Goal: Task Accomplishment & Management: Complete application form

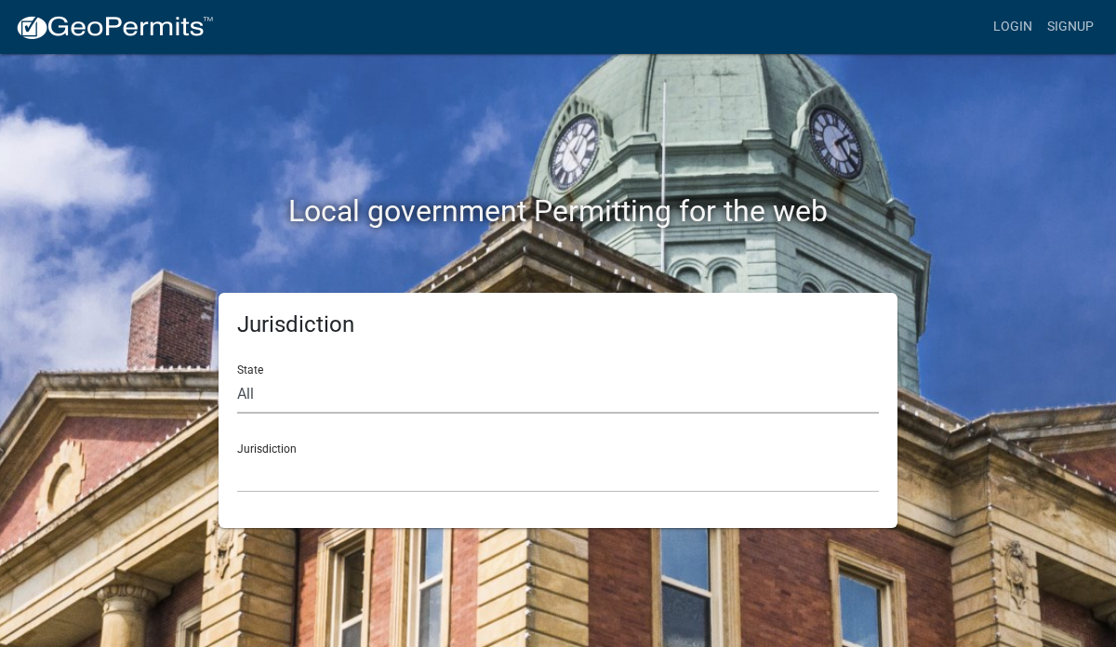
click at [251, 395] on select "All Colorado Georgia Indiana Iowa Kansas Minnesota Ohio South Carolina Wisconsin" at bounding box center [558, 395] width 642 height 38
select select "[US_STATE]"
click at [237, 376] on select "All Colorado Georgia Indiana Iowa Kansas Minnesota Ohio South Carolina Wisconsin" at bounding box center [558, 395] width 642 height 38
click at [280, 450] on div "Jurisdiction City of Charlestown, Indiana City of Jeffersonville, Indiana City …" at bounding box center [558, 461] width 642 height 64
click at [279, 465] on select "City of Charlestown, Indiana City of Jeffersonville, Indiana City of Logansport…" at bounding box center [558, 474] width 642 height 38
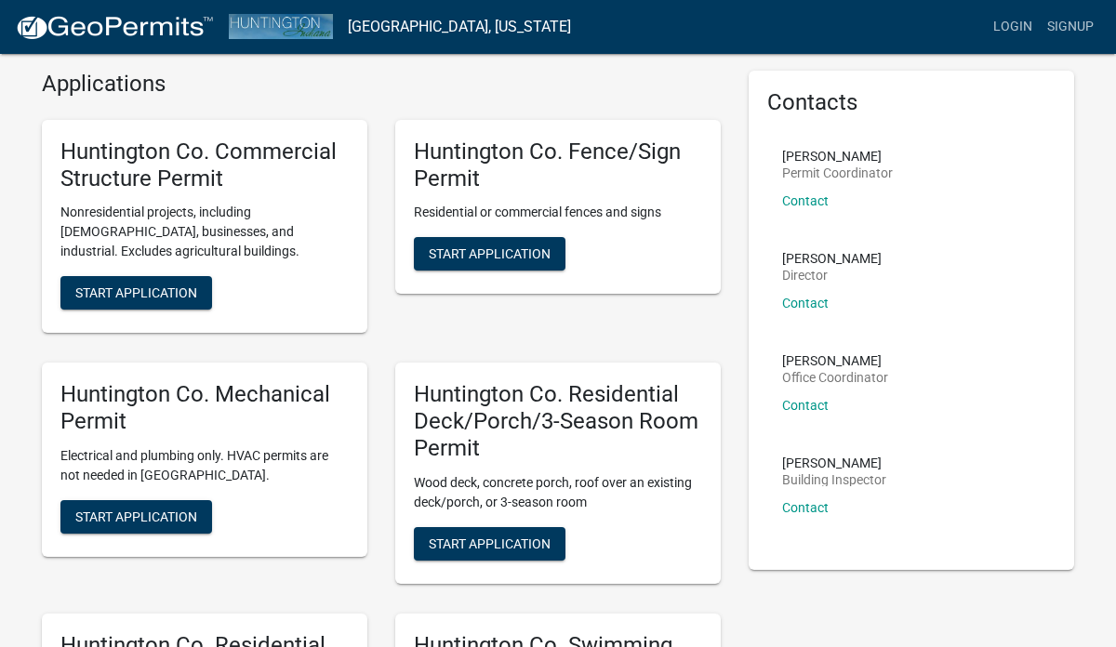
scroll to position [58, 0]
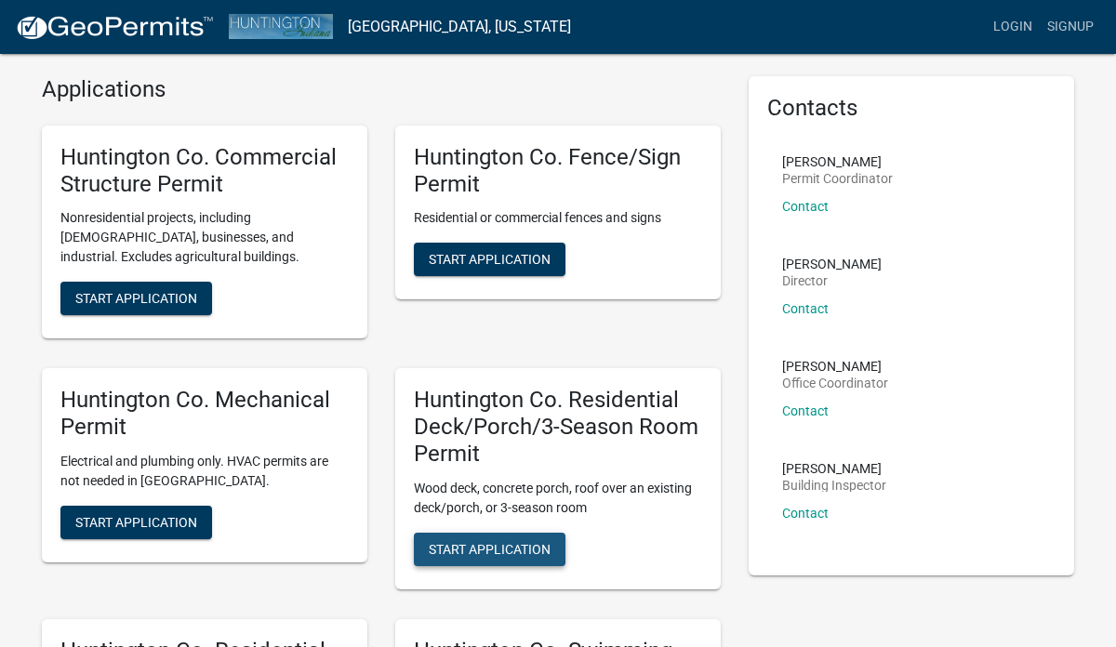
click at [494, 546] on span "Start Application" at bounding box center [490, 548] width 122 height 15
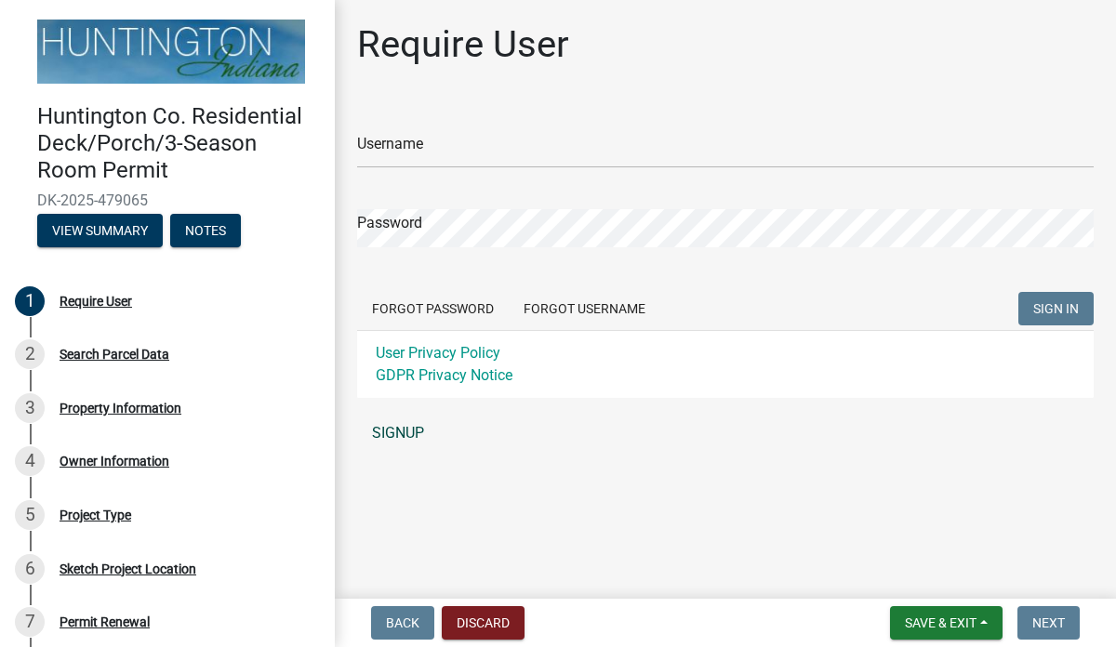
click at [404, 431] on link "SIGNUP" at bounding box center [725, 433] width 737 height 37
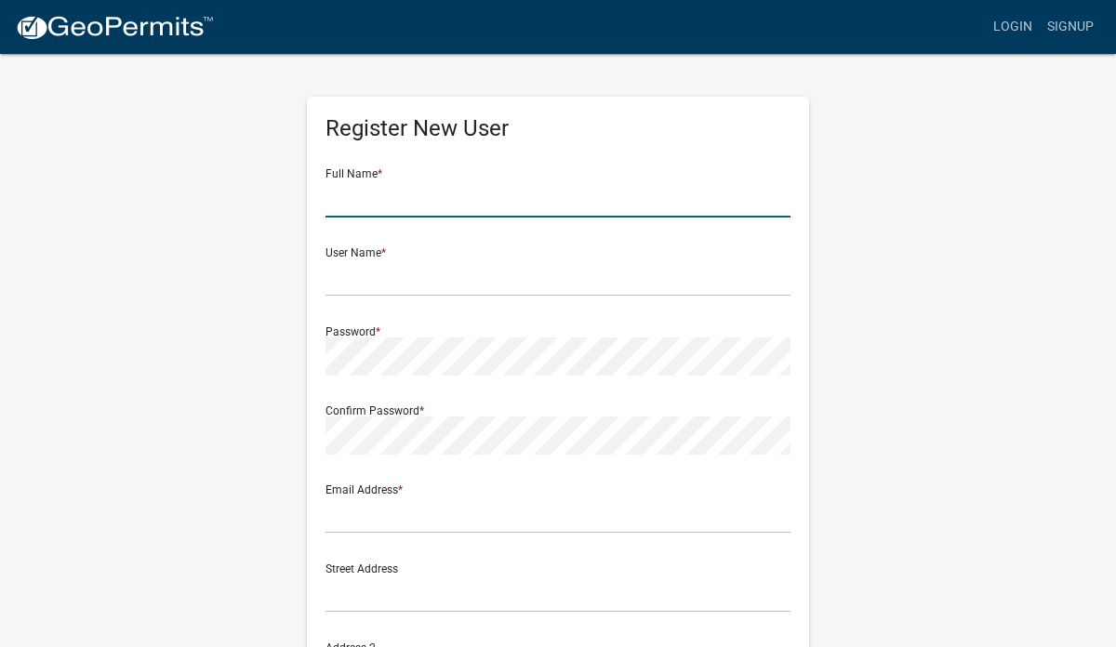
click at [386, 192] on input "text" at bounding box center [558, 199] width 465 height 38
type input "[PERSON_NAME]"
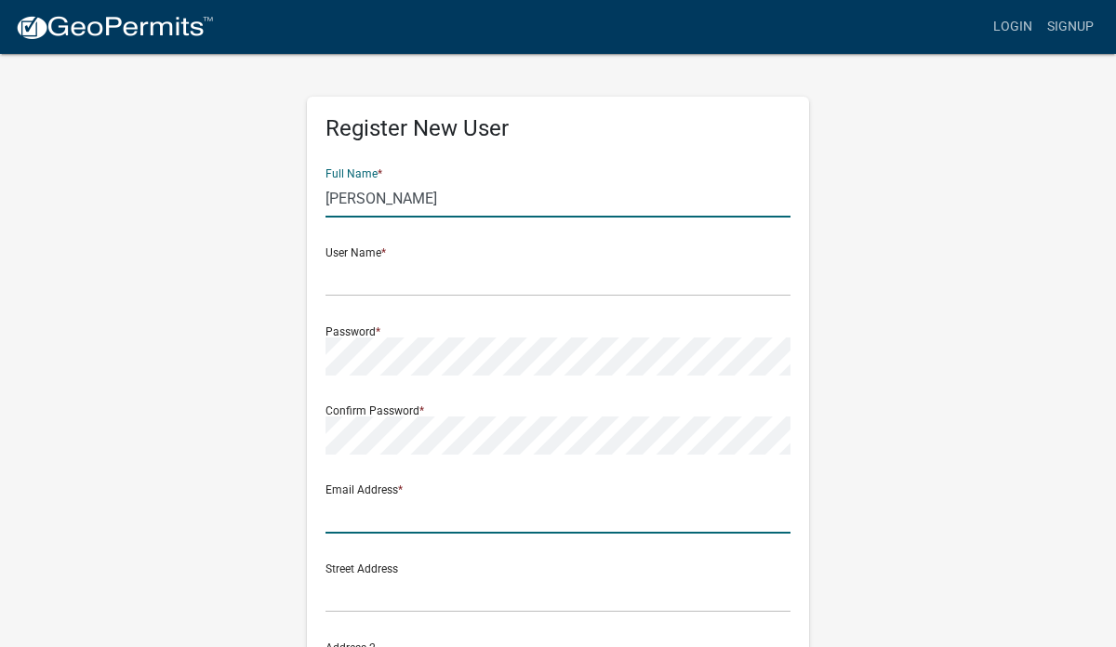
type input "[EMAIL_ADDRESS][DOMAIN_NAME]"
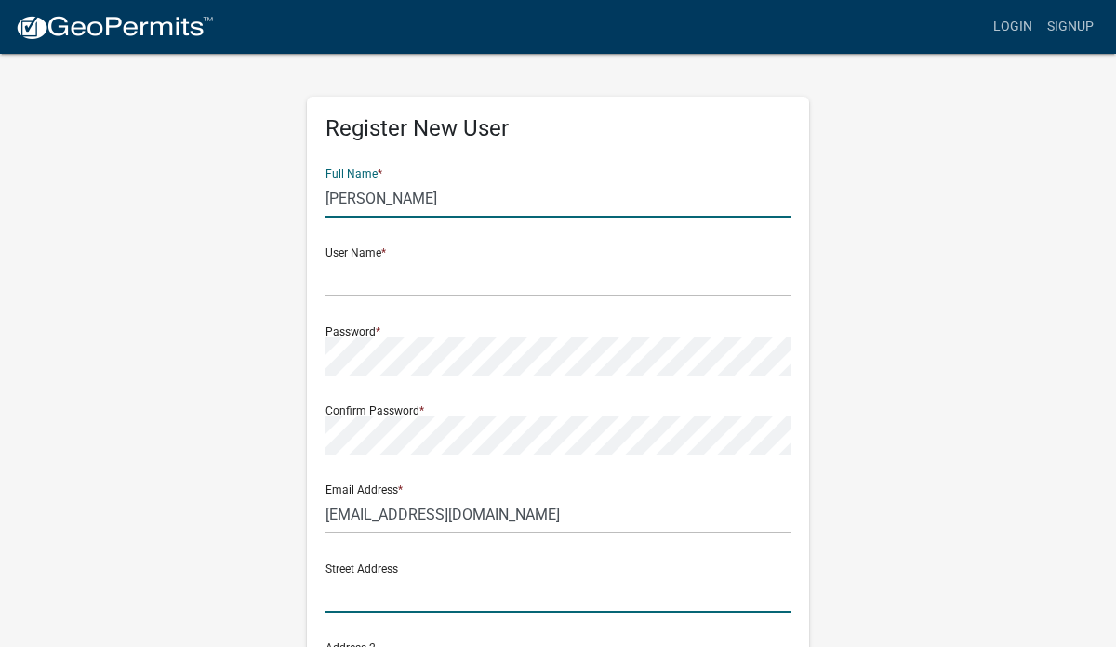
type input "1120 waterworks Rd."
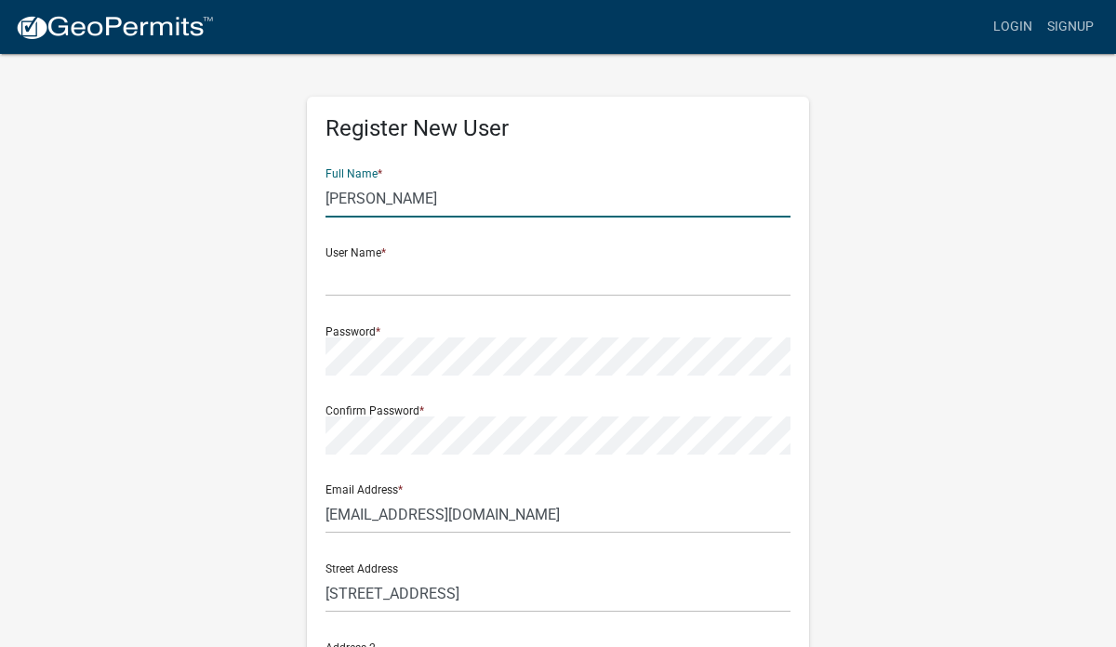
type input "huntington"
type input "IN"
type input "46750"
type input "2605191313"
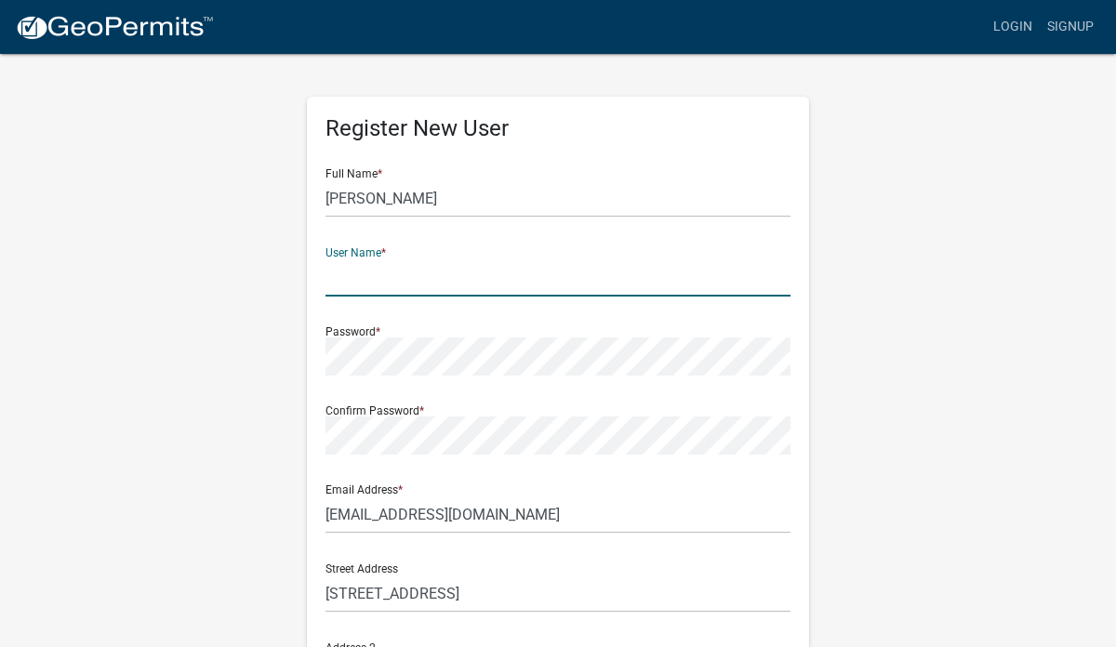
click at [404, 286] on input "text" at bounding box center [558, 278] width 465 height 38
click at [458, 558] on div "Street Address 1120 waterworks Rd." at bounding box center [558, 581] width 465 height 64
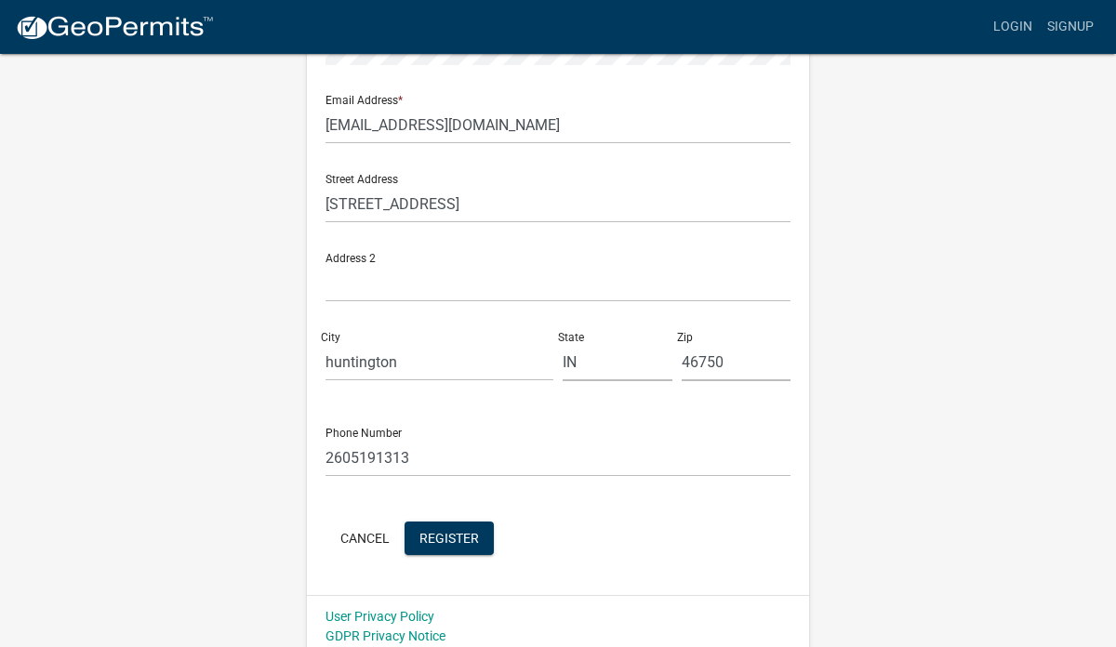
scroll to position [400, 0]
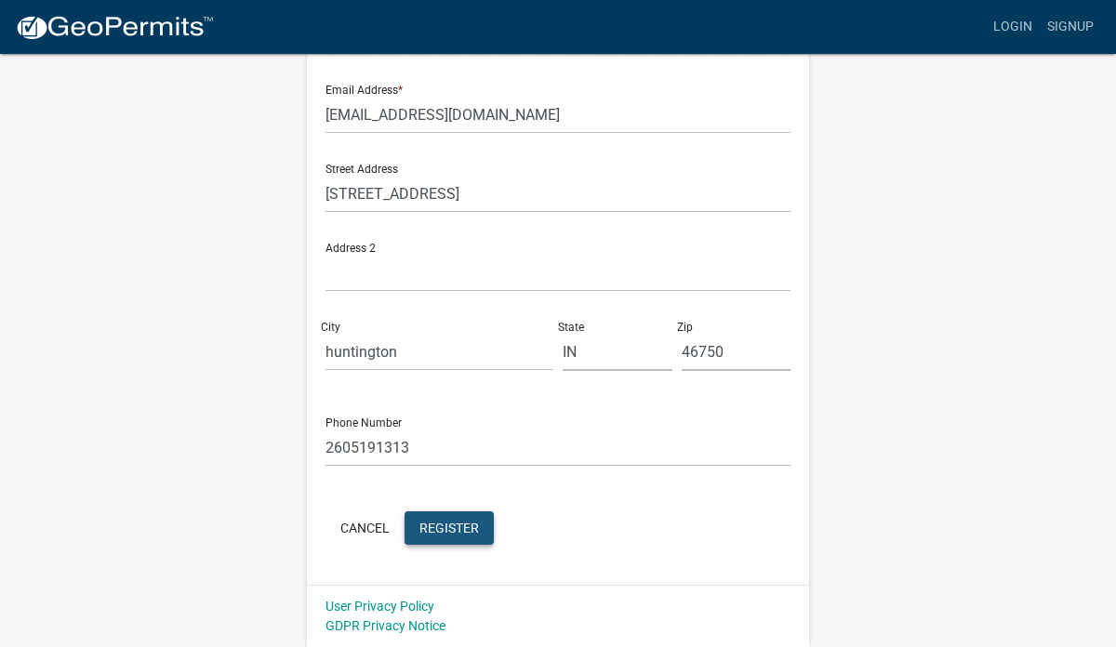
click at [435, 531] on span "Register" at bounding box center [450, 527] width 60 height 15
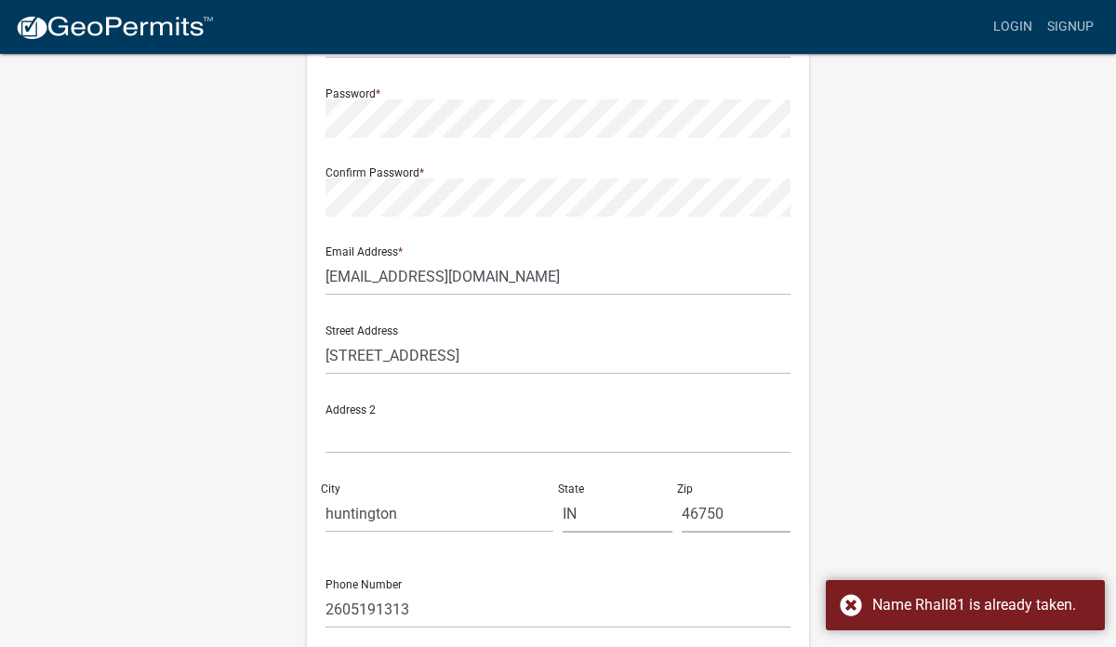
scroll to position [0, 0]
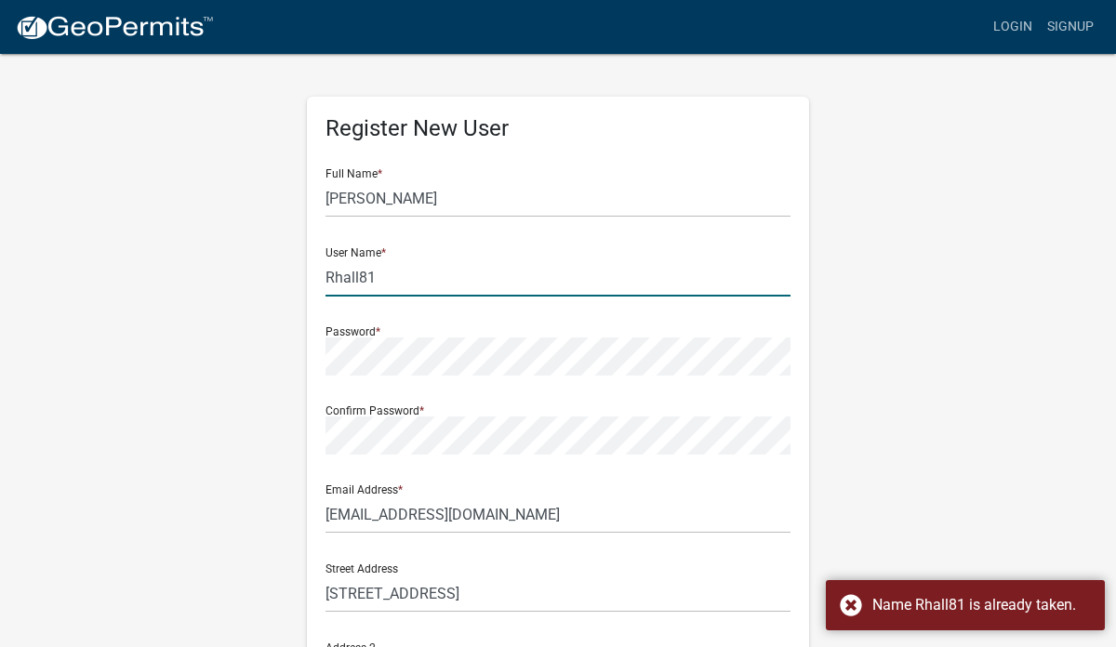
click at [383, 281] on input "Rhall81" at bounding box center [558, 278] width 465 height 38
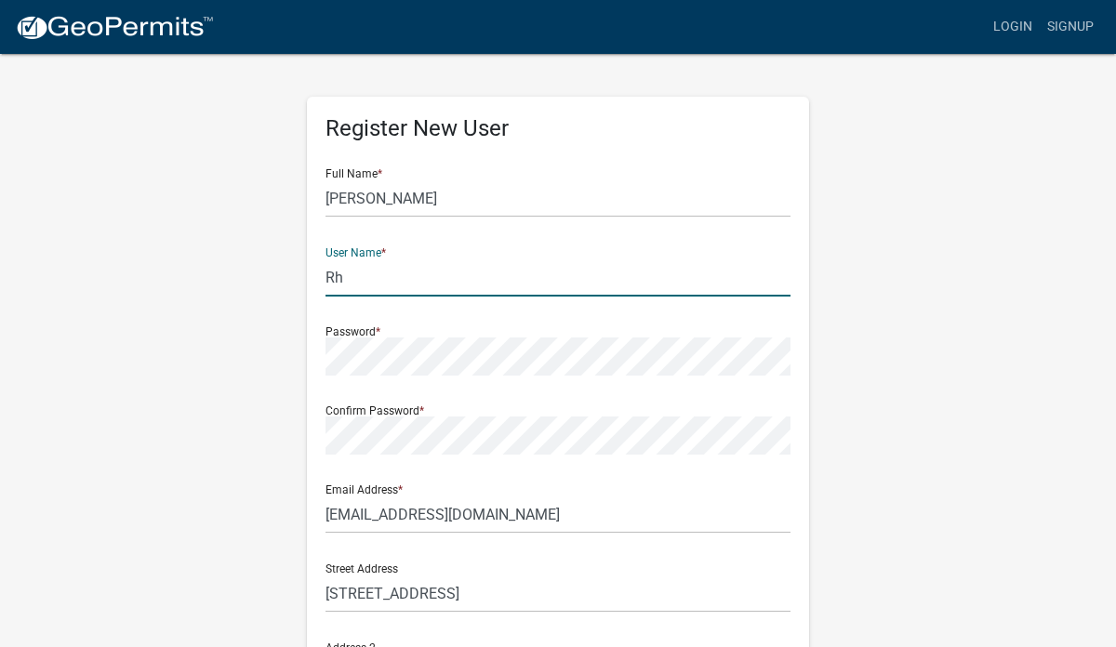
type input "R"
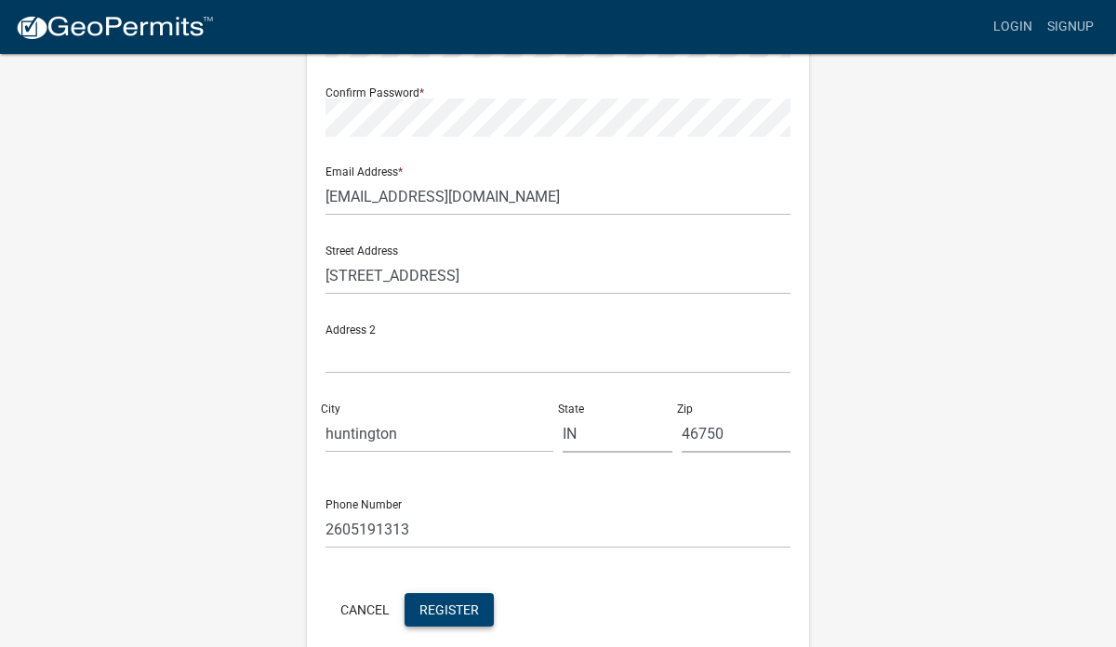
scroll to position [400, 0]
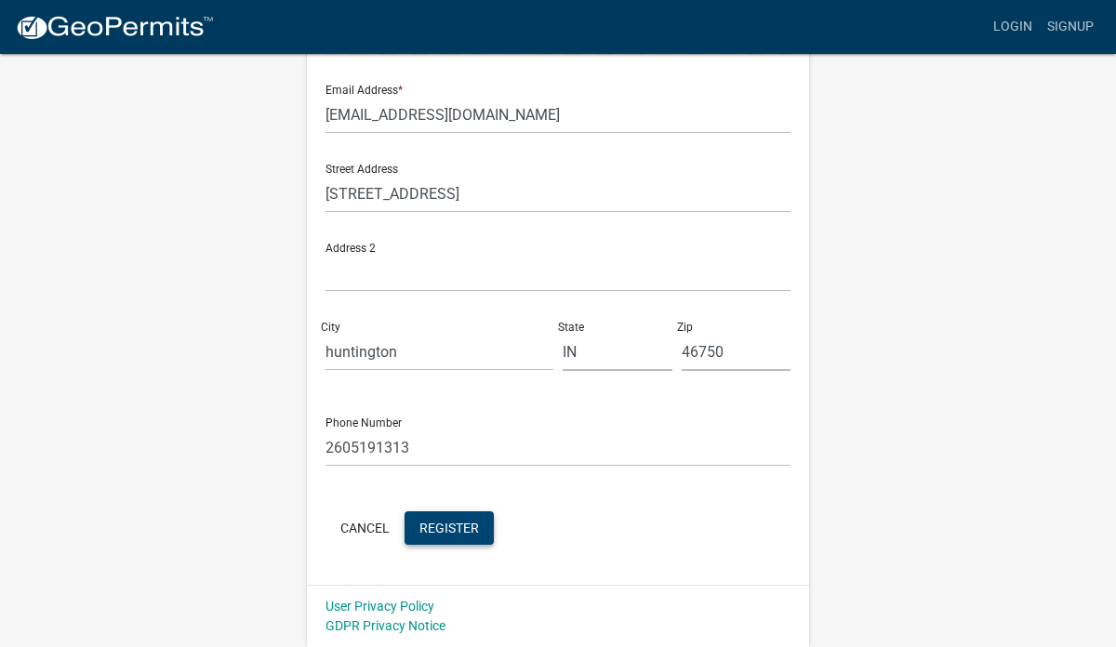
type input "[EMAIL_ADDRESS][DOMAIN_NAME]"
click at [450, 532] on span "Register" at bounding box center [450, 527] width 60 height 15
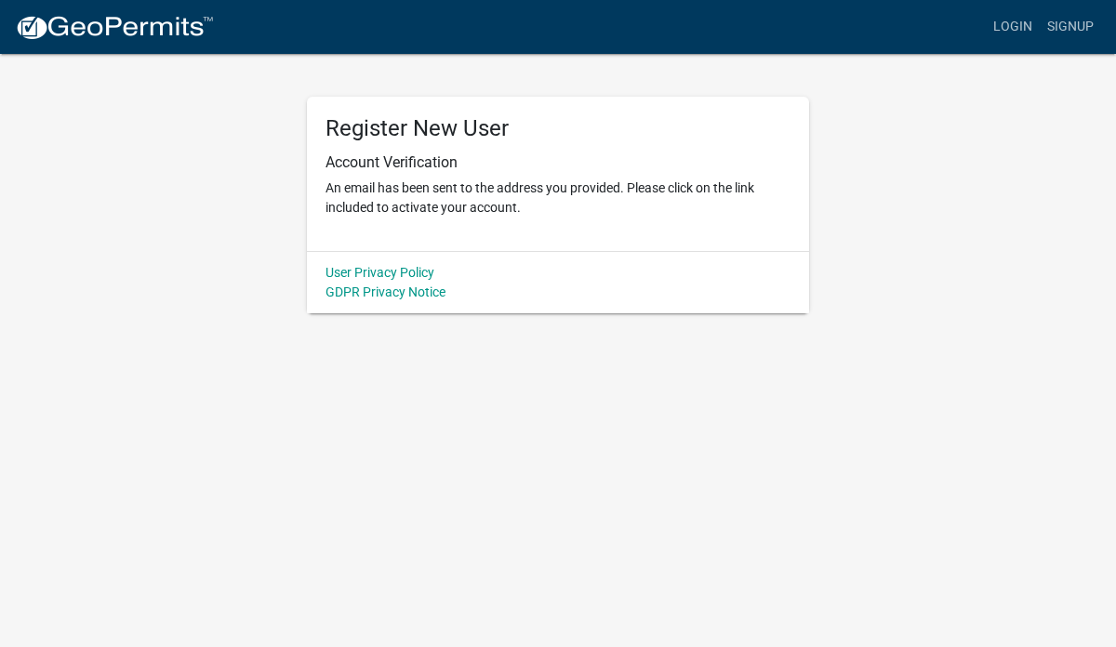
scroll to position [0, 0]
click at [1014, 24] on link "Login" at bounding box center [1013, 26] width 54 height 35
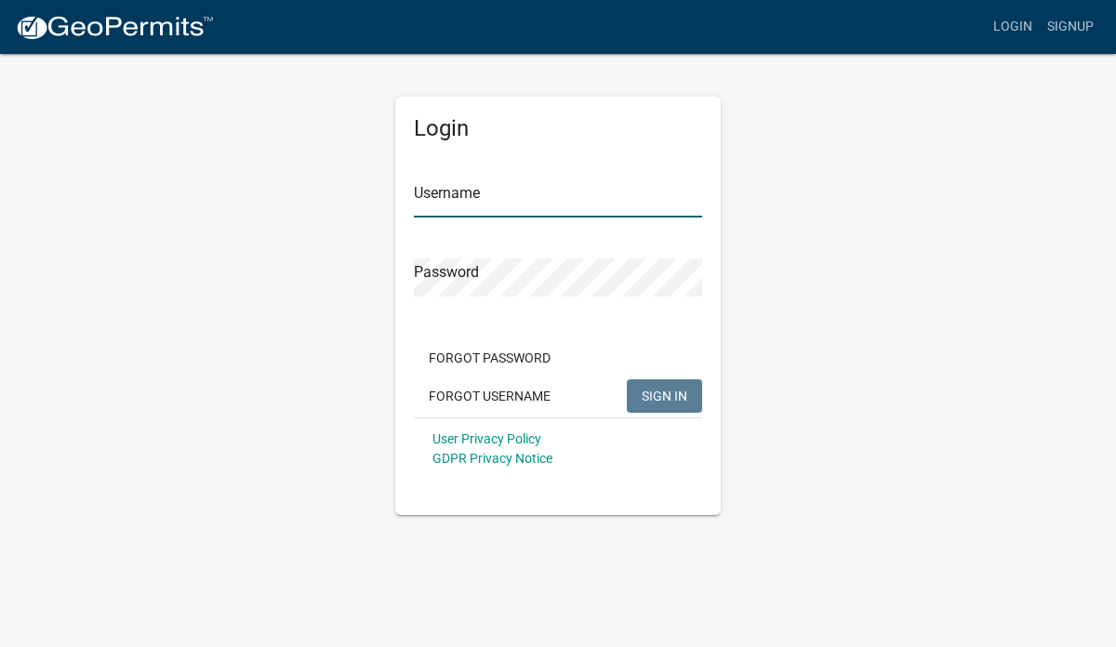
click at [438, 203] on input "Username" at bounding box center [558, 199] width 288 height 38
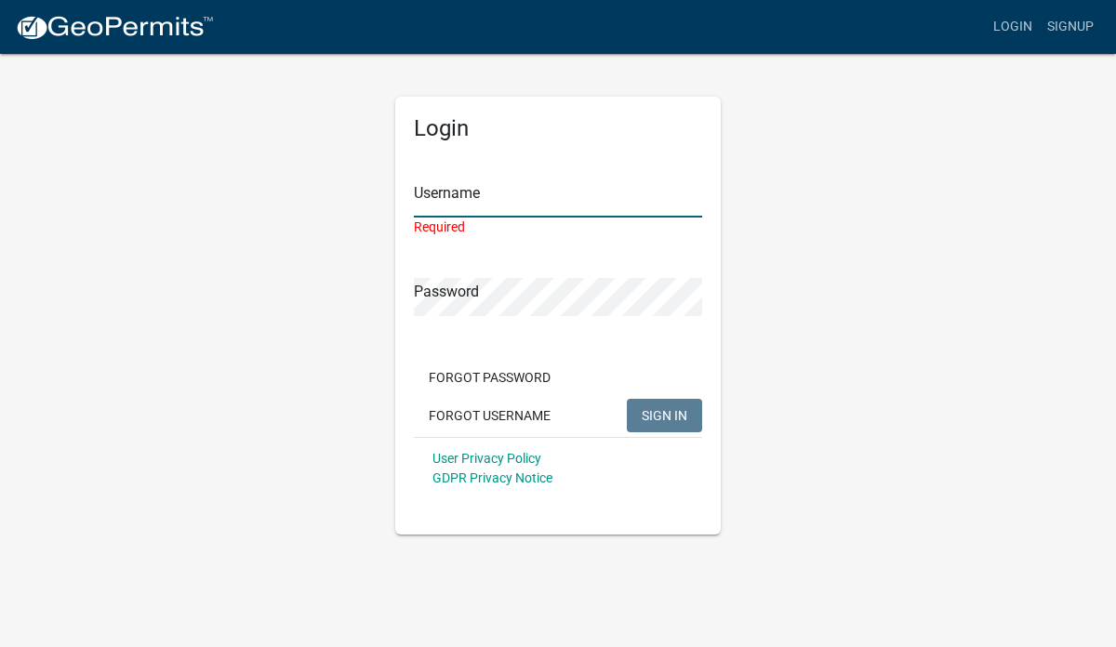
type input "[EMAIL_ADDRESS][DOMAIN_NAME]"
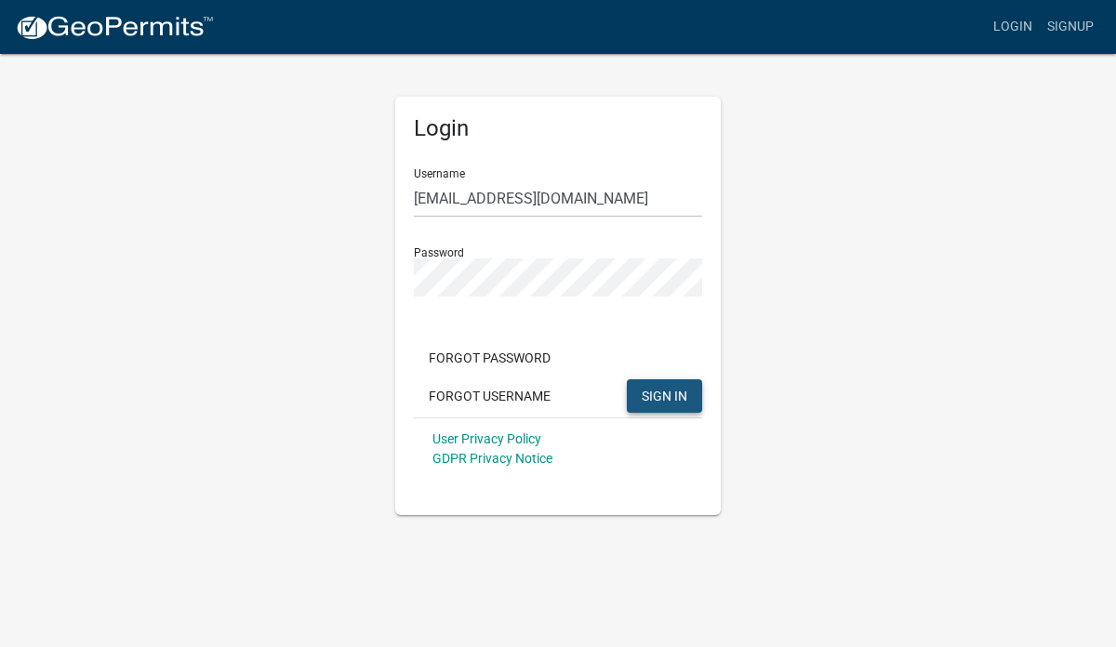
click at [667, 394] on span "SIGN IN" at bounding box center [665, 395] width 46 height 15
click at [627, 380] on button "SIGN IN" at bounding box center [664, 396] width 75 height 33
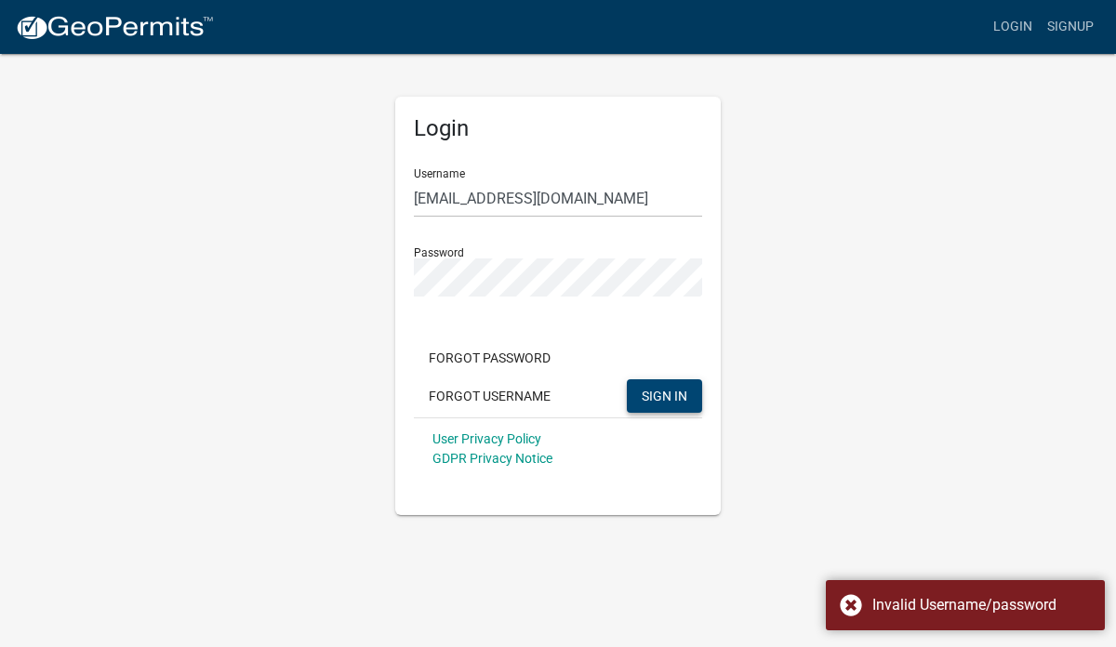
click at [309, 356] on div "Login Username rickhall81@hotmail.com Password Forgot Password Forgot Username …" at bounding box center [558, 283] width 1061 height 463
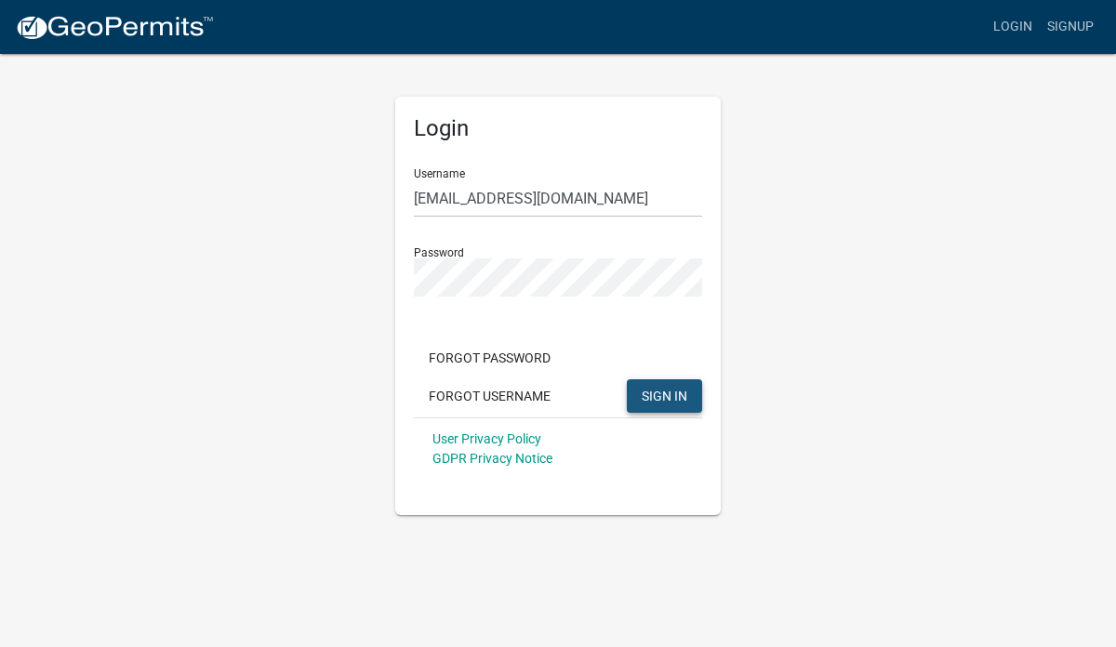
click at [642, 394] on span "SIGN IN" at bounding box center [665, 395] width 46 height 15
click at [627, 380] on button "SIGN IN" at bounding box center [664, 396] width 75 height 33
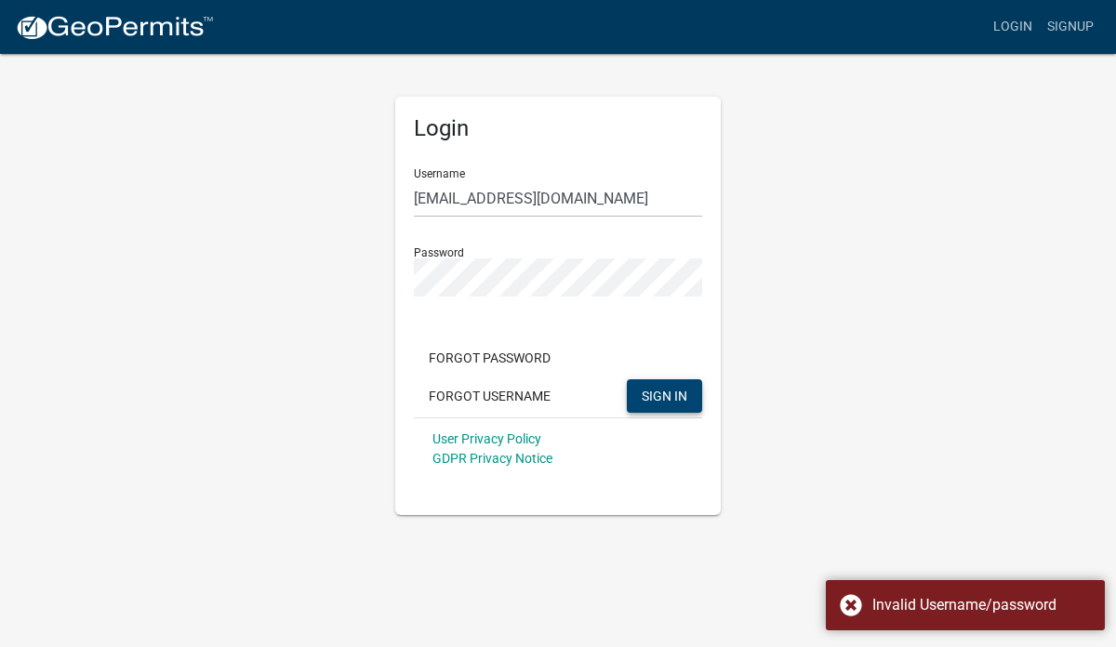
click at [575, 434] on div "User Privacy Policy GDPR Privacy Notice" at bounding box center [558, 449] width 288 height 62
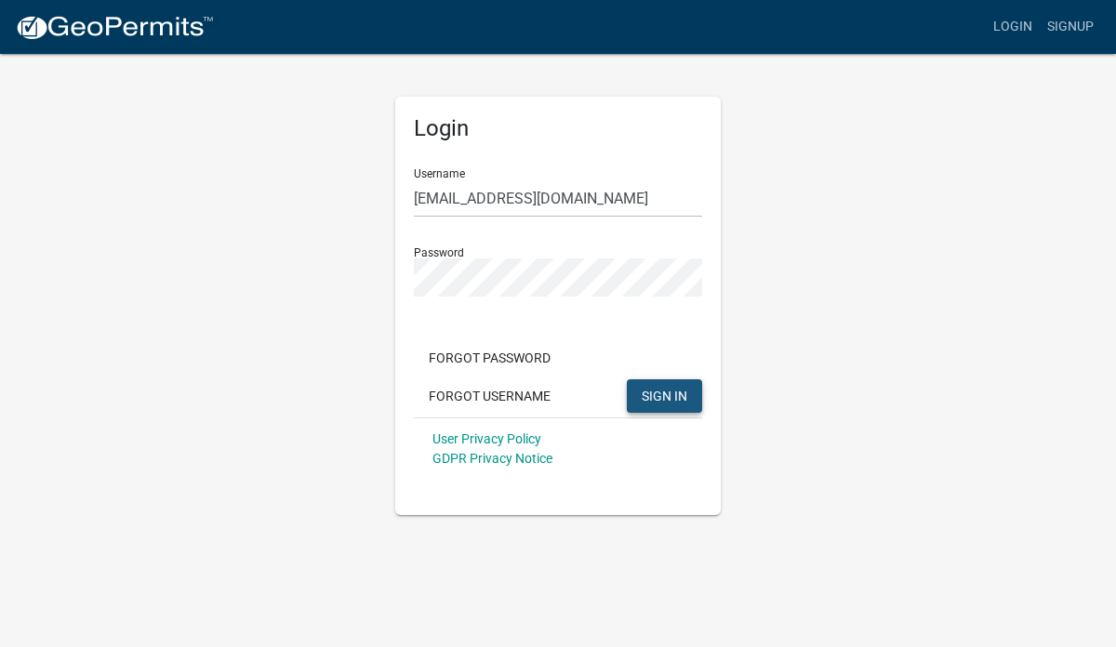
click at [653, 393] on span "SIGN IN" at bounding box center [665, 395] width 46 height 15
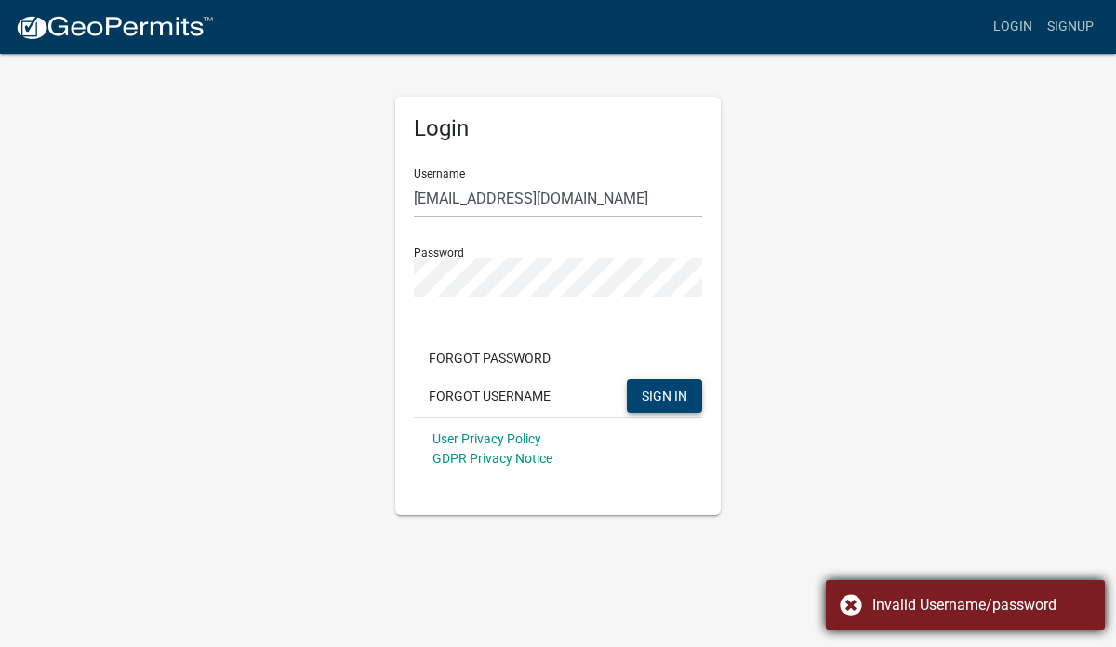
click at [857, 611] on div "Invalid Username/password" at bounding box center [965, 606] width 279 height 50
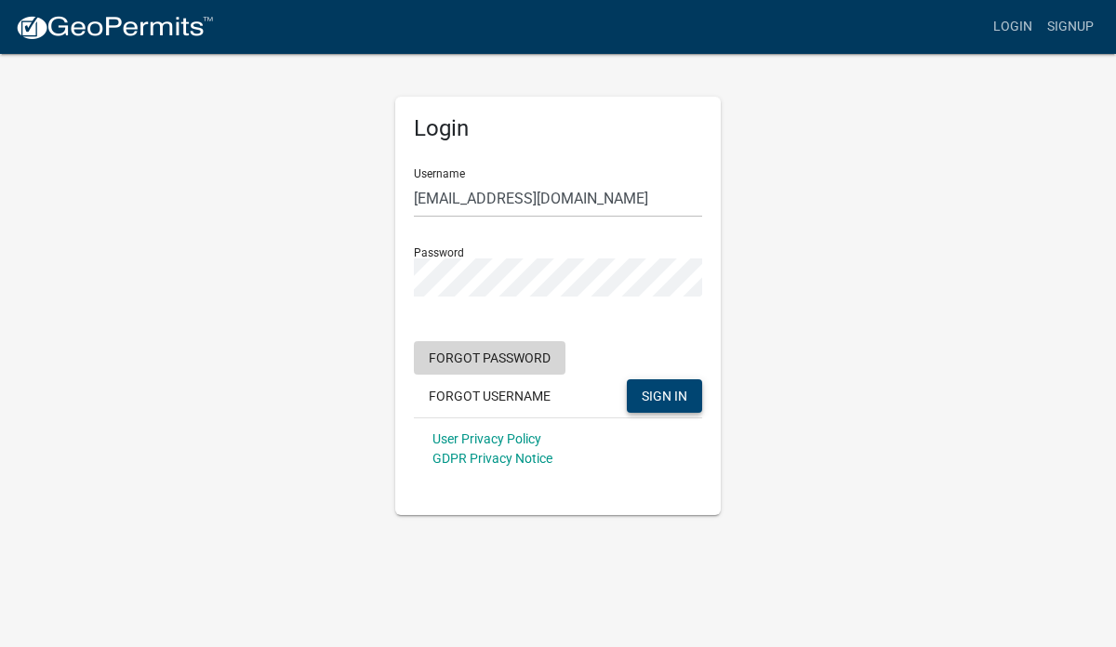
click at [500, 352] on button "Forgot Password" at bounding box center [490, 357] width 152 height 33
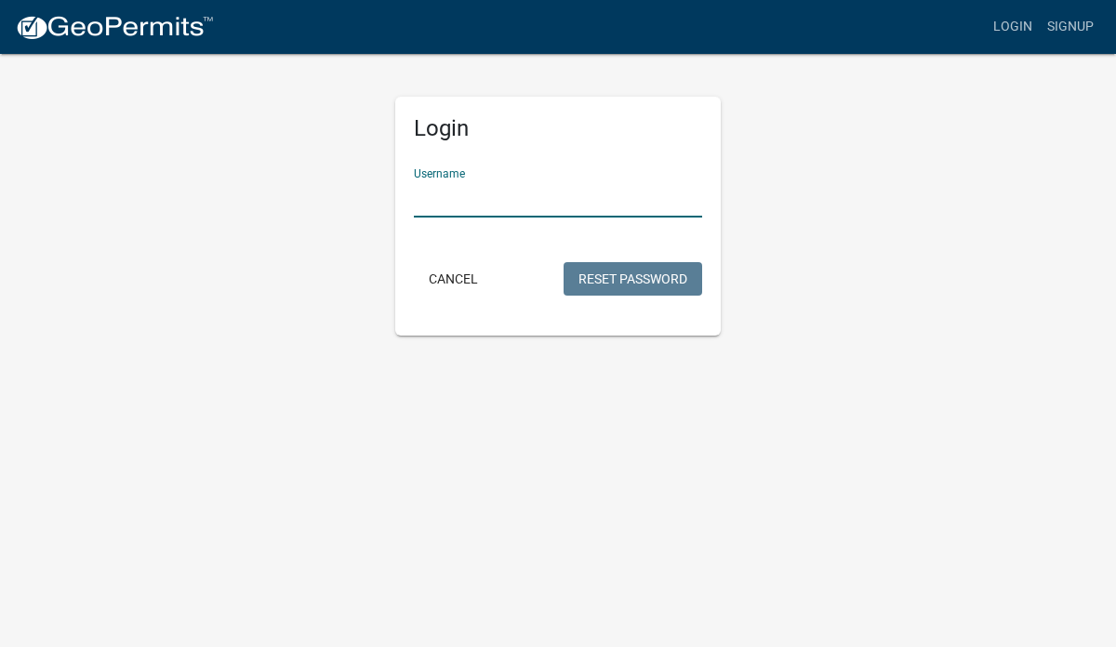
click at [460, 198] on input "Username" at bounding box center [558, 199] width 288 height 38
type input "[EMAIL_ADDRESS][DOMAIN_NAME]"
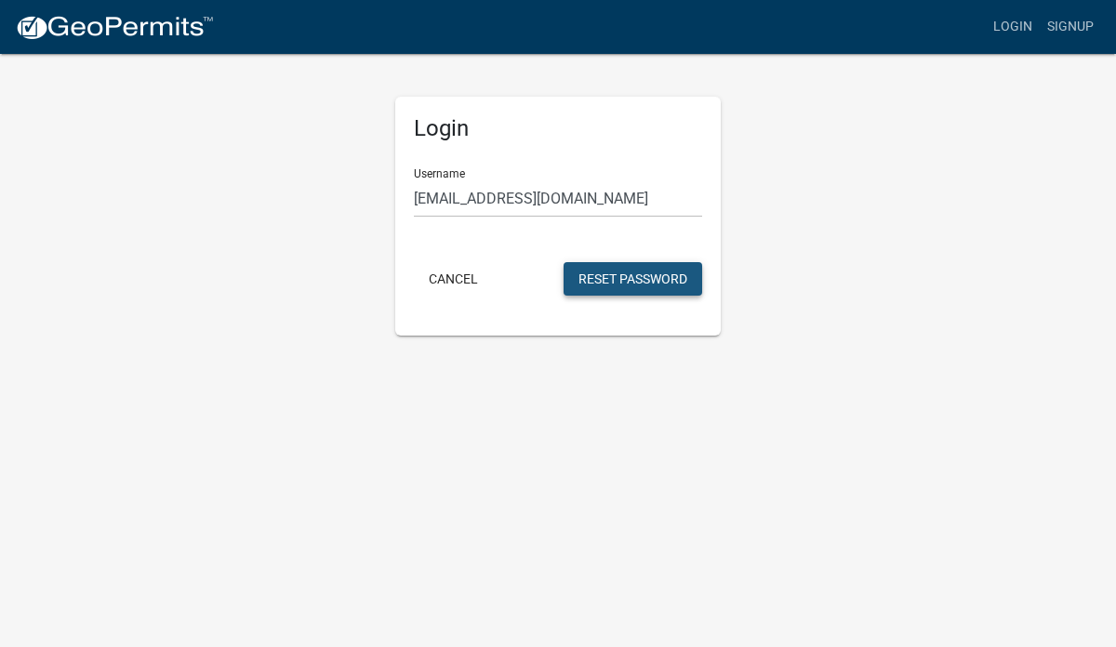
click at [607, 283] on button "Reset Password" at bounding box center [633, 278] width 139 height 33
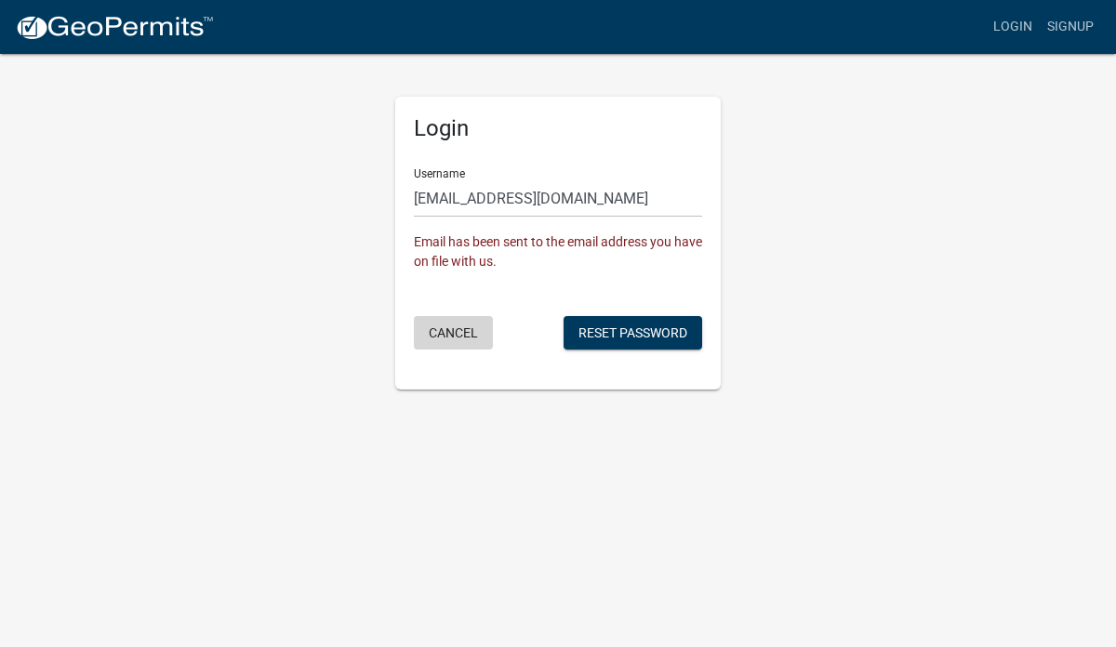
click at [450, 333] on button "Cancel" at bounding box center [453, 332] width 79 height 33
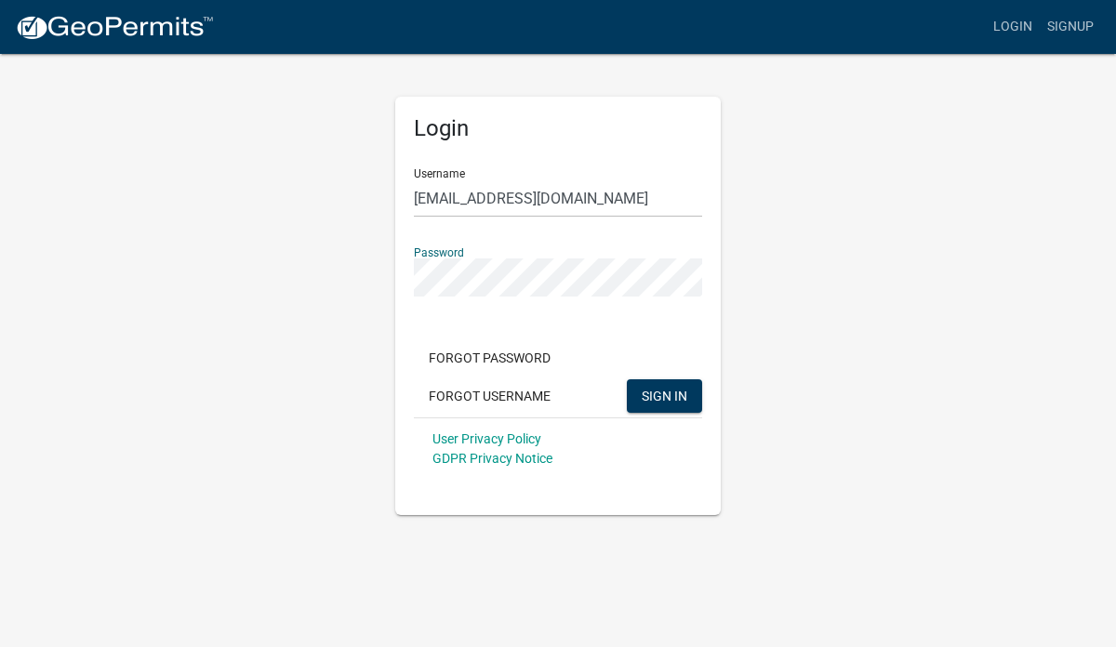
click at [480, 324] on form "Username rickhall81@hotmail.com Password Forgot Password Forgot Username SIGN I…" at bounding box center [558, 316] width 288 height 327
click at [659, 400] on span "SIGN IN" at bounding box center [665, 395] width 46 height 15
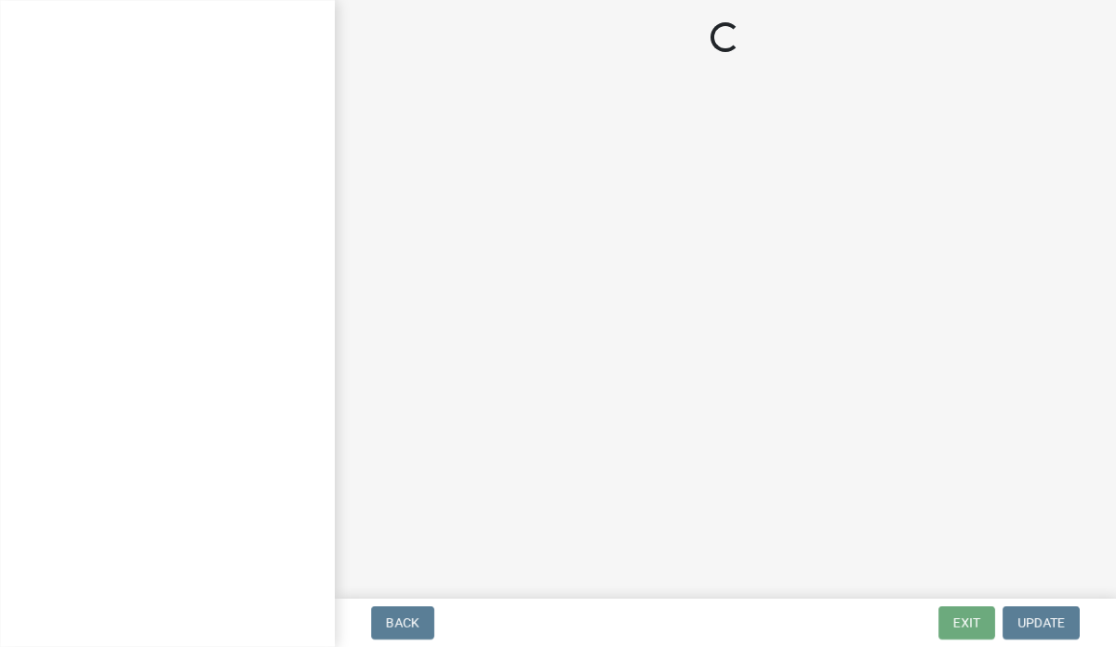
click at [276, 454] on body "Internet Explorer does NOT work with GeoPermits. Get a new browser for more sec…" at bounding box center [558, 323] width 1116 height 647
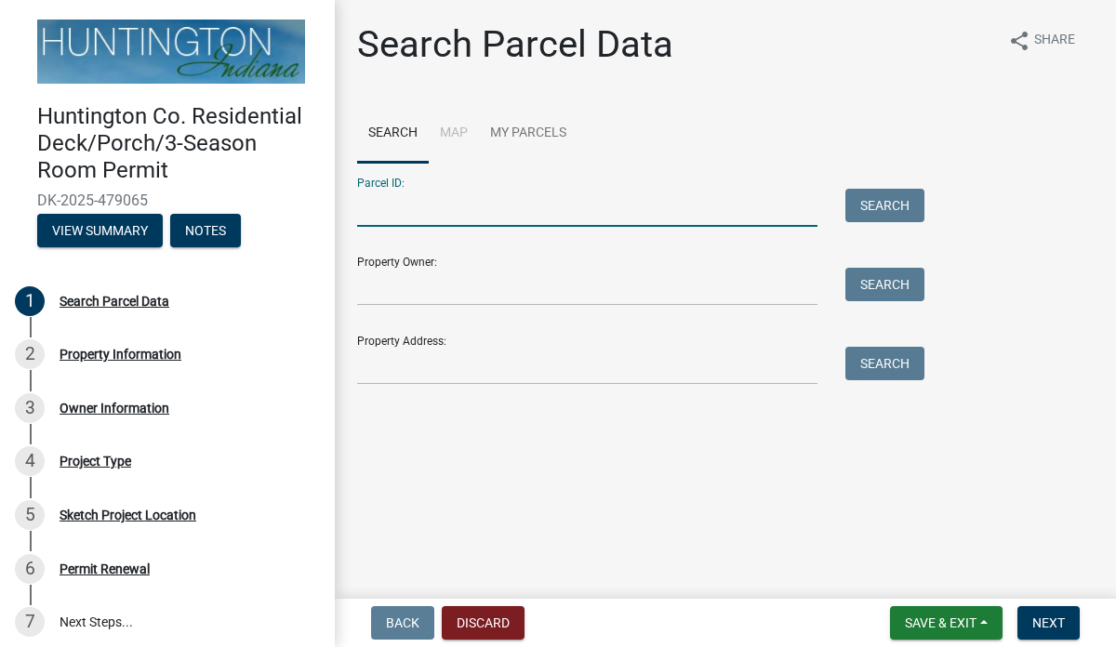
click at [387, 204] on input "Parcel ID:" at bounding box center [587, 208] width 460 height 38
click at [420, 218] on input "Parcel ID:" at bounding box center [587, 208] width 460 height 38
type input "35-05-23-400-027.301-004"
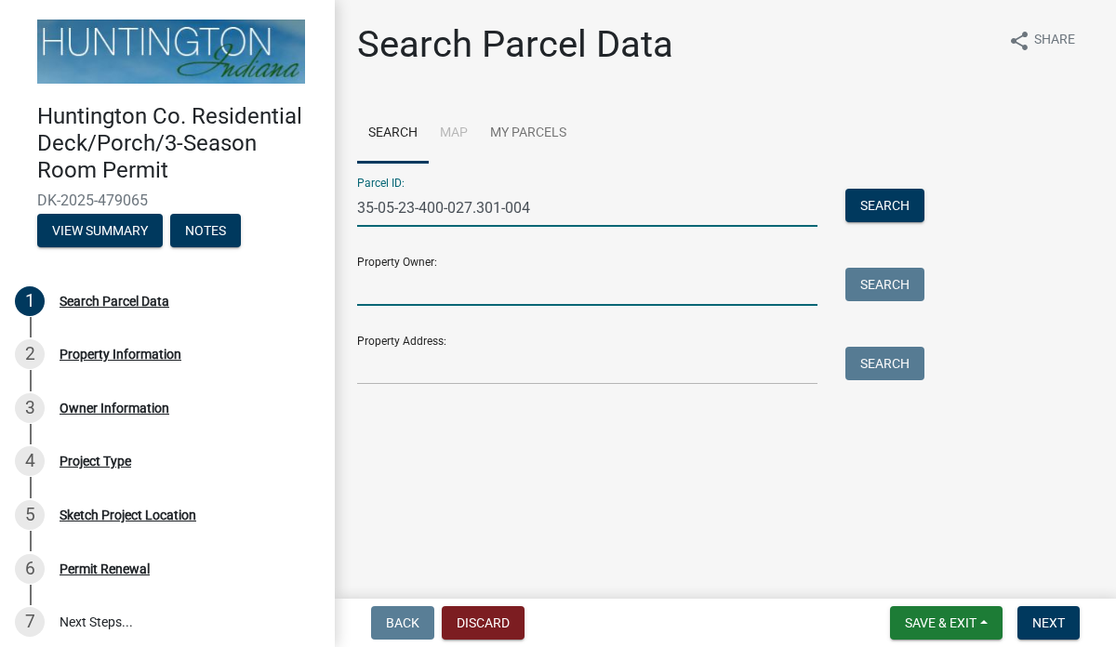
click at [385, 288] on input "Property Owner:" at bounding box center [587, 287] width 460 height 38
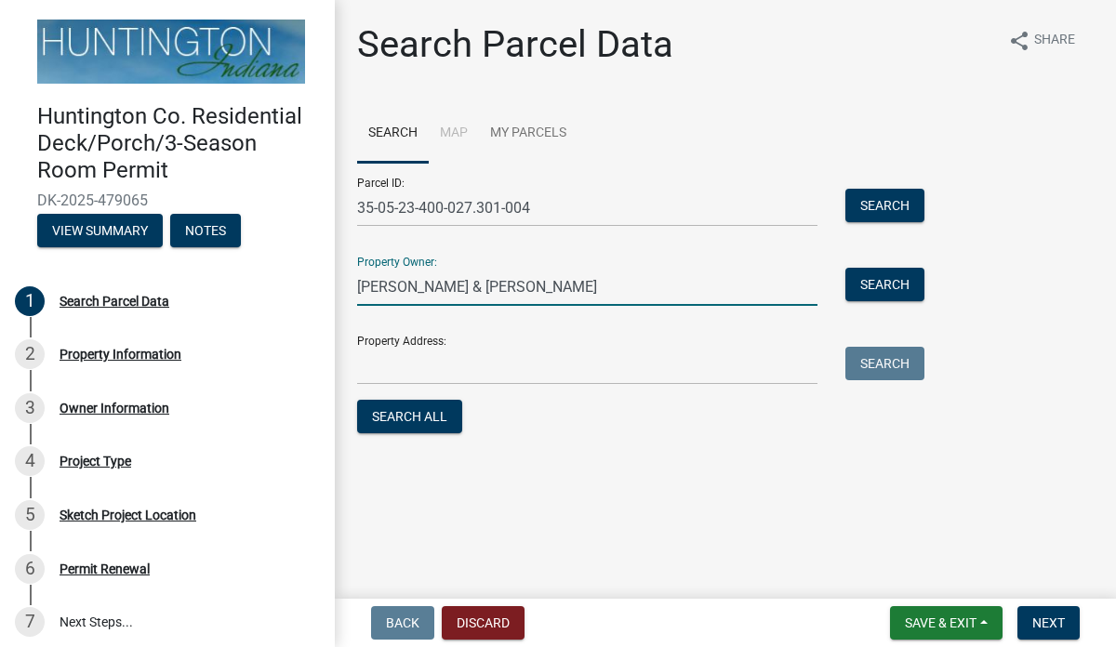
type input "[PERSON_NAME] & [PERSON_NAME]"
click at [386, 363] on input "Property Address:" at bounding box center [587, 366] width 460 height 38
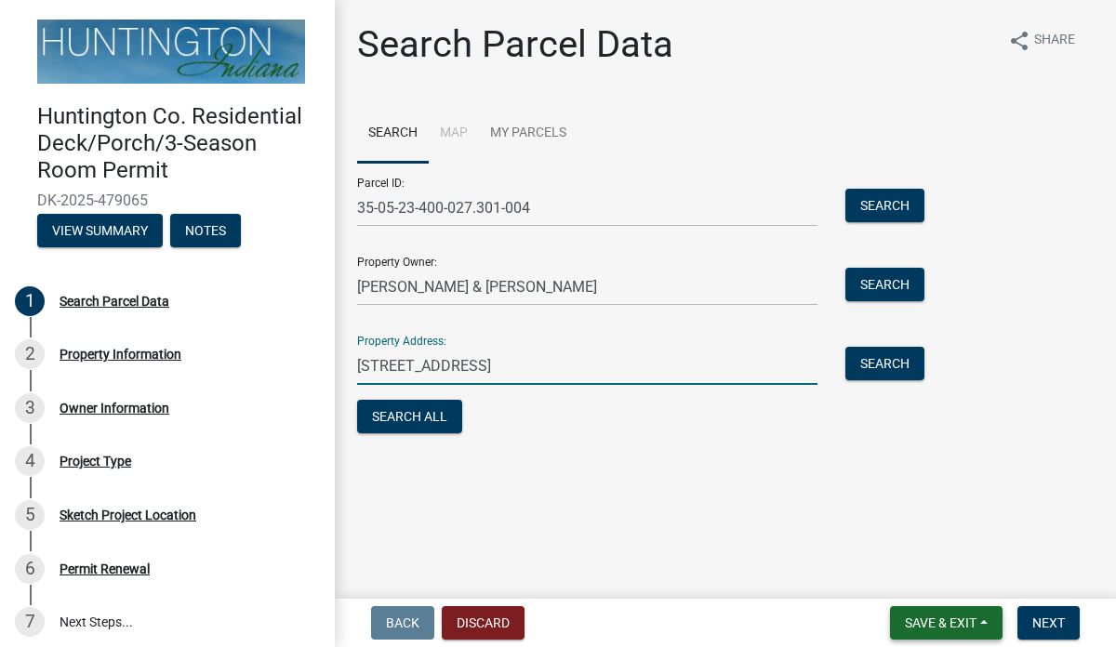
type input "[STREET_ADDRESS]"
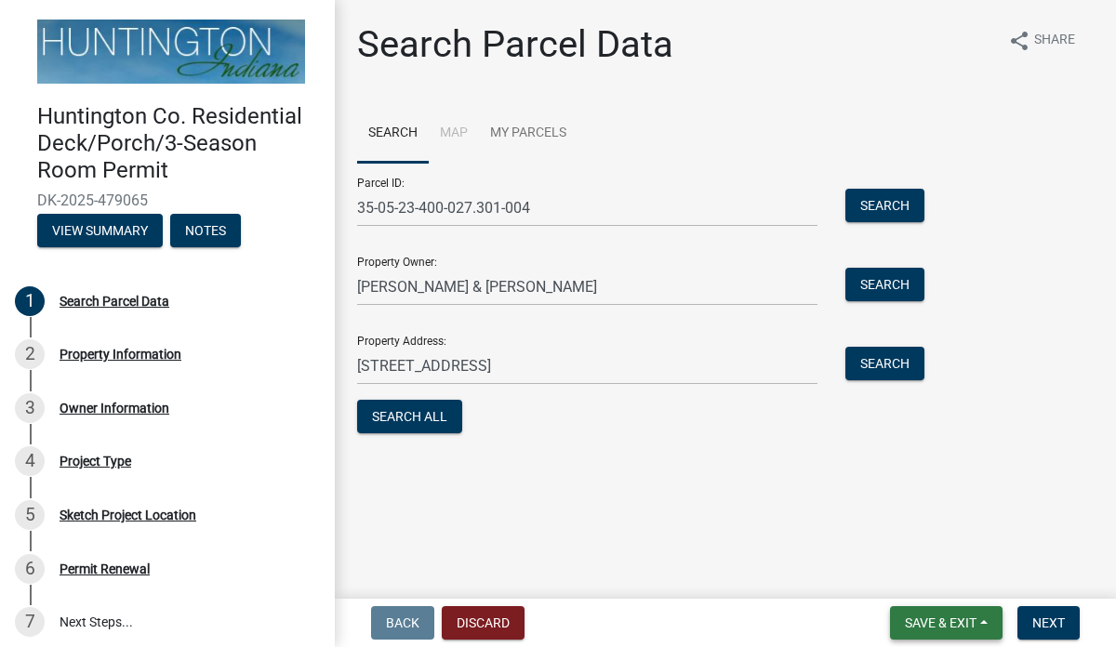
click at [929, 623] on span "Save & Exit" at bounding box center [941, 623] width 72 height 15
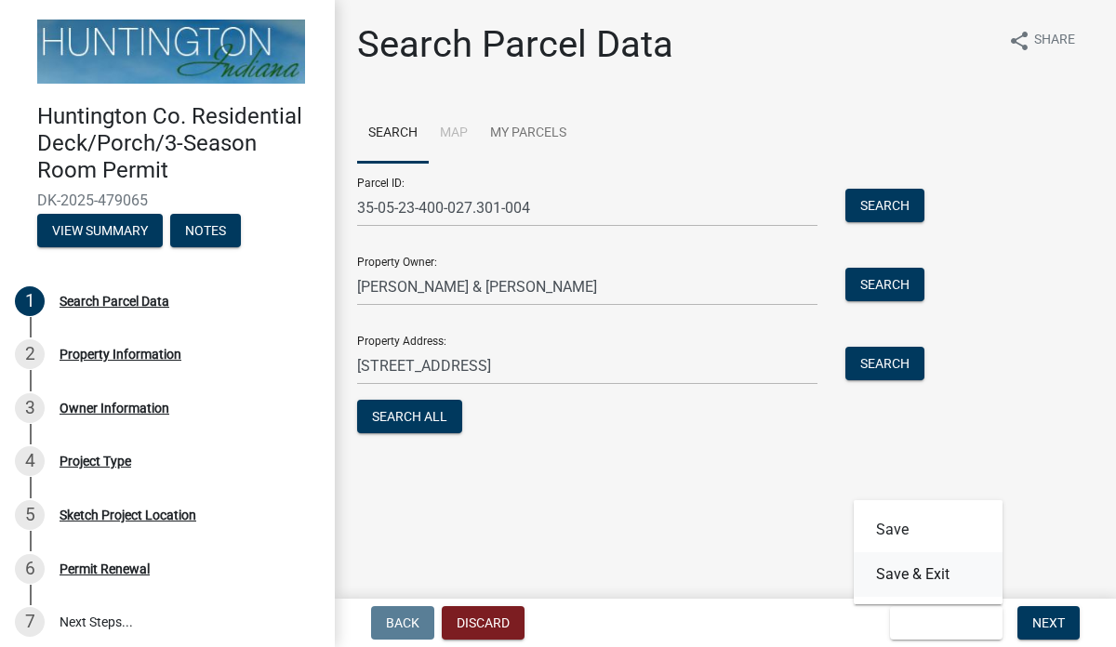
click at [928, 576] on button "Save & Exit" at bounding box center [928, 575] width 149 height 45
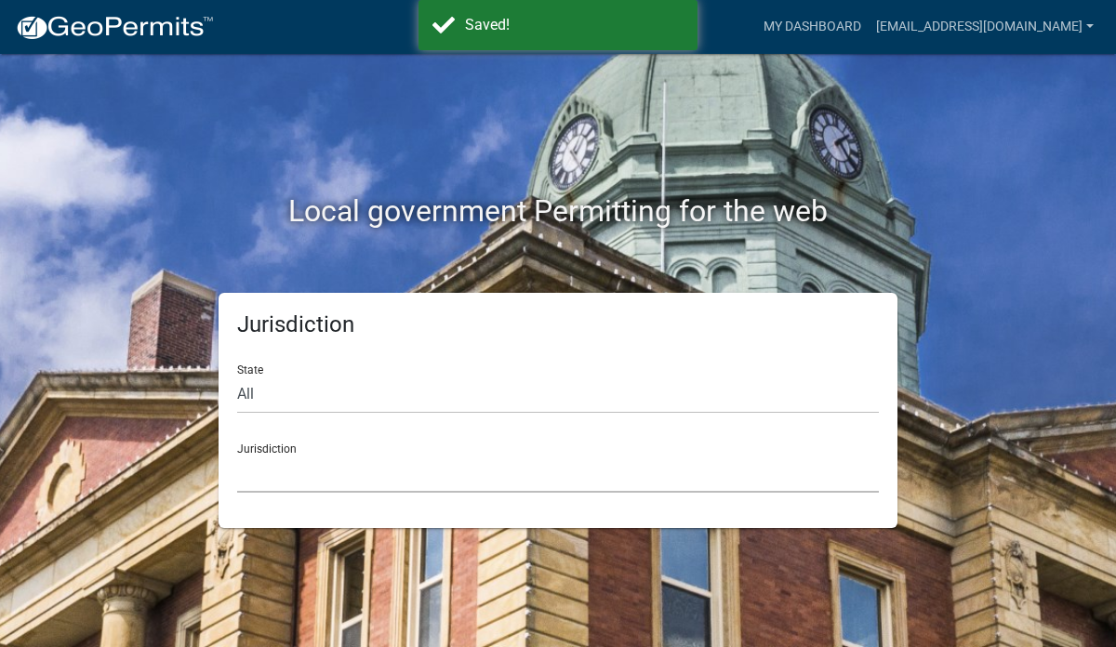
click at [425, 470] on select "[GEOGRAPHIC_DATA], [US_STATE] [GEOGRAPHIC_DATA], [US_STATE][PERSON_NAME][GEOGRA…" at bounding box center [558, 474] width 642 height 38
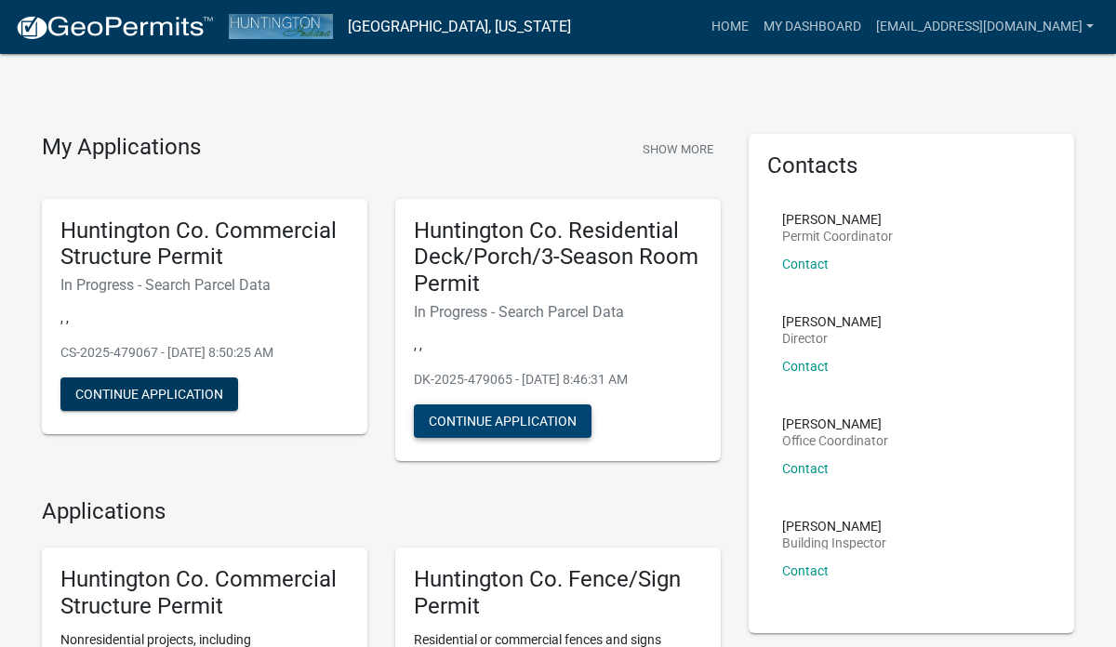
click at [480, 433] on button "Continue Application" at bounding box center [503, 421] width 178 height 33
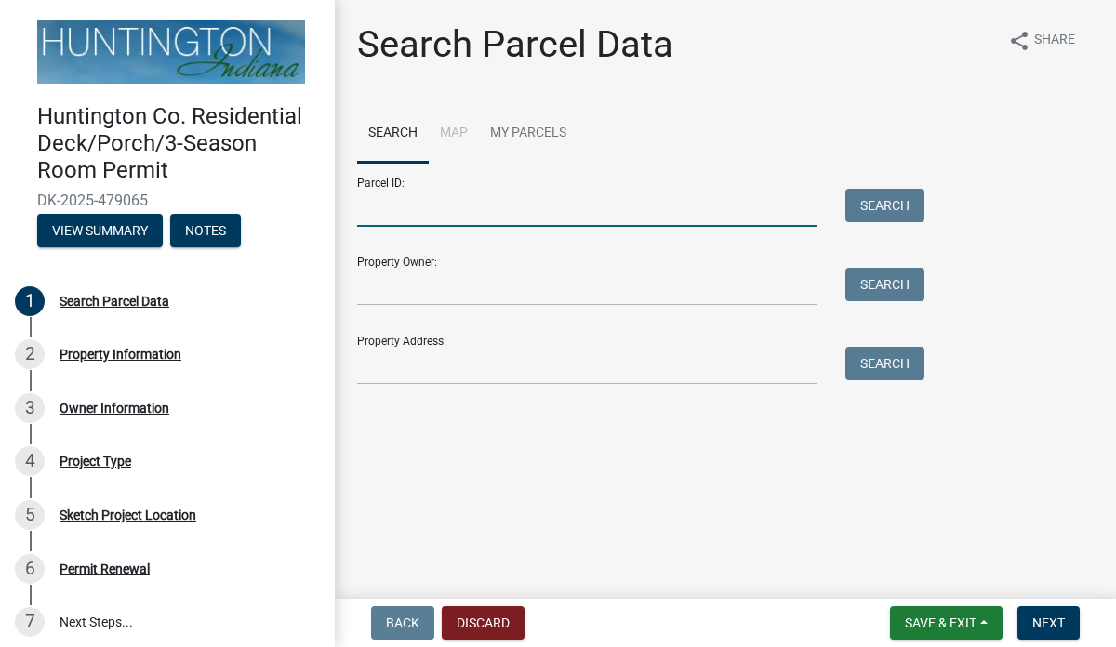
click at [462, 201] on input "Parcel ID:" at bounding box center [587, 208] width 460 height 38
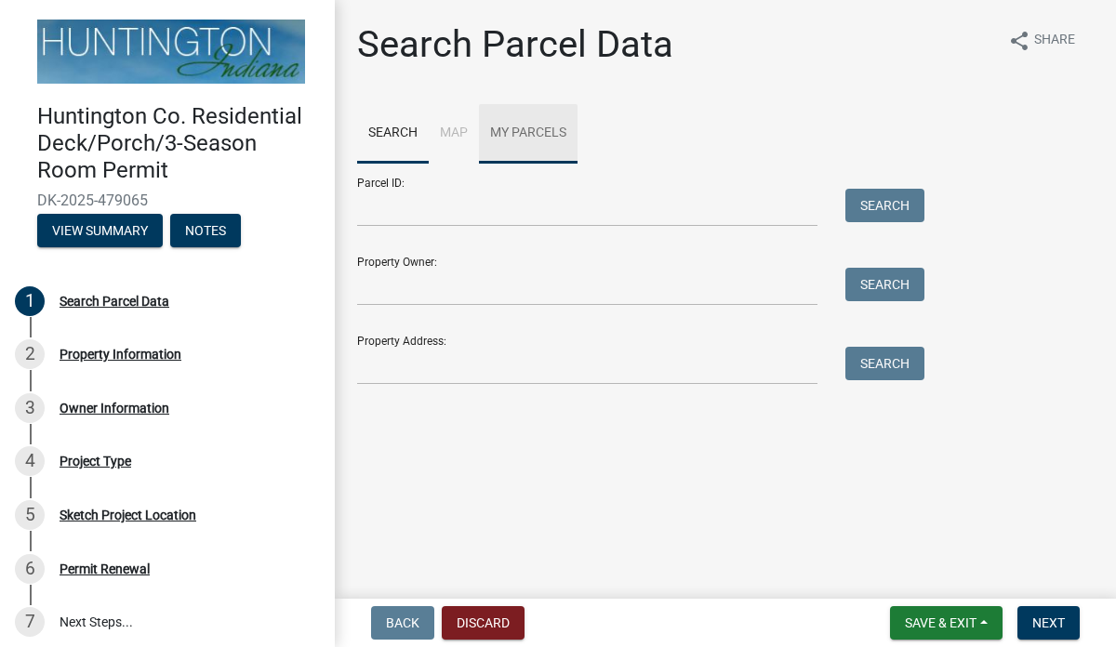
click at [520, 120] on link "My Parcels" at bounding box center [528, 134] width 99 height 60
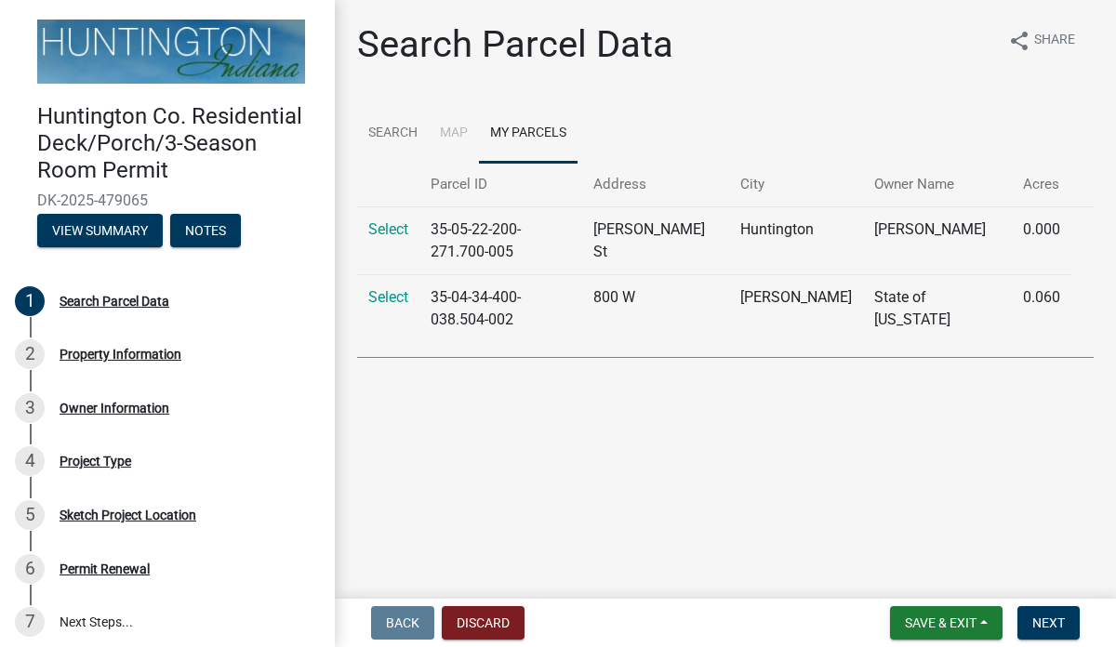
click at [451, 129] on li "Map" at bounding box center [454, 134] width 50 height 60
click at [415, 132] on link "Search" at bounding box center [393, 134] width 72 height 60
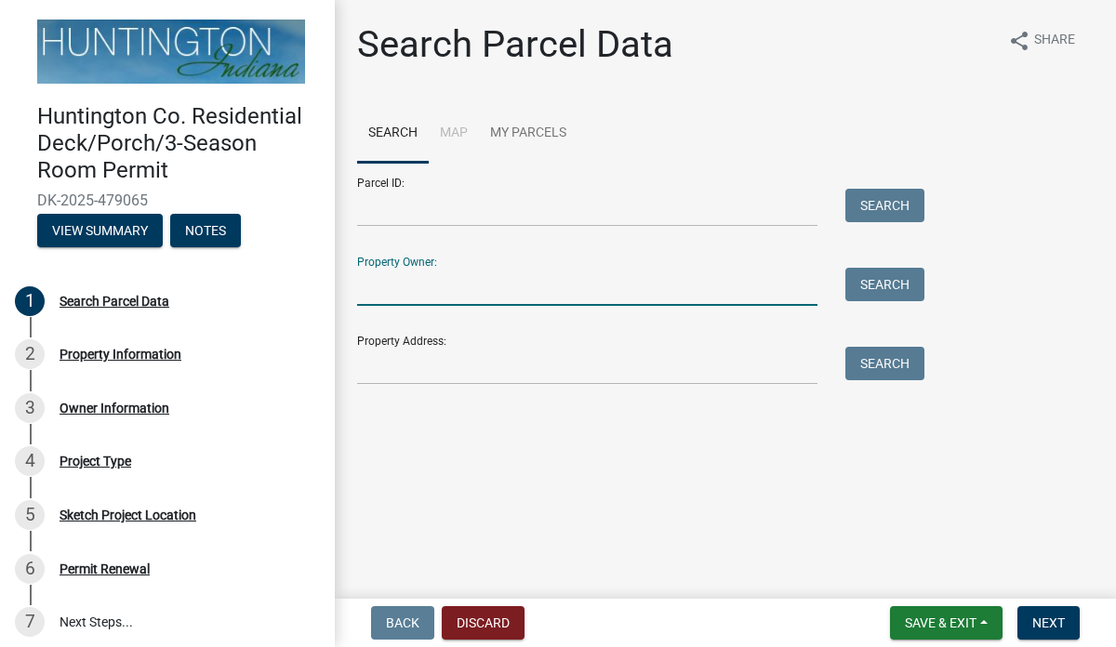
click at [417, 284] on input "Property Owner:" at bounding box center [587, 287] width 460 height 38
type input "Rich"
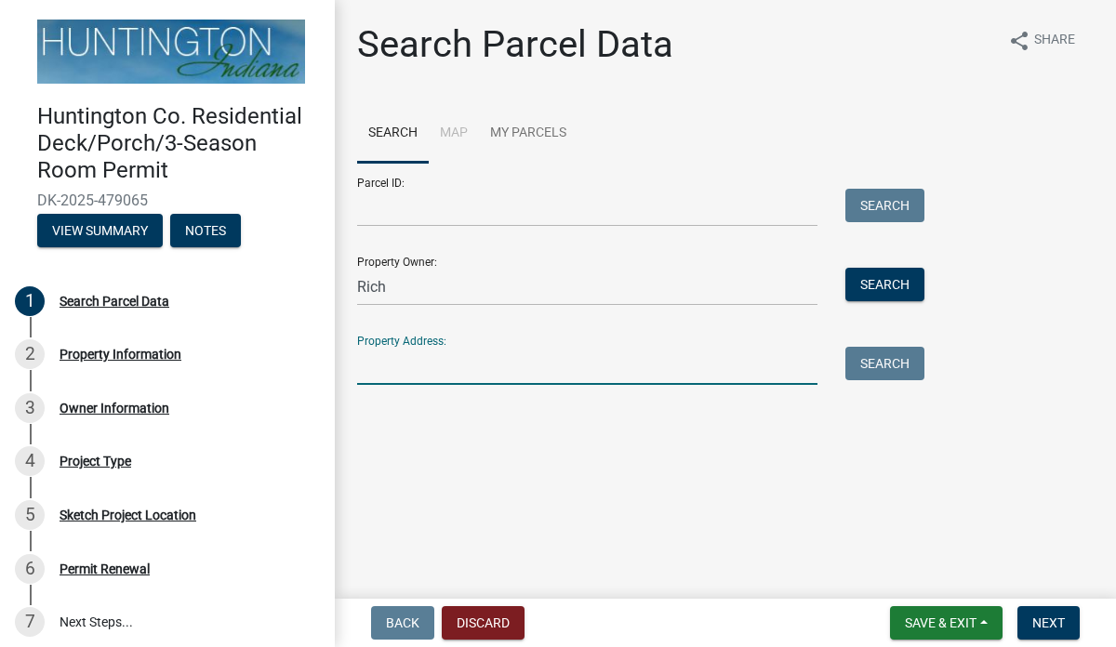
click at [410, 370] on input "Property Address:" at bounding box center [587, 366] width 460 height 38
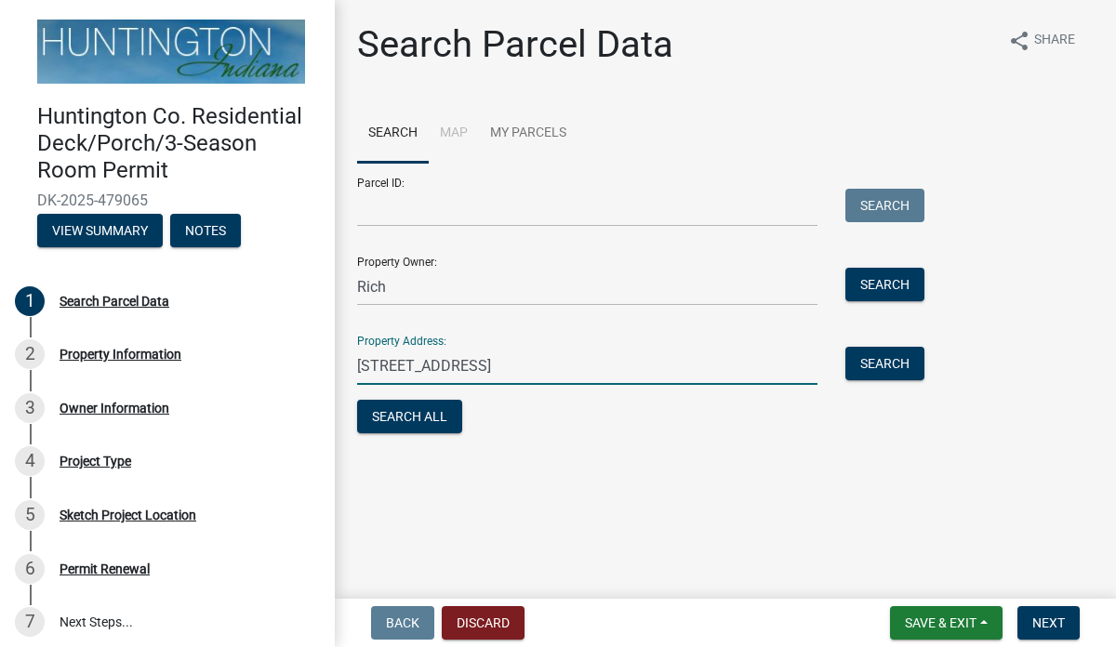
type input "[STREET_ADDRESS]"
click at [397, 291] on input "Rich" at bounding box center [587, 287] width 460 height 38
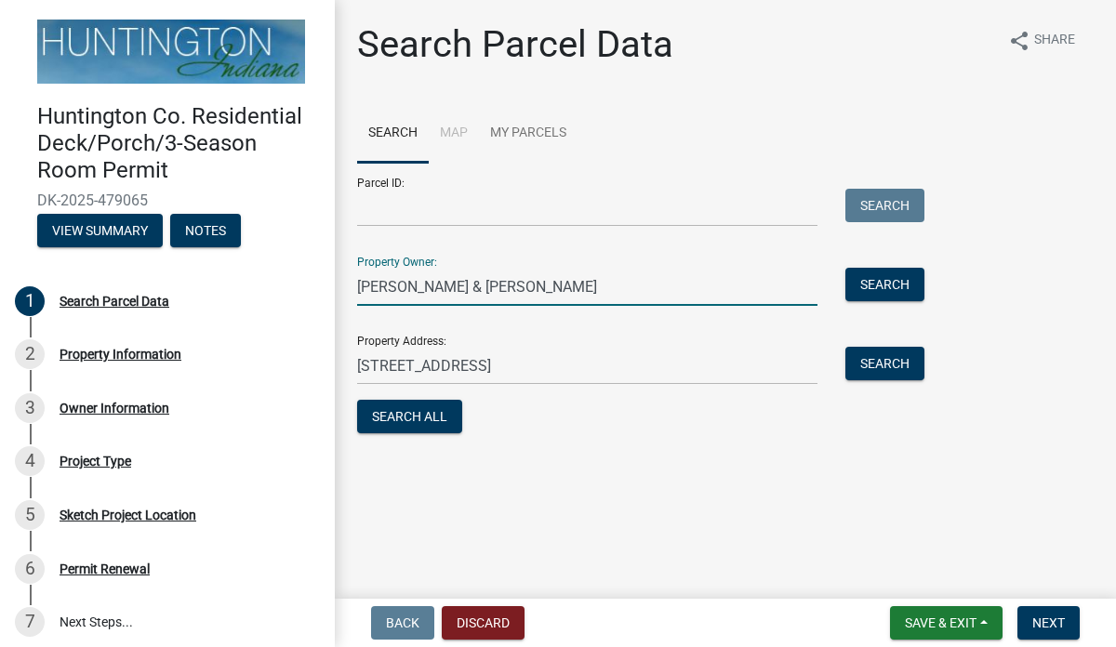
type input "[PERSON_NAME] & [PERSON_NAME]"
click at [386, 210] on input "Parcel ID:" at bounding box center [587, 208] width 460 height 38
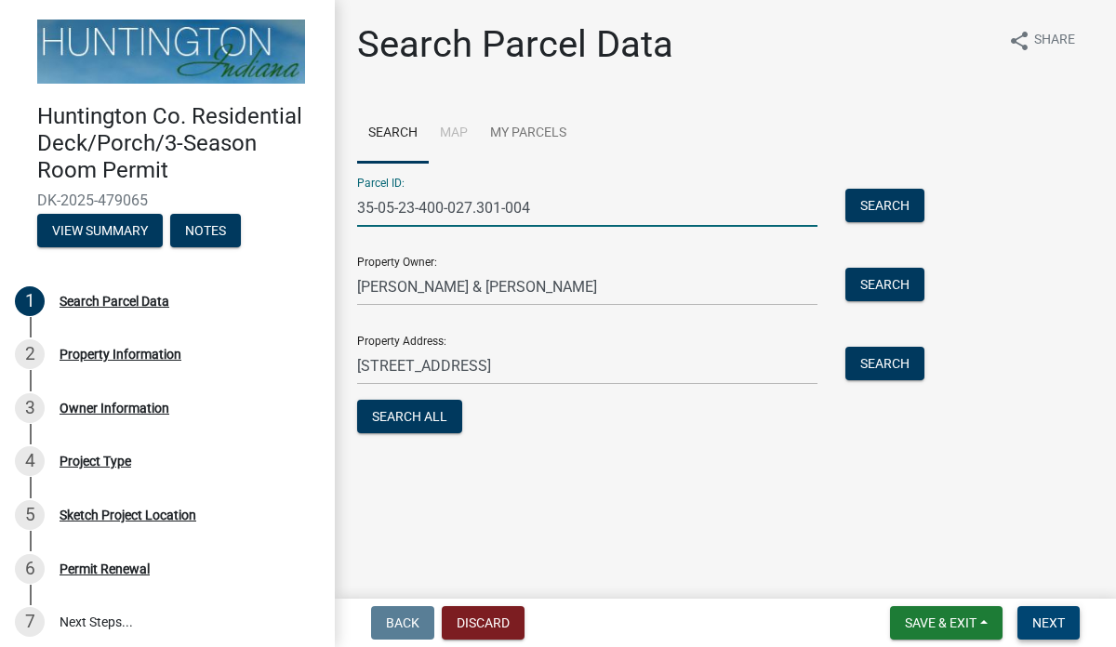
type input "35-05-23-400-027.301-004"
click at [1061, 626] on span "Next" at bounding box center [1049, 623] width 33 height 15
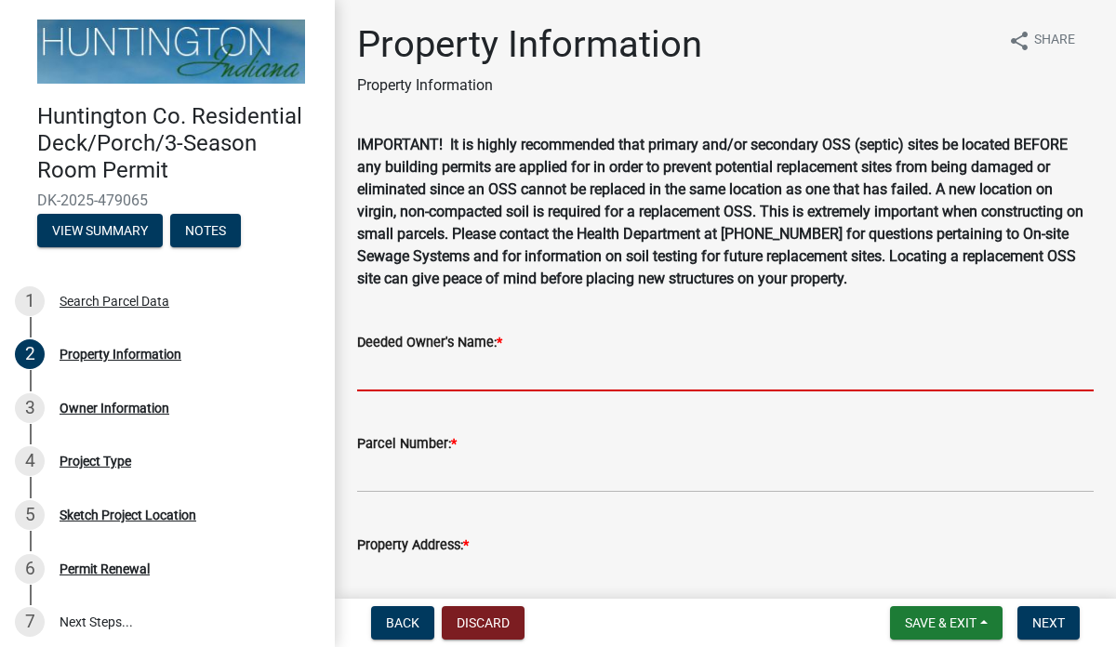
click at [455, 365] on input "Deeded Owner's Name: *" at bounding box center [725, 373] width 737 height 38
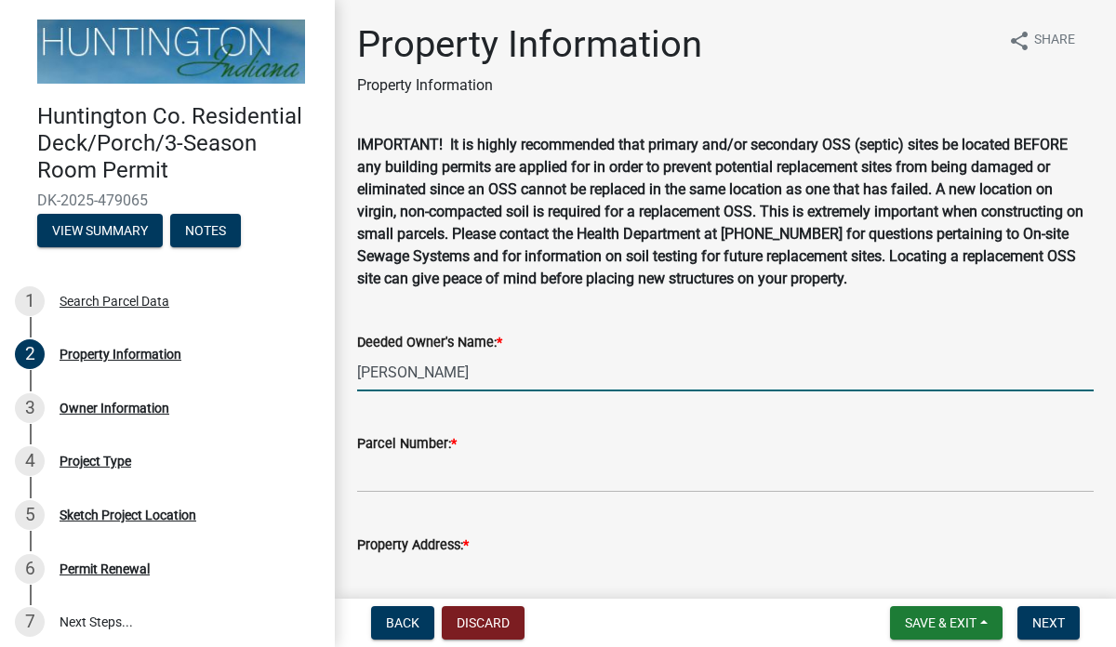
type input "[PERSON_NAME]"
click at [419, 484] on input "Parcel Number: *" at bounding box center [725, 474] width 737 height 38
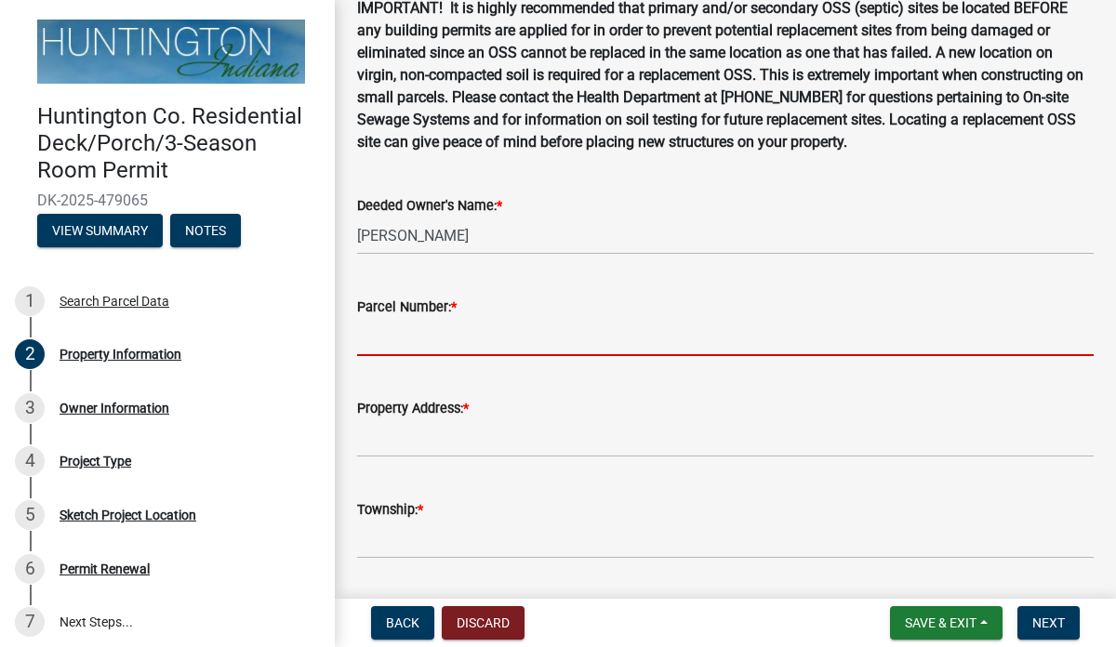
scroll to position [192, 0]
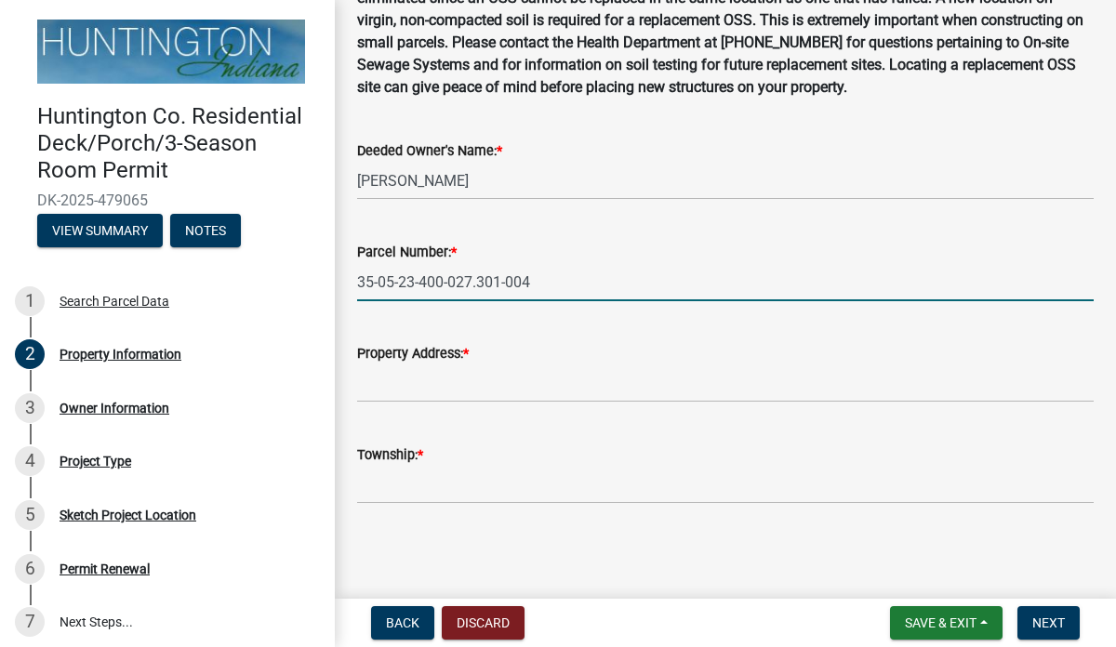
type input "35-05-23-400-027.301-004"
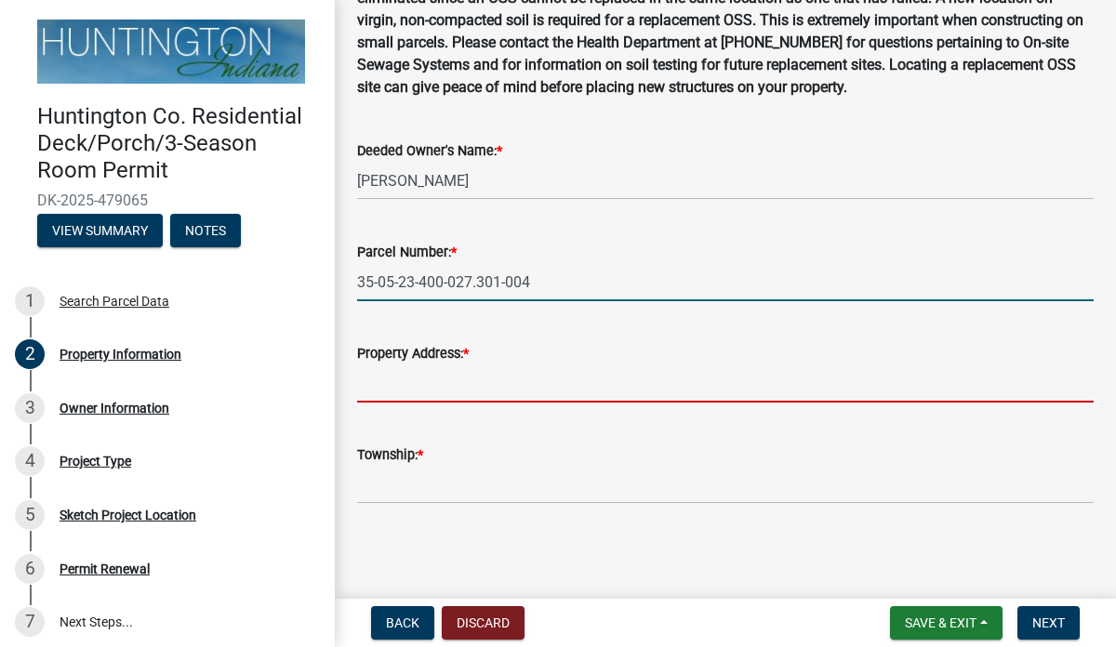
click at [409, 391] on input "Property Address: *" at bounding box center [725, 384] width 737 height 38
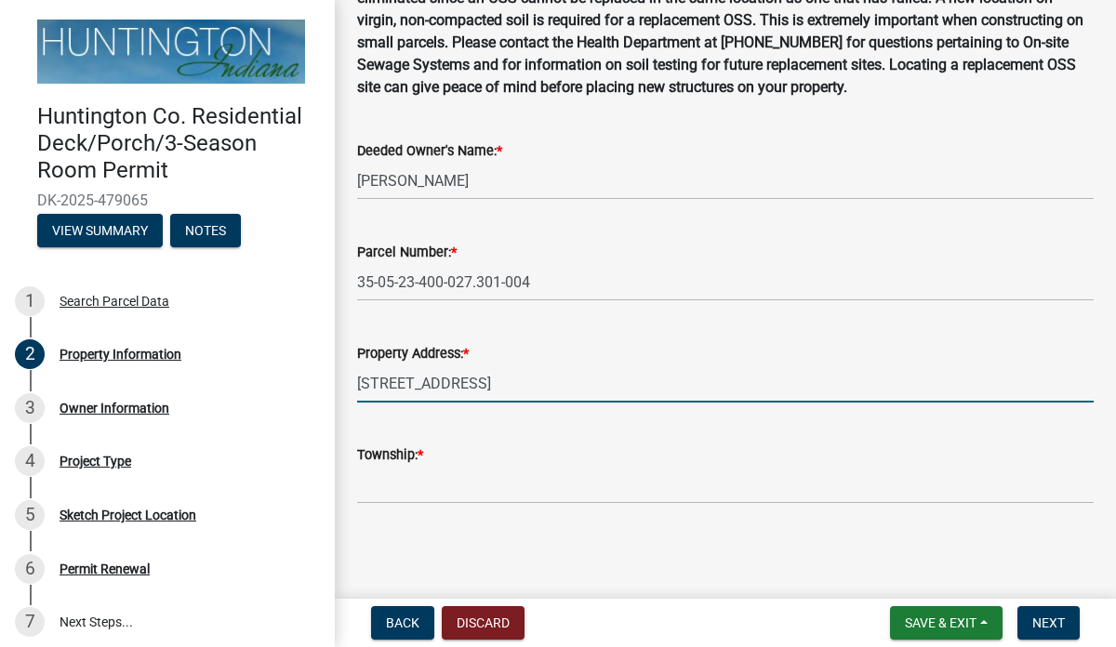
type input "[STREET_ADDRESS]"
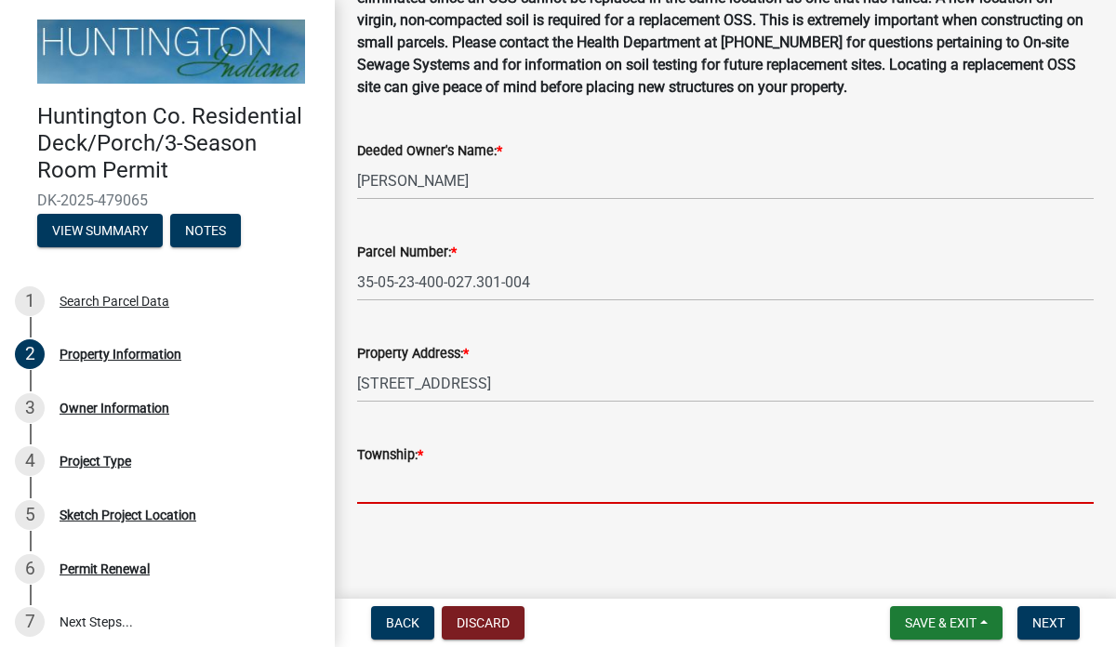
click at [394, 498] on input "Township: *" at bounding box center [725, 485] width 737 height 38
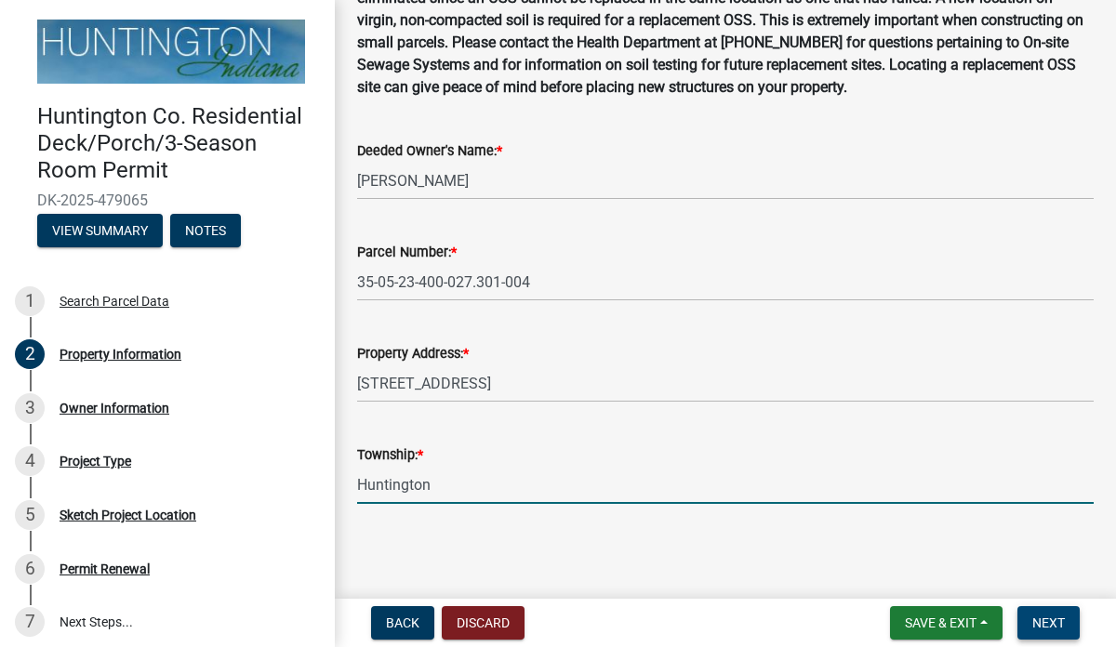
type input "Huntington"
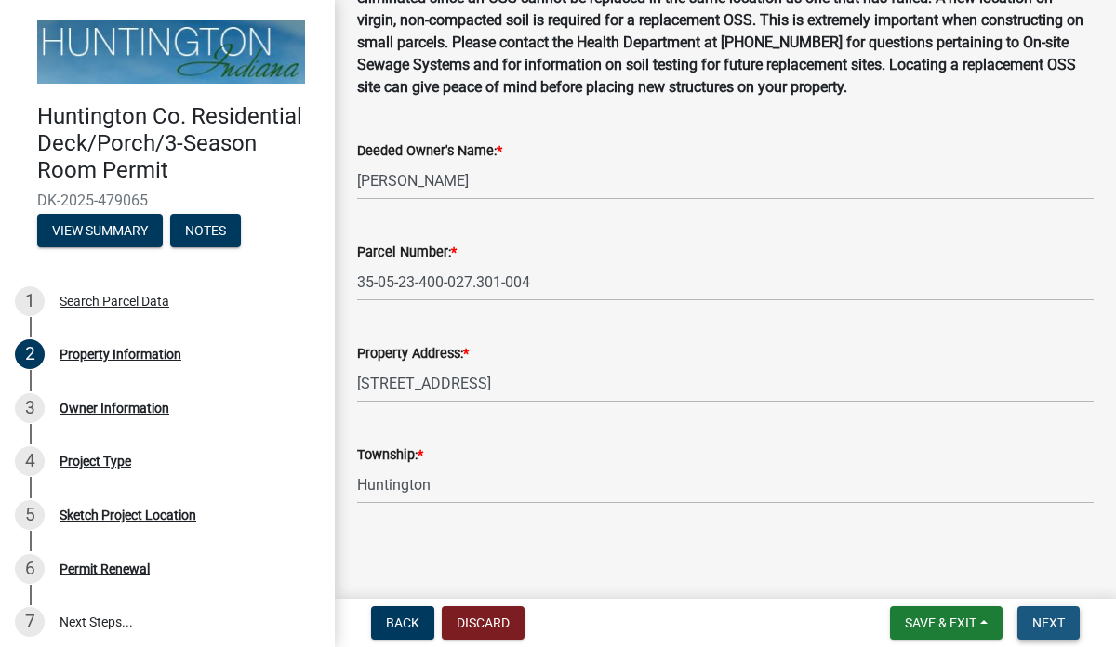
click at [1047, 630] on span "Next" at bounding box center [1049, 623] width 33 height 15
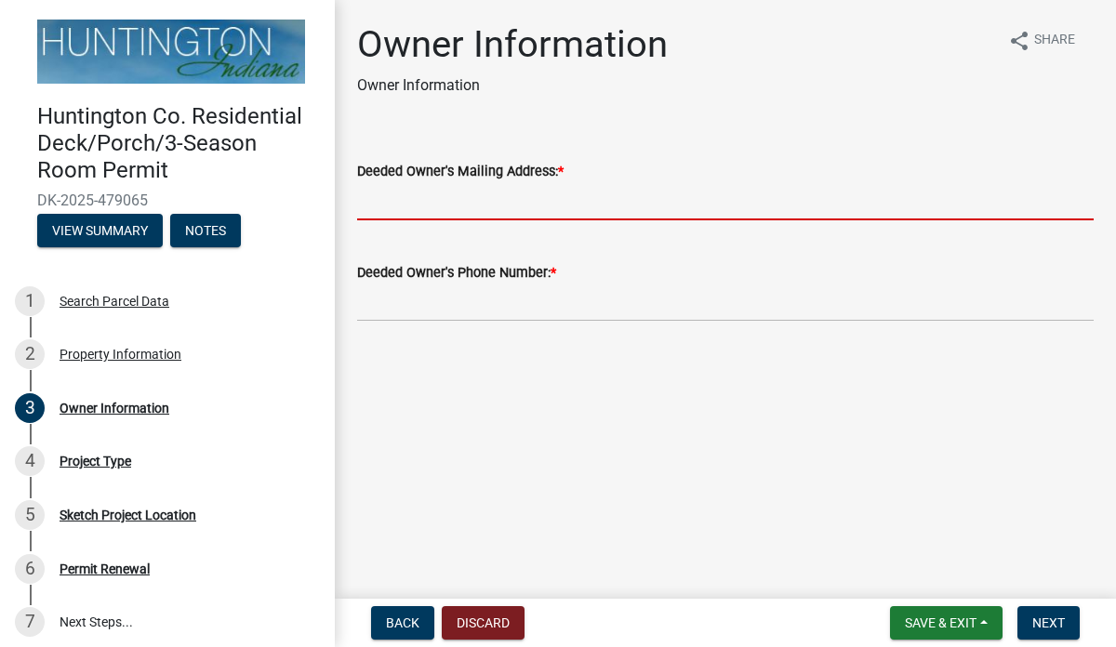
click at [470, 209] on input "Deeded Owner's Mailing Address: *" at bounding box center [725, 201] width 737 height 38
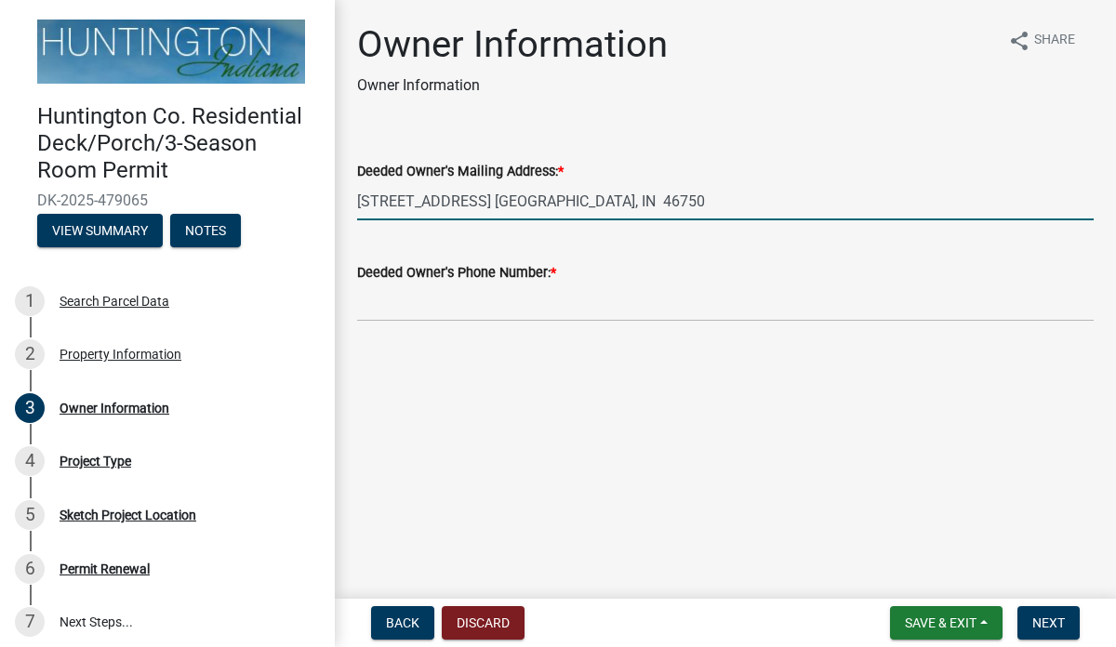
type input "[STREET_ADDRESS] [GEOGRAPHIC_DATA], IN 46750"
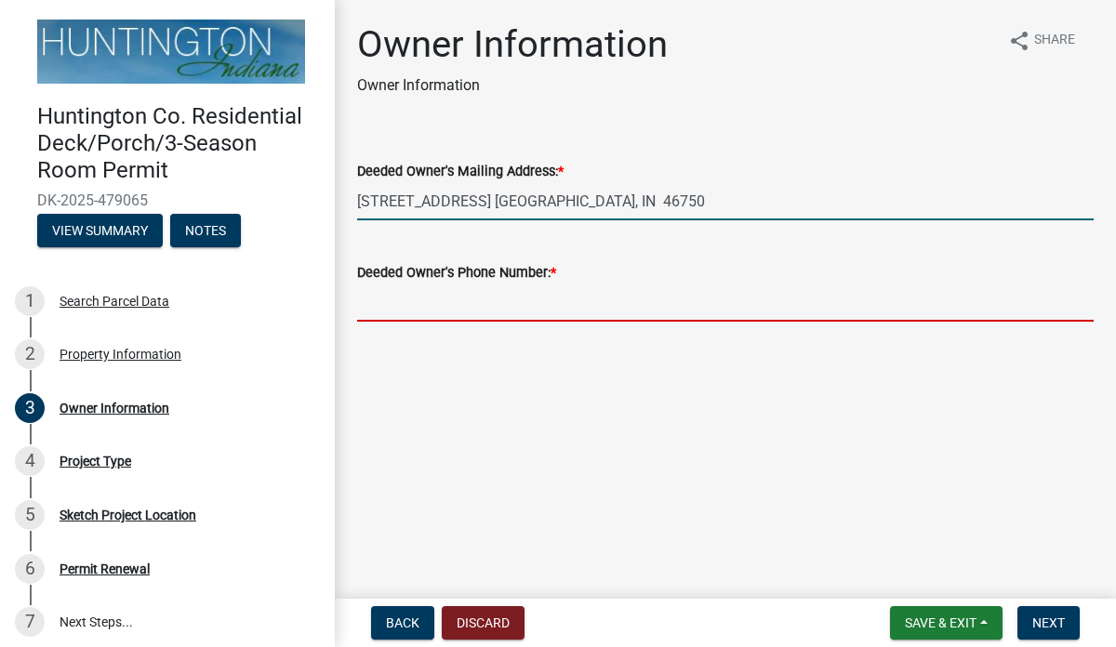
click at [458, 300] on input "Deeded Owner's Phone Number: *" at bounding box center [725, 303] width 737 height 38
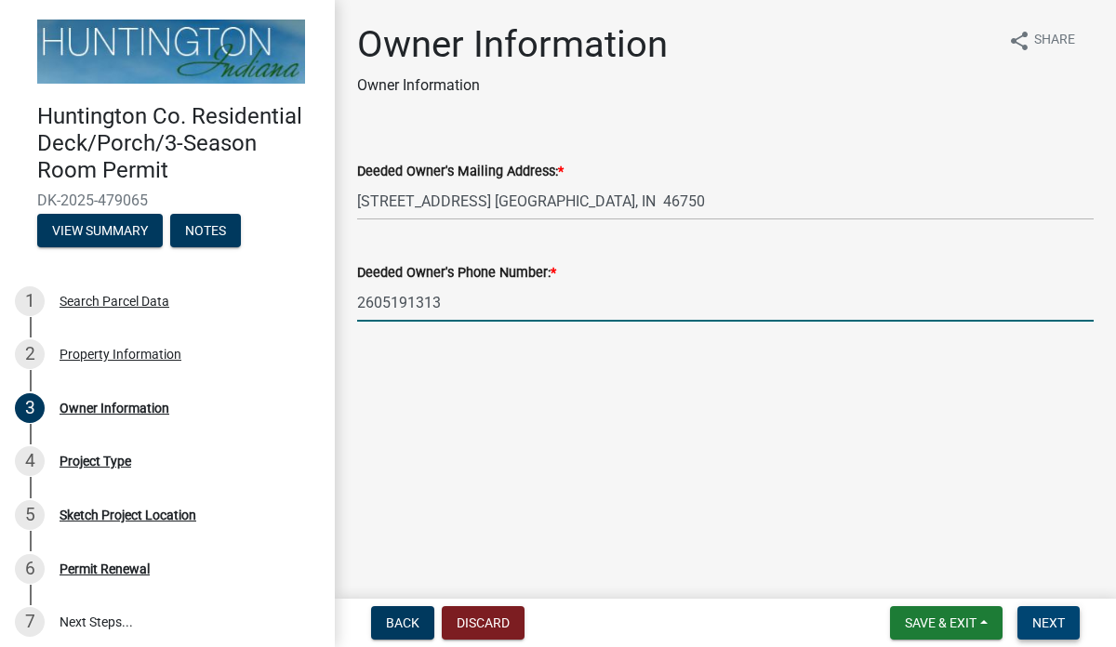
type input "2605191313"
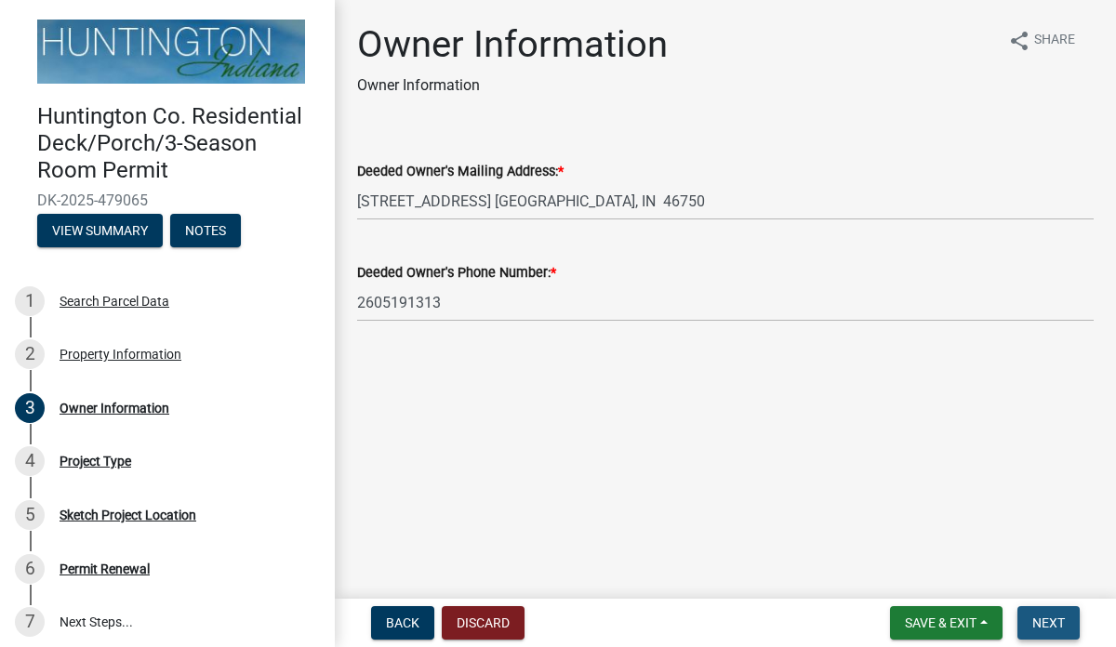
click at [1048, 622] on span "Next" at bounding box center [1049, 623] width 33 height 15
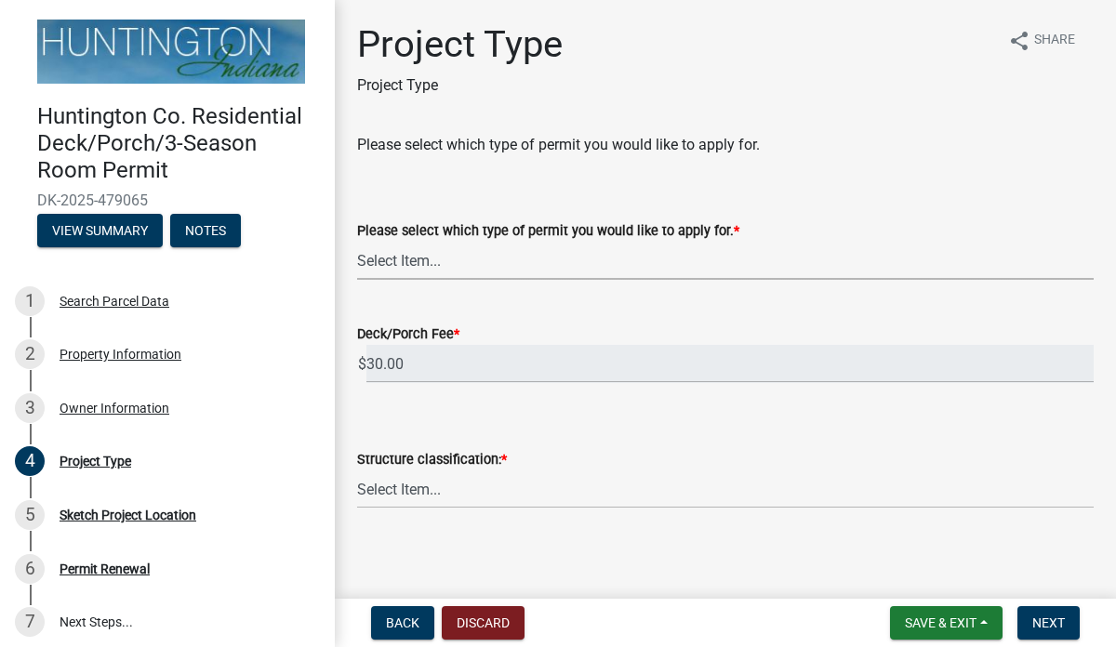
click at [446, 258] on select "Select Item... wood deck with roof wood deck without roof roof over existing wo…" at bounding box center [725, 261] width 737 height 38
click at [357, 242] on select "Select Item... wood deck with roof wood deck without roof roof over existing wo…" at bounding box center [725, 261] width 737 height 38
select select "db907a89-3e2a-4eef-b030-d6d56ba03c3f"
click at [420, 490] on select "Select Item... Single-family Two-family Multi-family Accessory structure" at bounding box center [725, 490] width 737 height 38
click at [357, 471] on select "Select Item... Single-family Two-family Multi-family Accessory structure" at bounding box center [725, 490] width 737 height 38
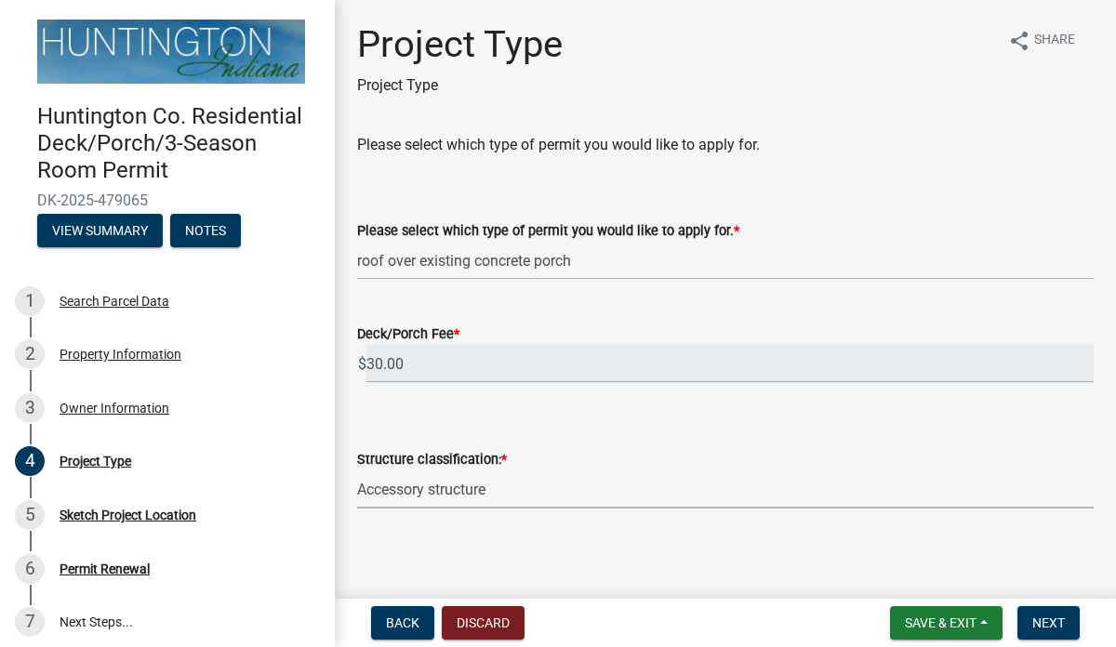
select select "f8d675d6-ac68-437c-93ae-51d45f7d5d48"
click at [1052, 623] on span "Next" at bounding box center [1049, 623] width 33 height 15
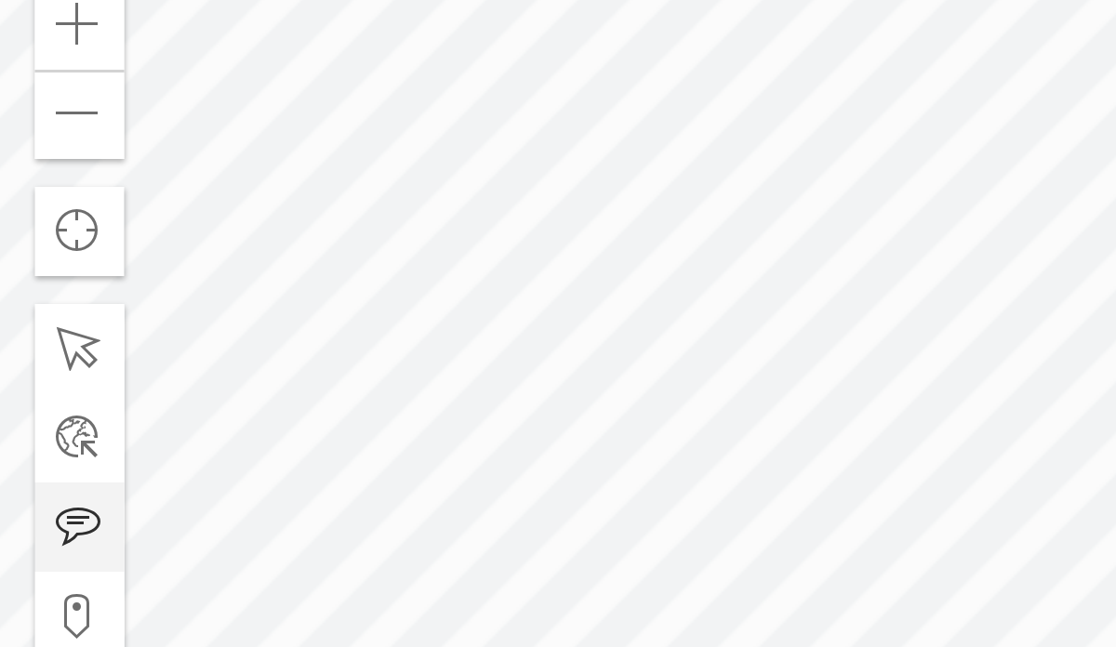
click at [807, 439] on div at bounding box center [822, 499] width 546 height 465
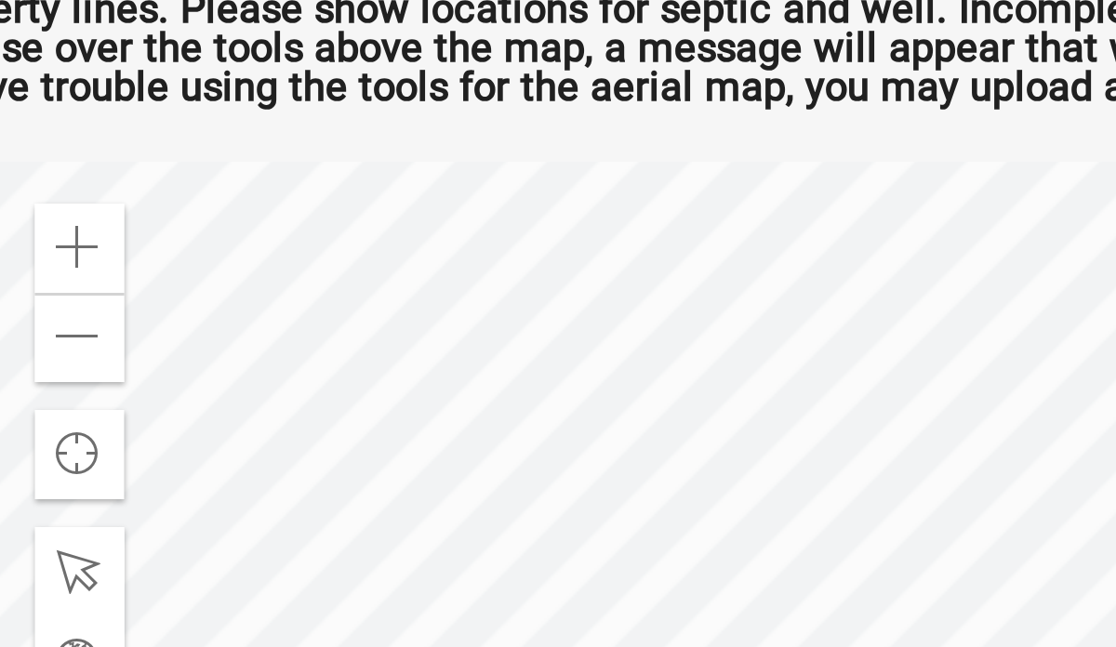
click at [626, 220] on label "Aerial Map/Site Plan, YOU MUST SHOW HOW FAR THE STRUCTURE IS TO ALL PROPERTY LI…" at bounding box center [725, 209] width 737 height 107
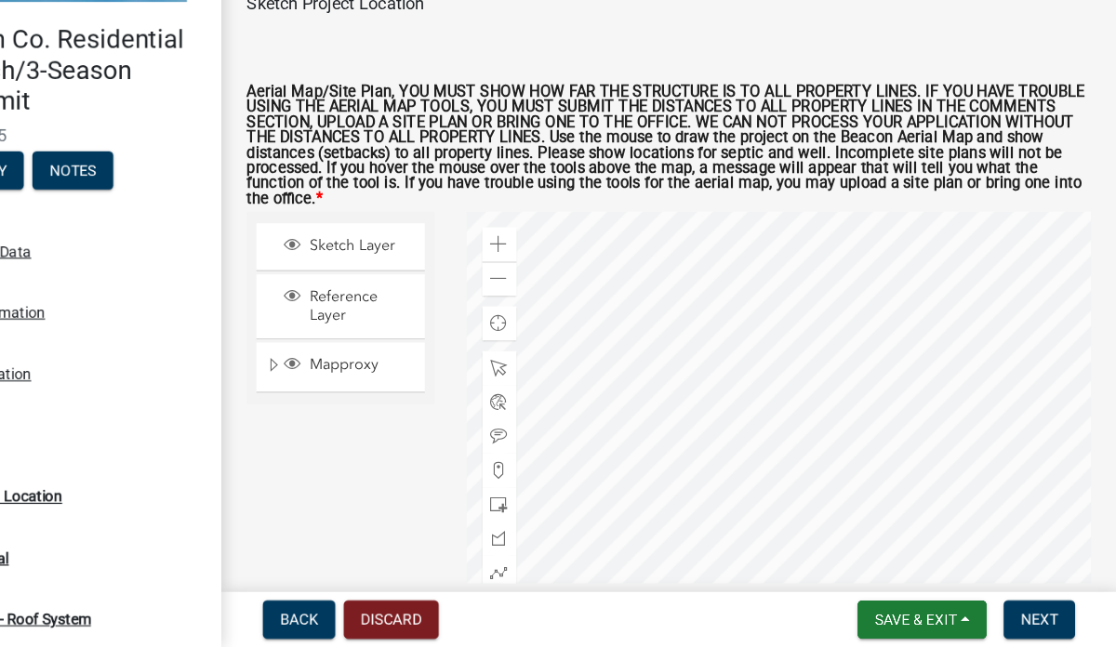
scroll to position [8, 0]
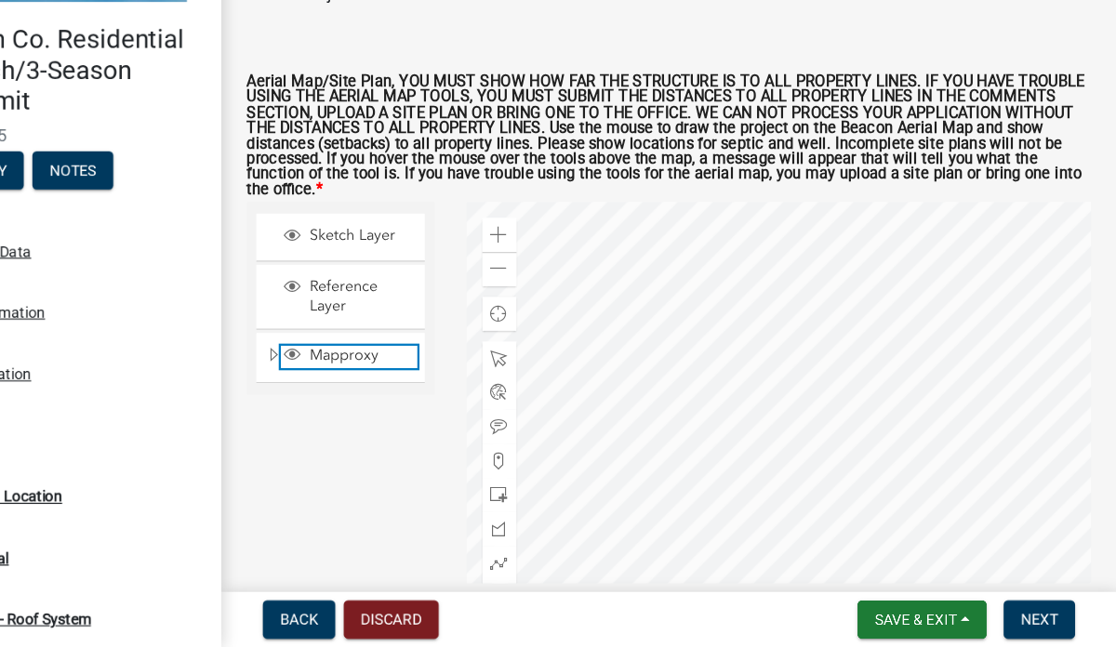
click at [449, 384] on span "Mapproxy" at bounding box center [456, 392] width 99 height 17
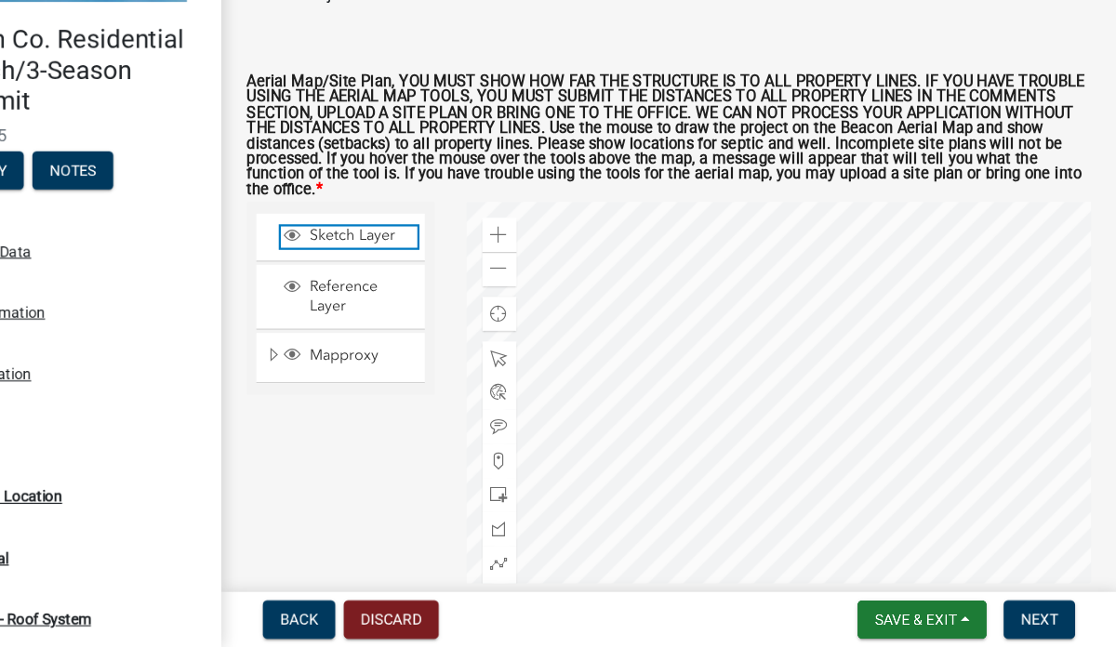
click at [434, 280] on span "Sketch Layer" at bounding box center [456, 288] width 99 height 17
click at [1047, 622] on span "Next" at bounding box center [1049, 623] width 33 height 15
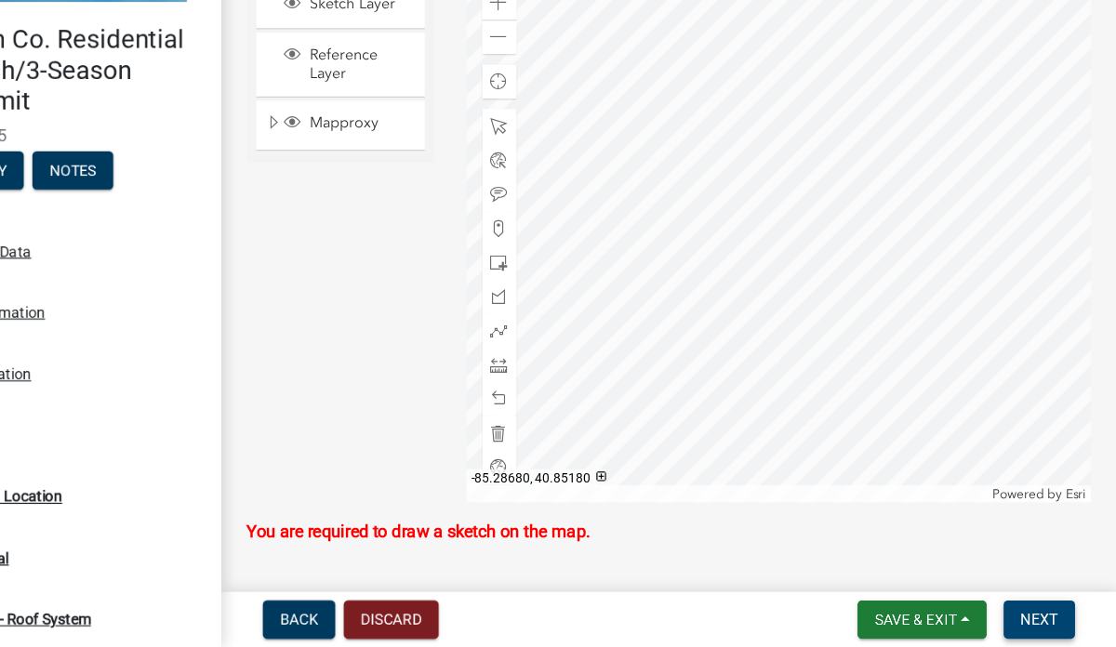
scroll to position [210, 0]
click at [753, 292] on div at bounding box center [822, 289] width 546 height 465
click at [723, 283] on div at bounding box center [822, 289] width 546 height 465
click at [728, 296] on div at bounding box center [822, 289] width 546 height 465
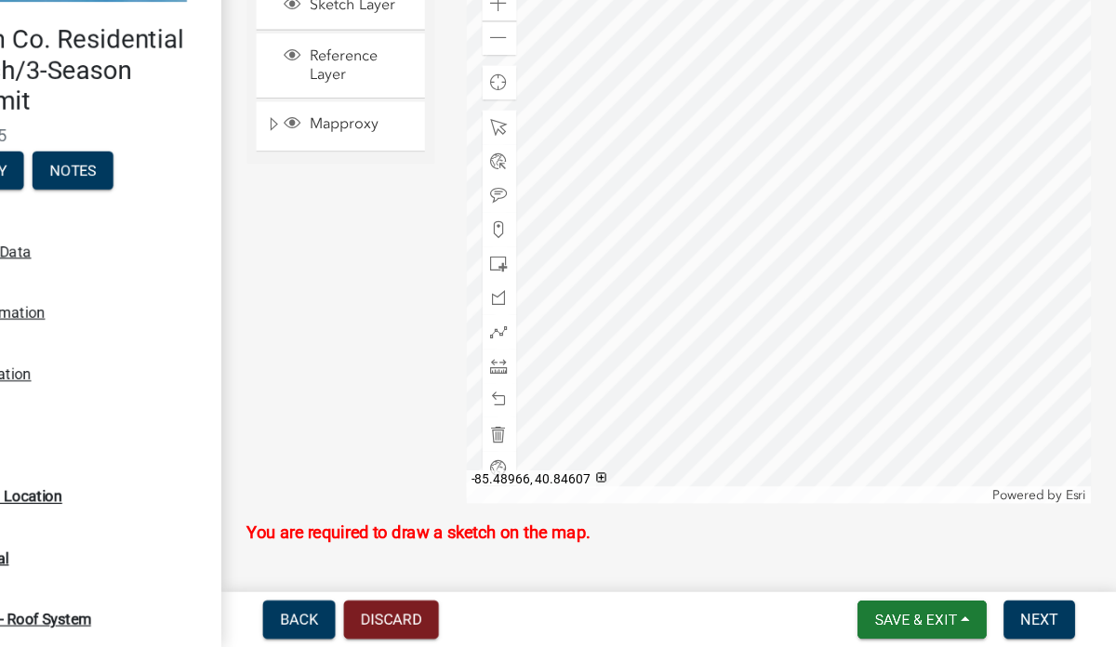
click at [728, 296] on div at bounding box center [822, 289] width 546 height 465
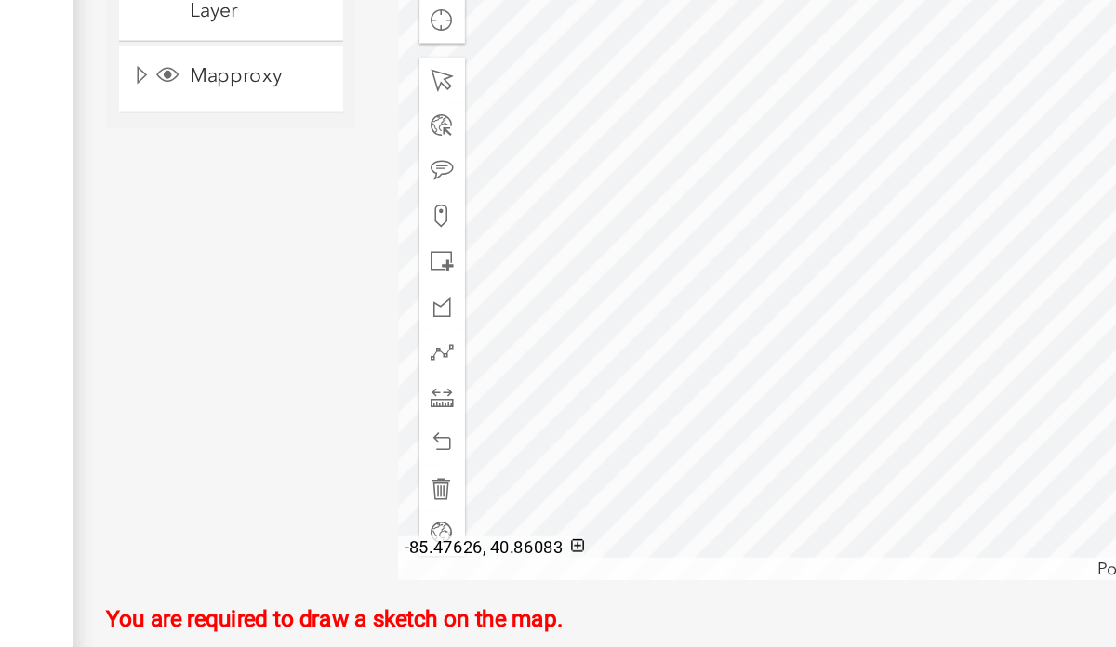
click at [762, 247] on div at bounding box center [822, 289] width 546 height 465
click at [818, 276] on div at bounding box center [822, 289] width 546 height 465
click at [808, 274] on div at bounding box center [822, 289] width 546 height 465
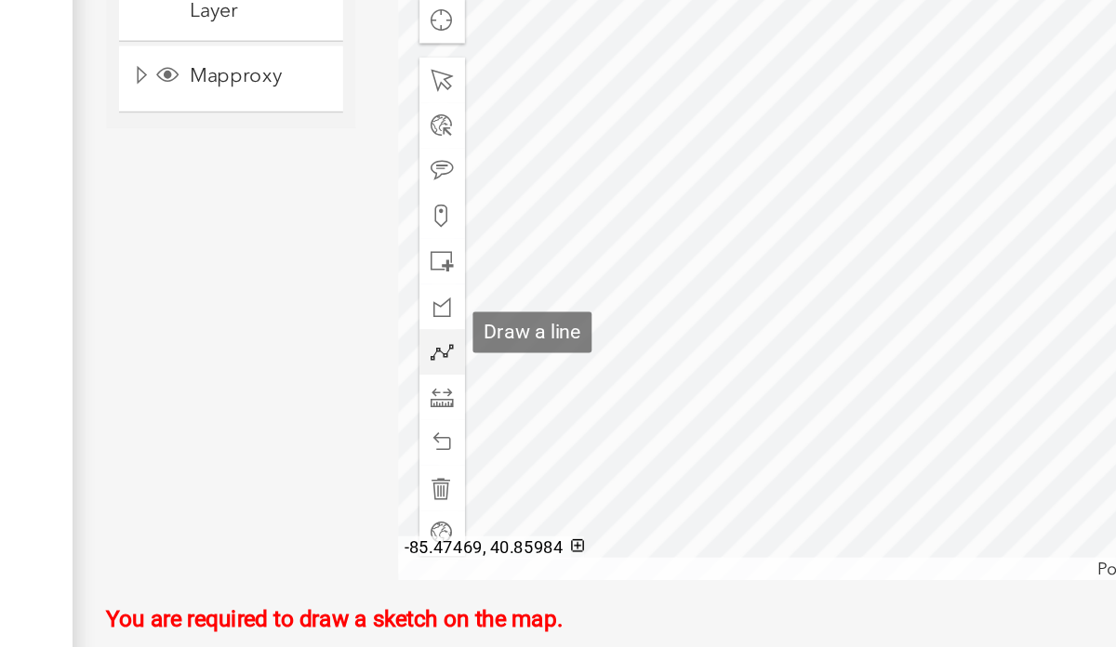
click at [579, 365] on span at bounding box center [577, 372] width 15 height 15
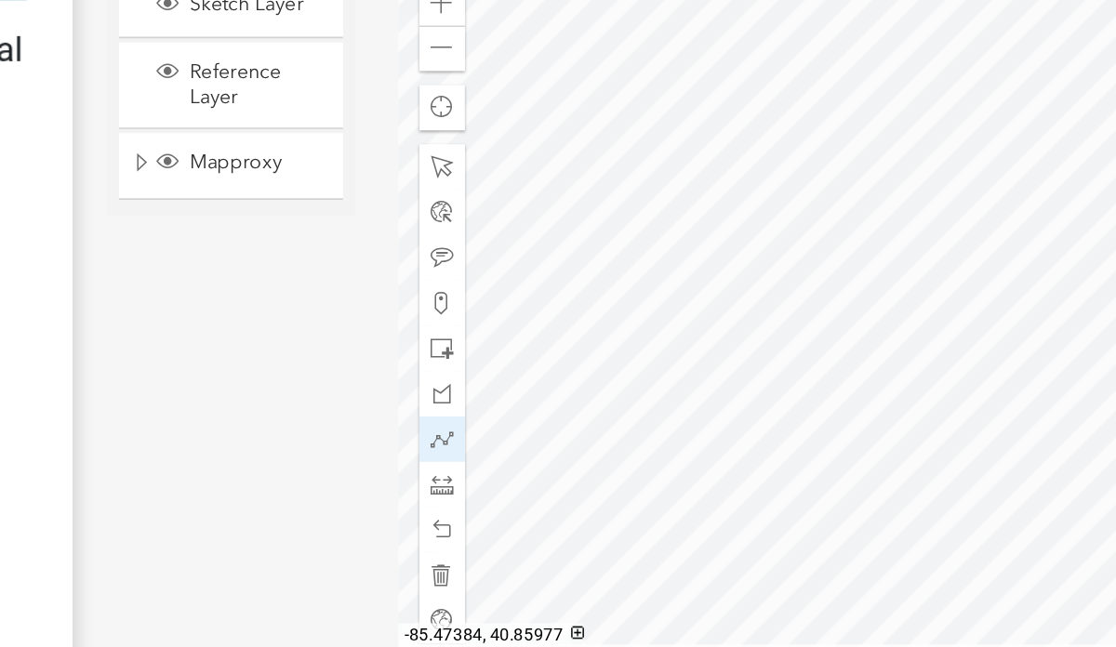
click at [832, 367] on div at bounding box center [822, 289] width 546 height 465
click at [832, 373] on div at bounding box center [822, 289] width 546 height 465
click at [823, 372] on div at bounding box center [822, 289] width 546 height 465
click at [816, 372] on div at bounding box center [822, 289] width 546 height 465
click at [820, 372] on div at bounding box center [822, 289] width 546 height 465
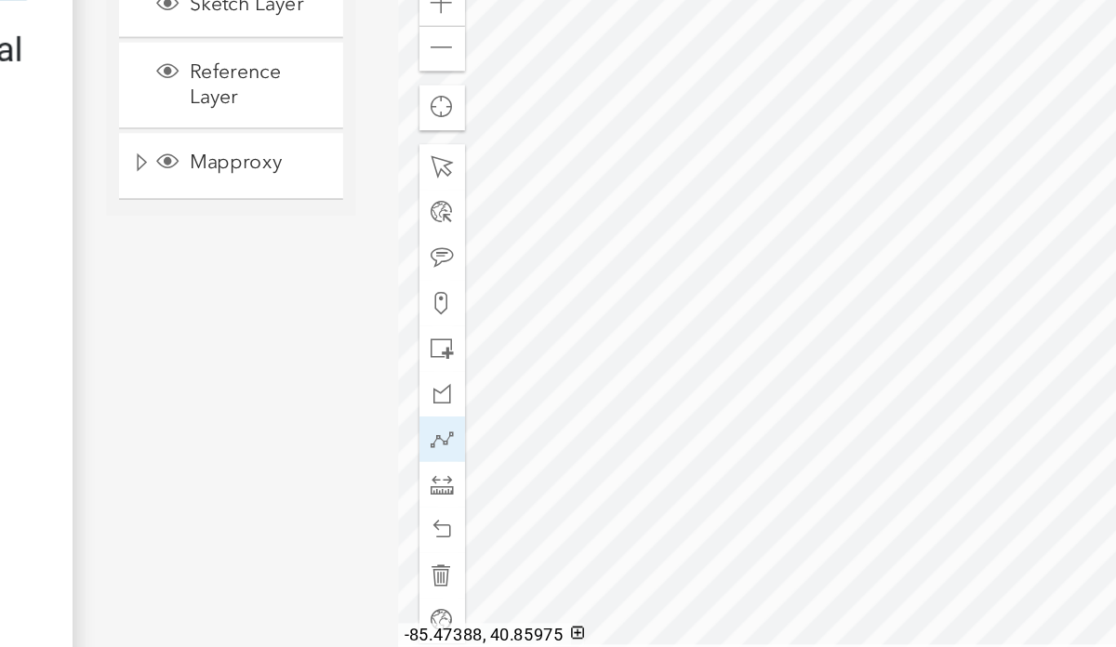
click at [807, 372] on div at bounding box center [822, 289] width 546 height 465
click at [807, 367] on div at bounding box center [822, 289] width 546 height 465
click at [805, 370] on div at bounding box center [822, 289] width 546 height 465
click at [794, 370] on div at bounding box center [822, 289] width 546 height 465
click at [794, 369] on div at bounding box center [822, 289] width 546 height 465
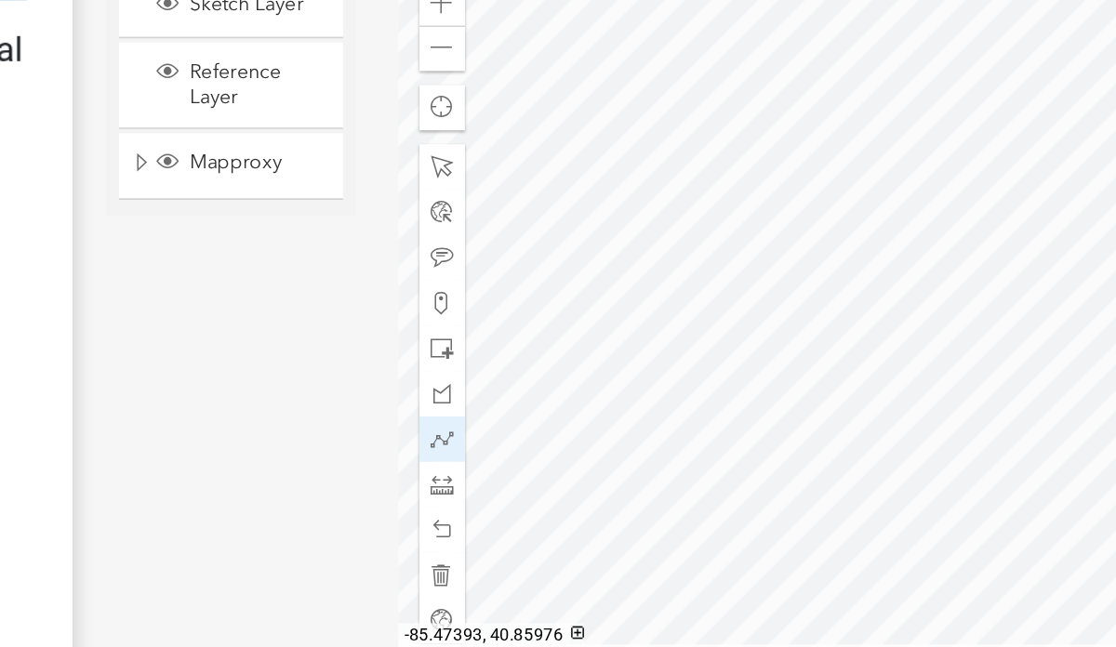
click at [794, 370] on div at bounding box center [822, 289] width 546 height 465
click at [794, 371] on div at bounding box center [822, 289] width 546 height 465
click at [420, 236] on div "Sketch Layer Reference Layer Mapproxy City/Town Limits Townships Parcels Roads …" at bounding box center [439, 289] width 192 height 465
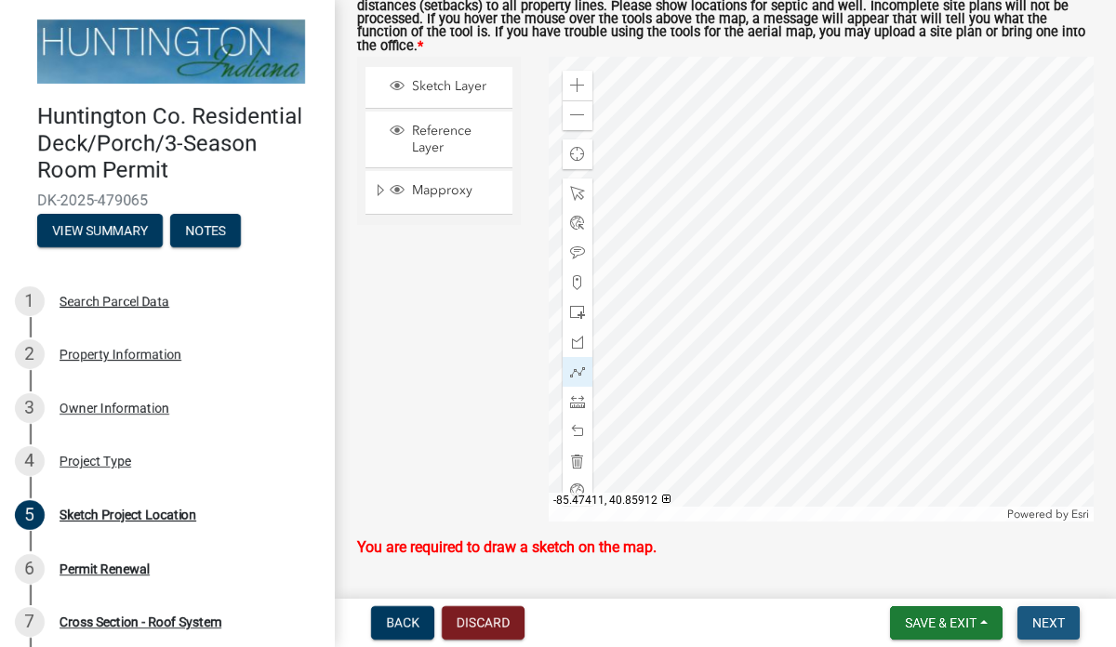
click at [1050, 621] on span "Next" at bounding box center [1049, 623] width 33 height 15
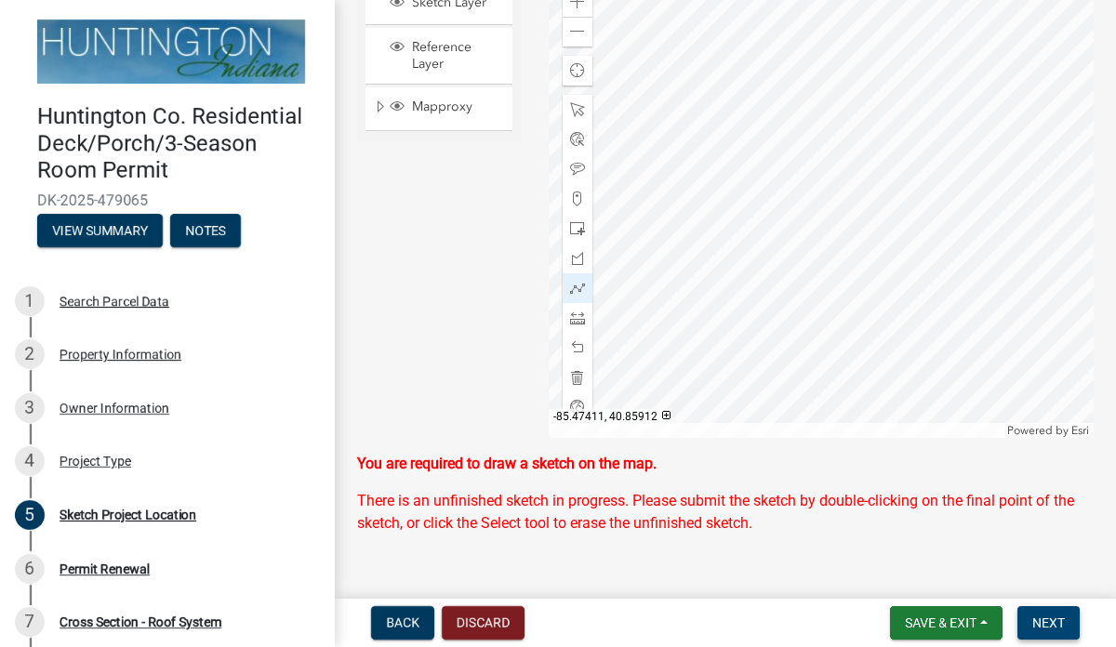
scroll to position [293, 0]
click at [794, 289] on div at bounding box center [822, 206] width 546 height 465
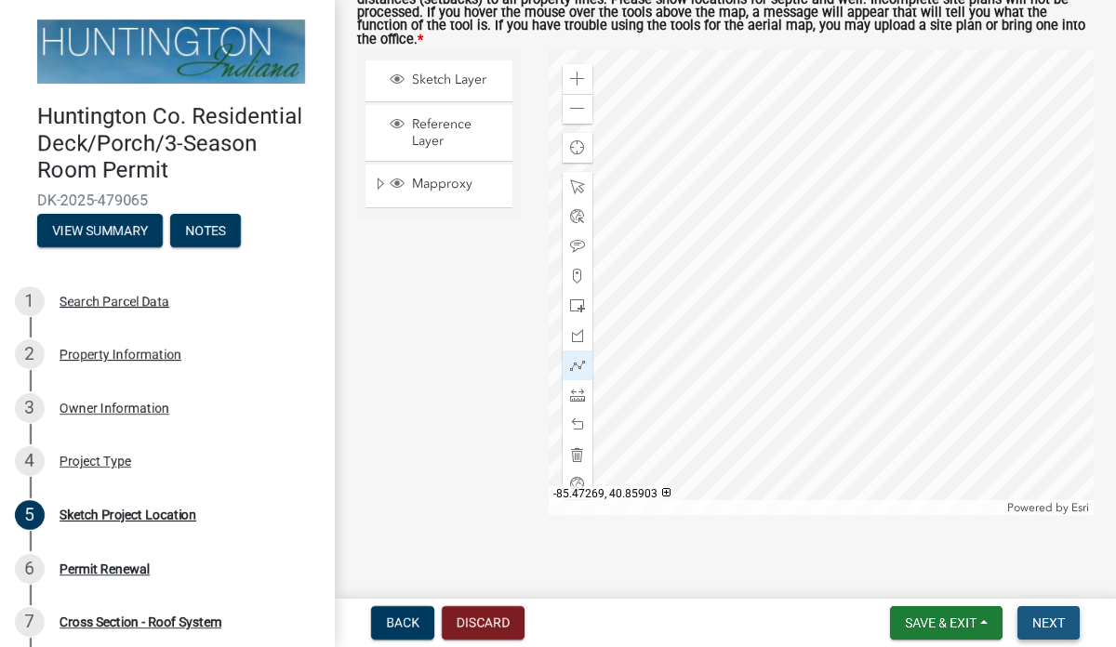
click at [1045, 618] on span "Next" at bounding box center [1049, 623] width 33 height 15
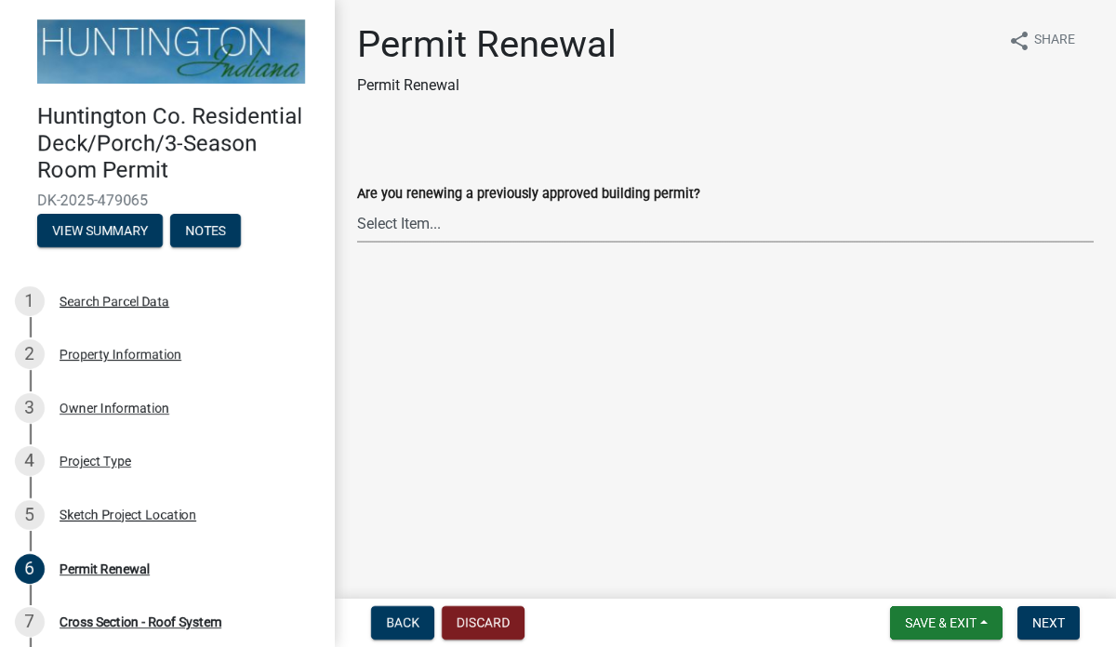
click at [398, 225] on select "Select Item... Yes No" at bounding box center [725, 224] width 737 height 38
click at [357, 205] on select "Select Item... Yes No" at bounding box center [725, 224] width 737 height 38
select select "75b696c2-8f3d-4cce-a970-cf0ce90adcc6"
click at [1048, 628] on span "Next" at bounding box center [1049, 623] width 33 height 15
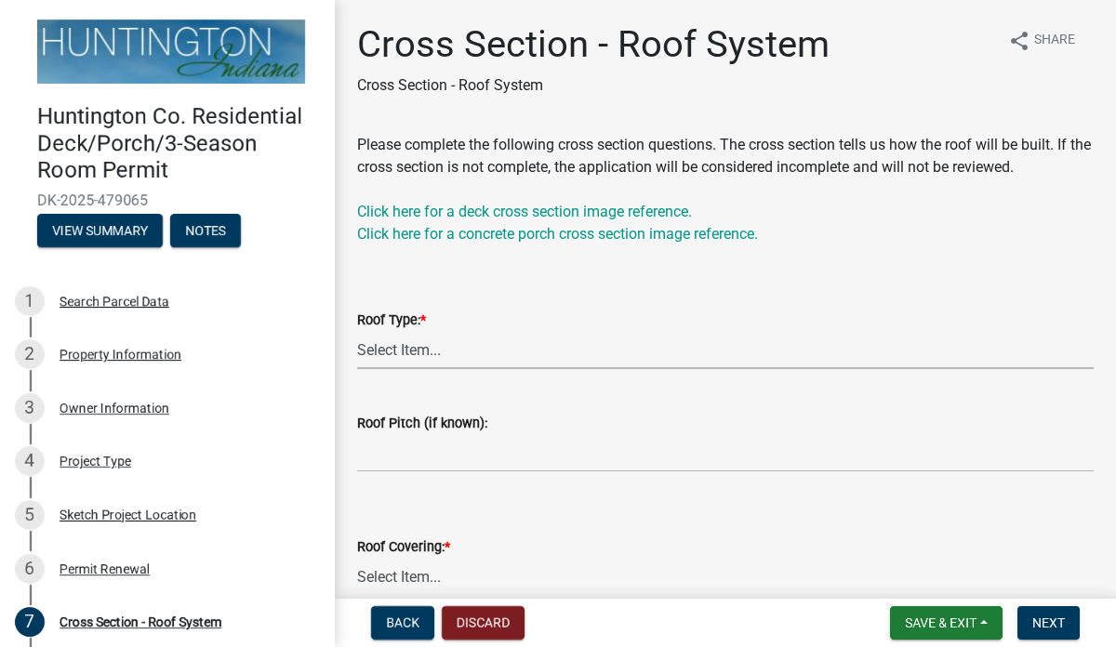
click at [386, 346] on select "Select Item... Shed [PERSON_NAME] Hip Other" at bounding box center [725, 350] width 737 height 38
click at [357, 331] on select "Select Item... Shed [PERSON_NAME] Hip Other" at bounding box center [725, 350] width 737 height 38
select select "eeda0680-a19c-4df0-ac9a-d79c21b71b98"
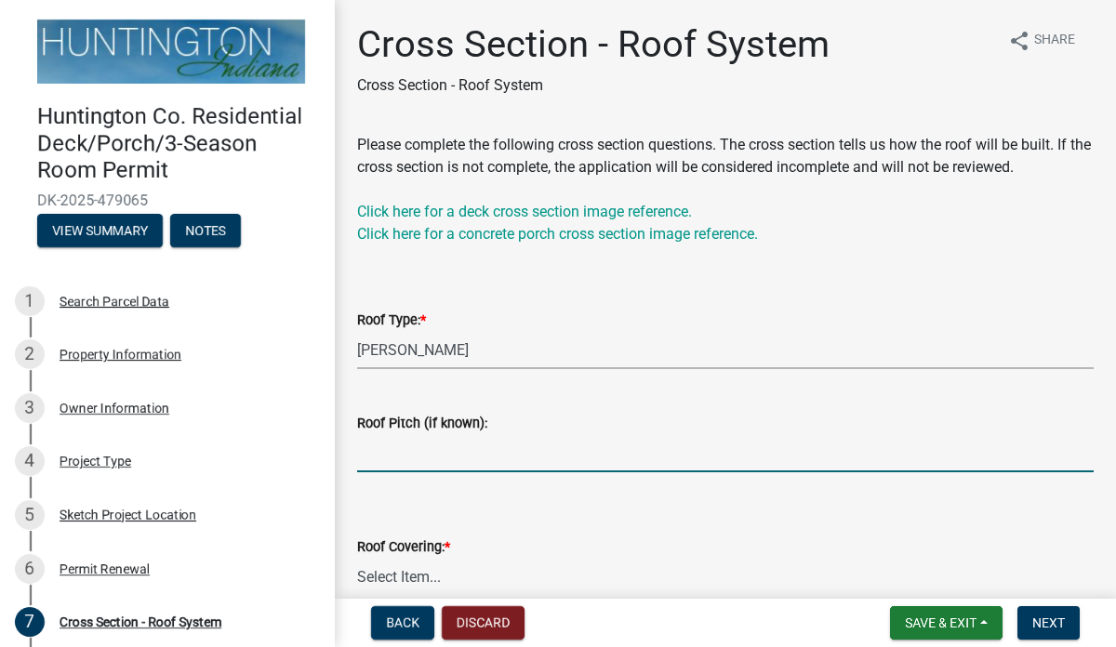
click at [403, 455] on input "Roof Pitch (if known):" at bounding box center [725, 453] width 737 height 38
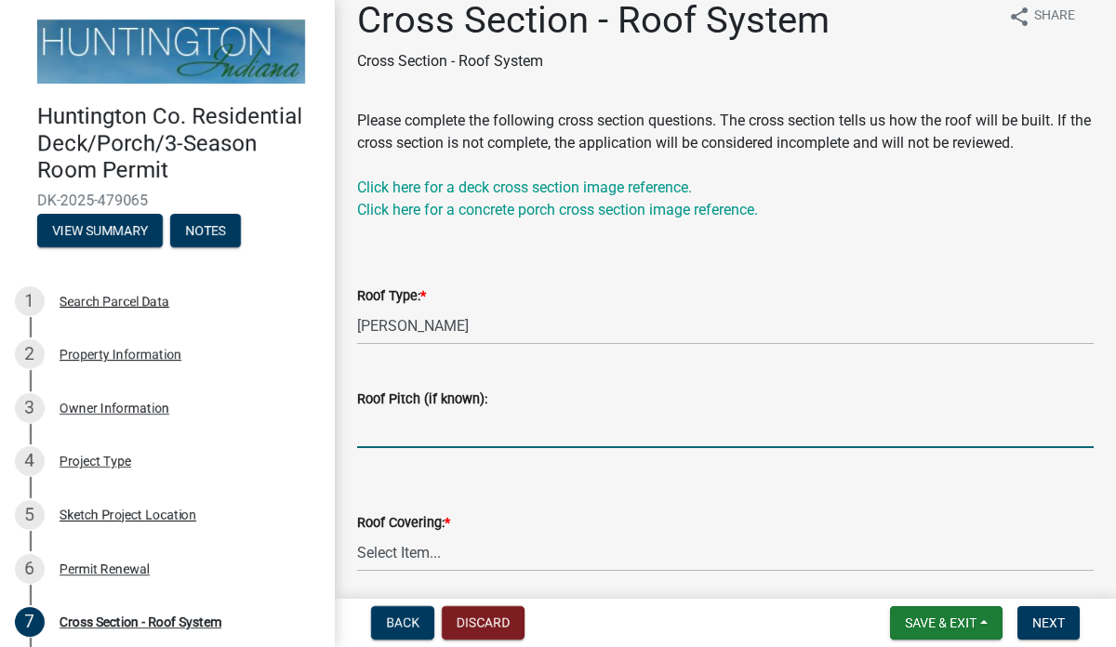
scroll to position [37, 0]
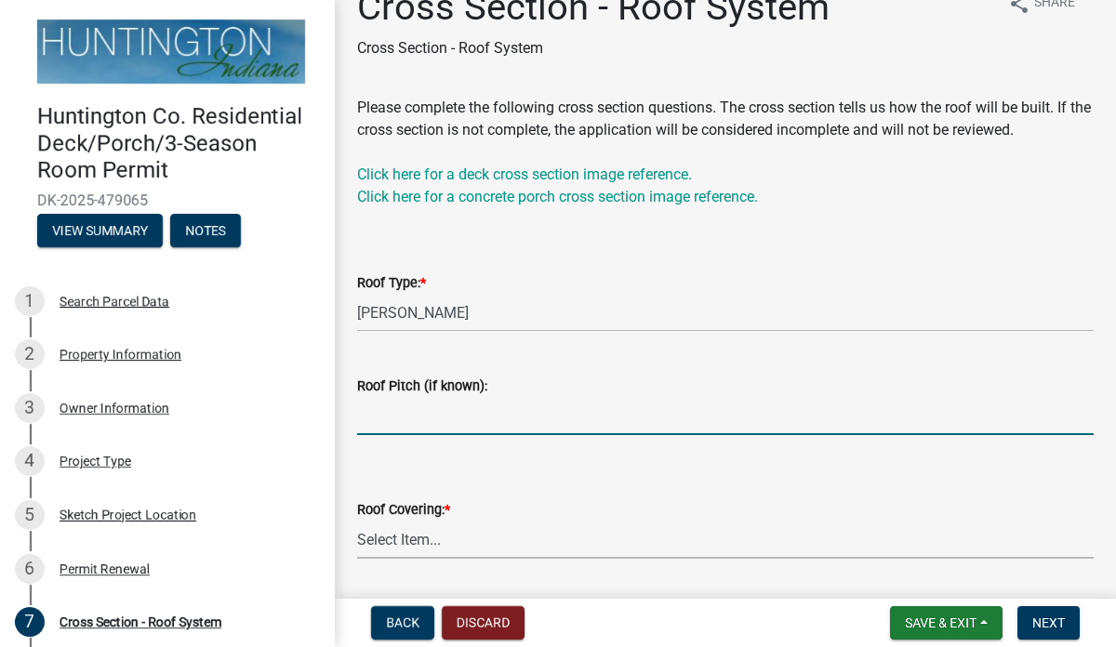
click at [409, 531] on select "Select Item... Shingles Metal Other" at bounding box center [725, 540] width 737 height 38
click at [357, 521] on select "Select Item... Shingles Metal Other" at bounding box center [725, 540] width 737 height 38
select select "5a24cf98-274a-4d65-89e6-72a78de49331"
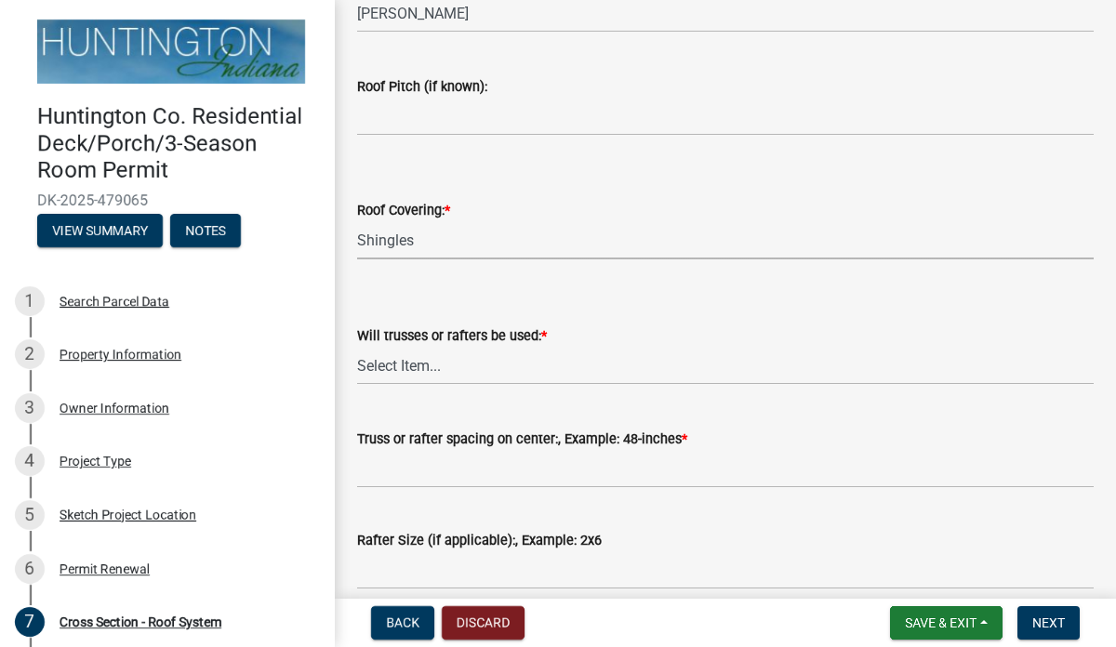
scroll to position [340, 0]
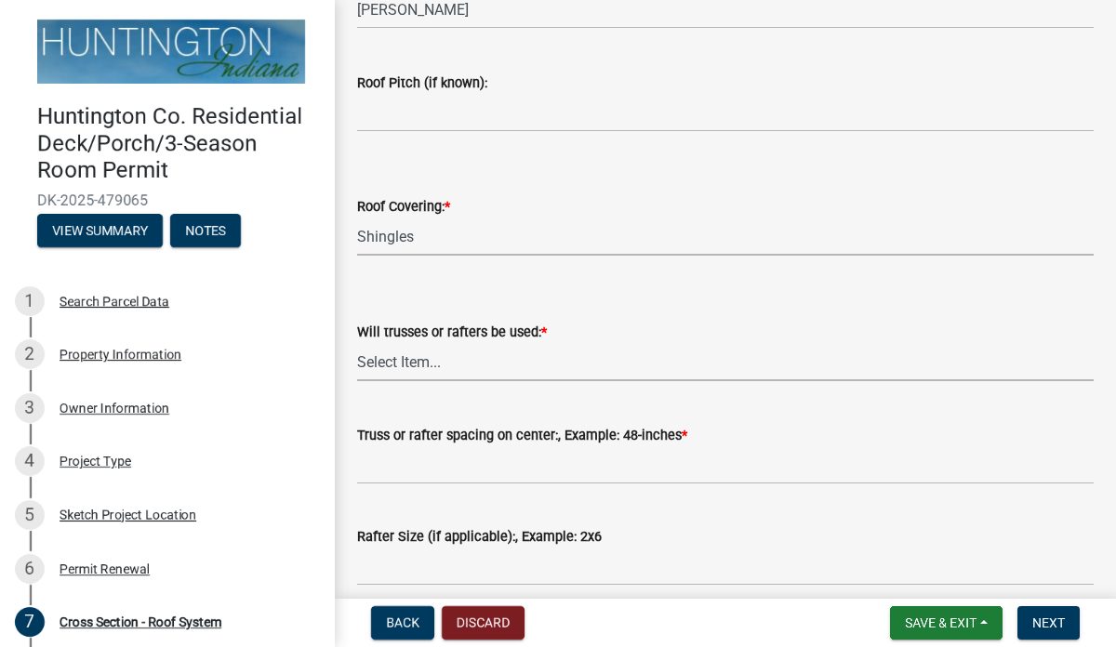
click at [409, 355] on select "Select Item... Trusses Rafters" at bounding box center [725, 362] width 737 height 38
click at [357, 343] on select "Select Item... Trusses Rafters" at bounding box center [725, 362] width 737 height 38
select select "3b1977d0-1592-4ad5-bb58-e7a88d767148"
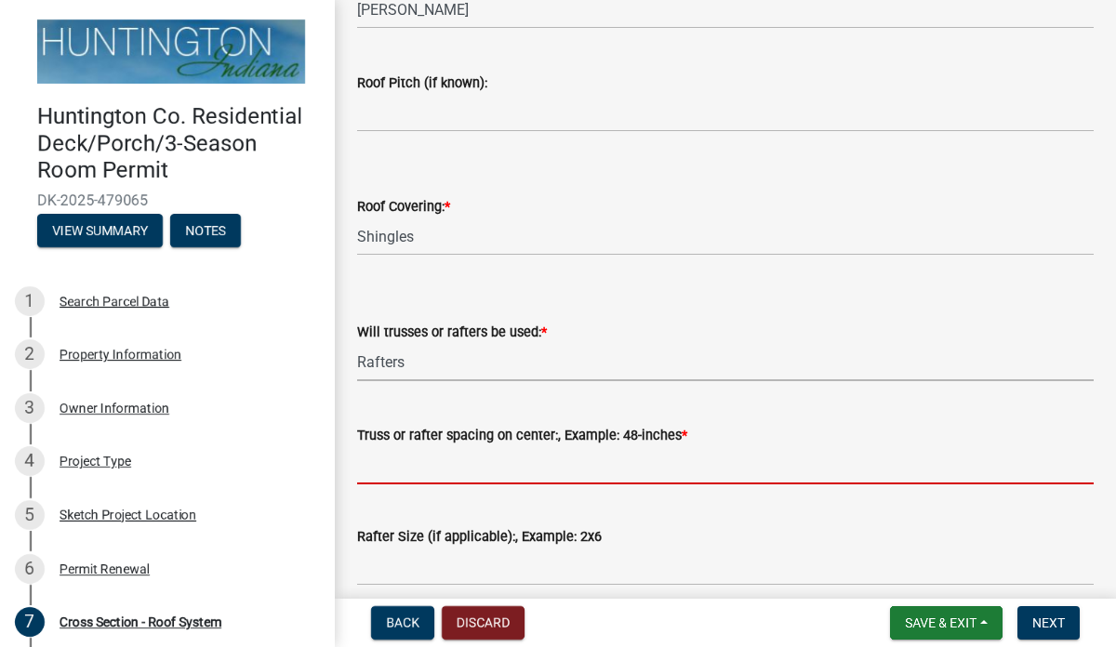
click at [420, 472] on input "Truss or rafter spacing on center:, Example: 48-inches *" at bounding box center [725, 466] width 737 height 38
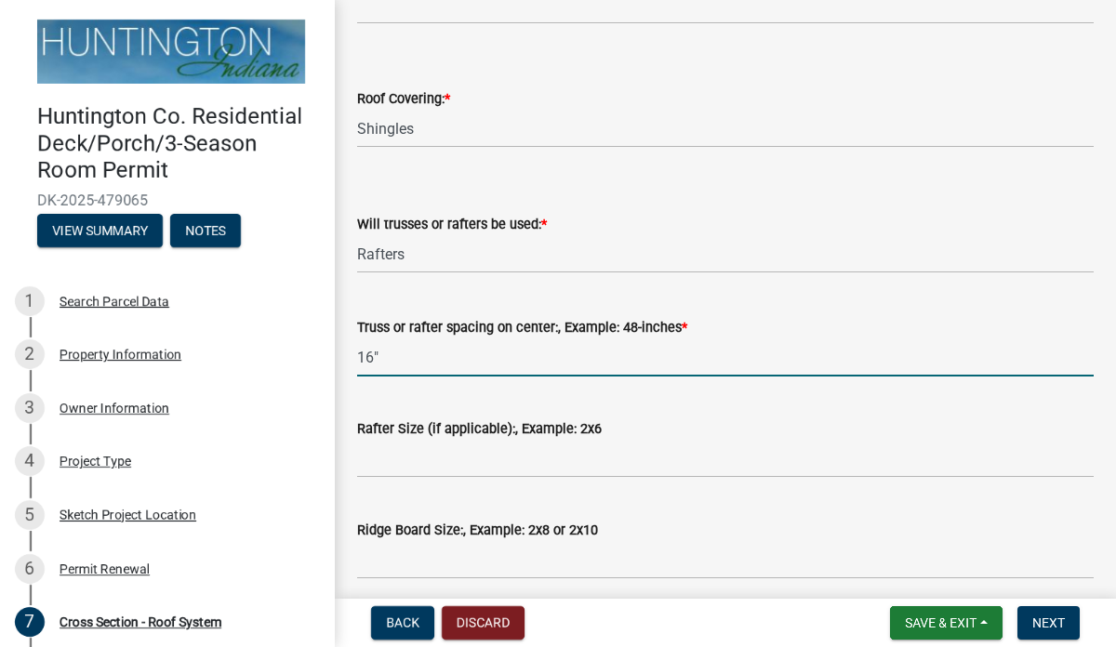
scroll to position [452, 0]
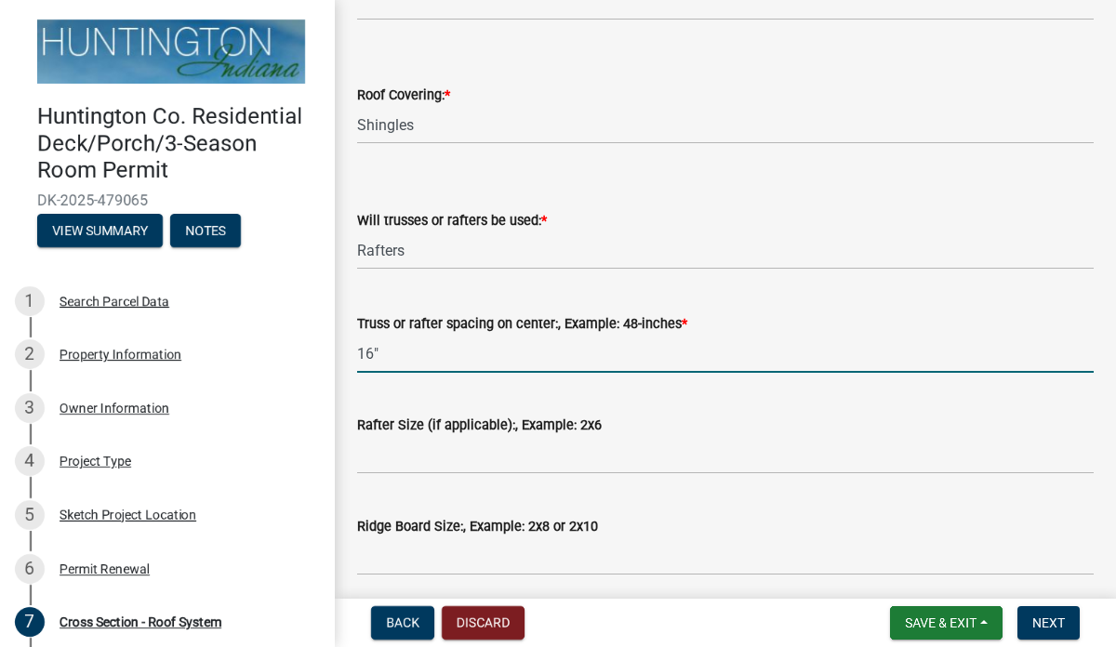
type input "16""
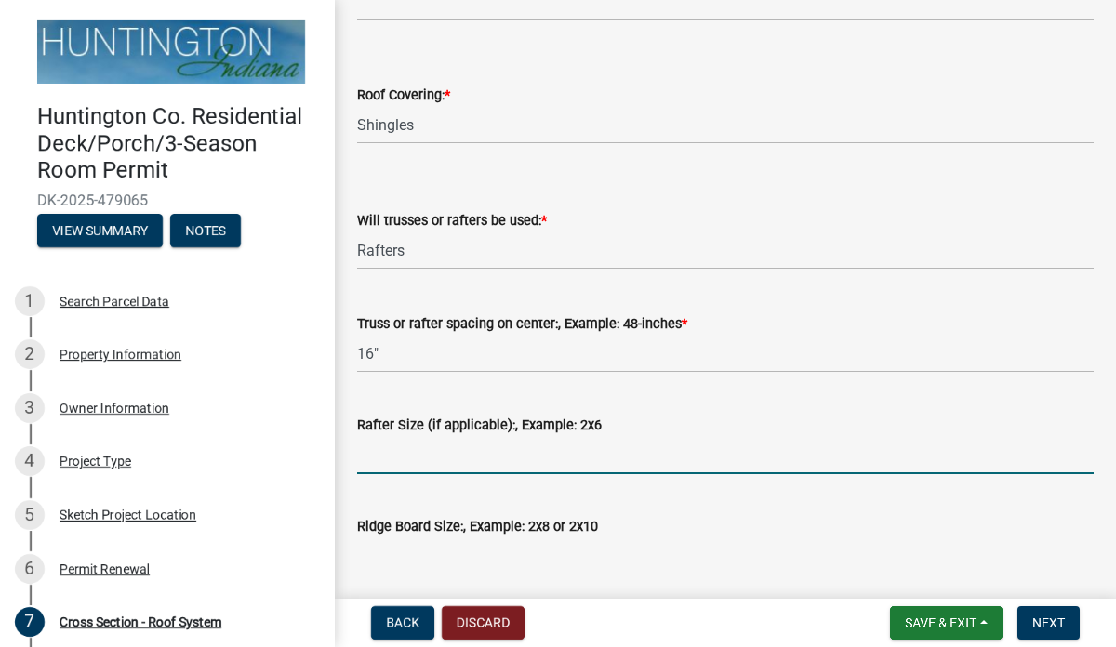
click at [448, 461] on input "Rafter Size (if applicable):, Example: 2x6" at bounding box center [725, 455] width 737 height 38
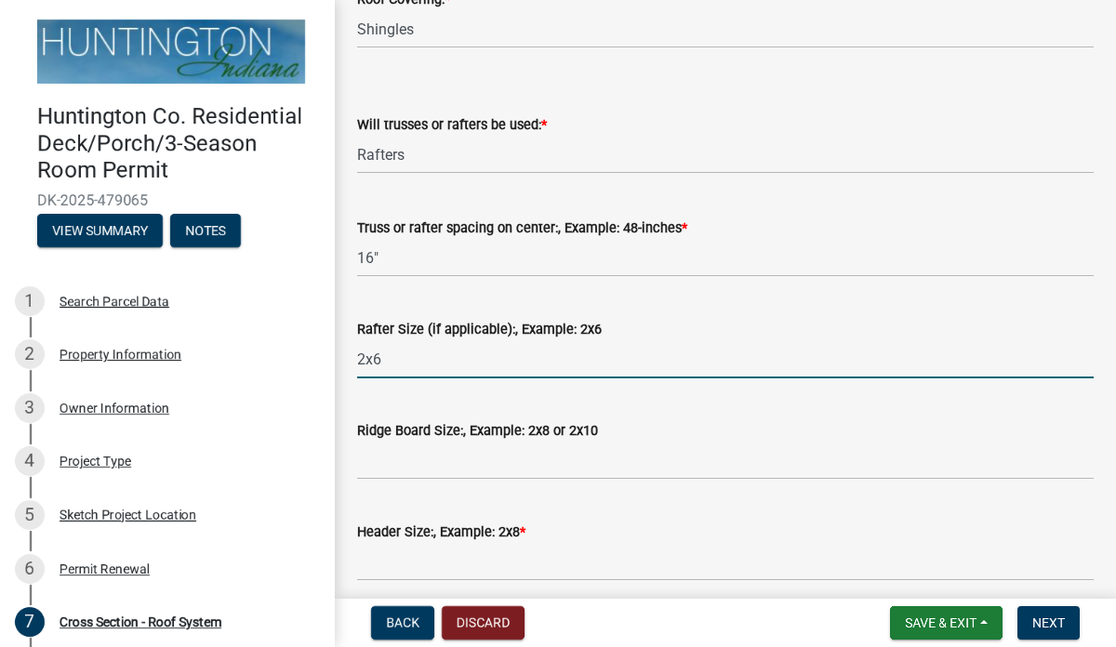
scroll to position [552, 0]
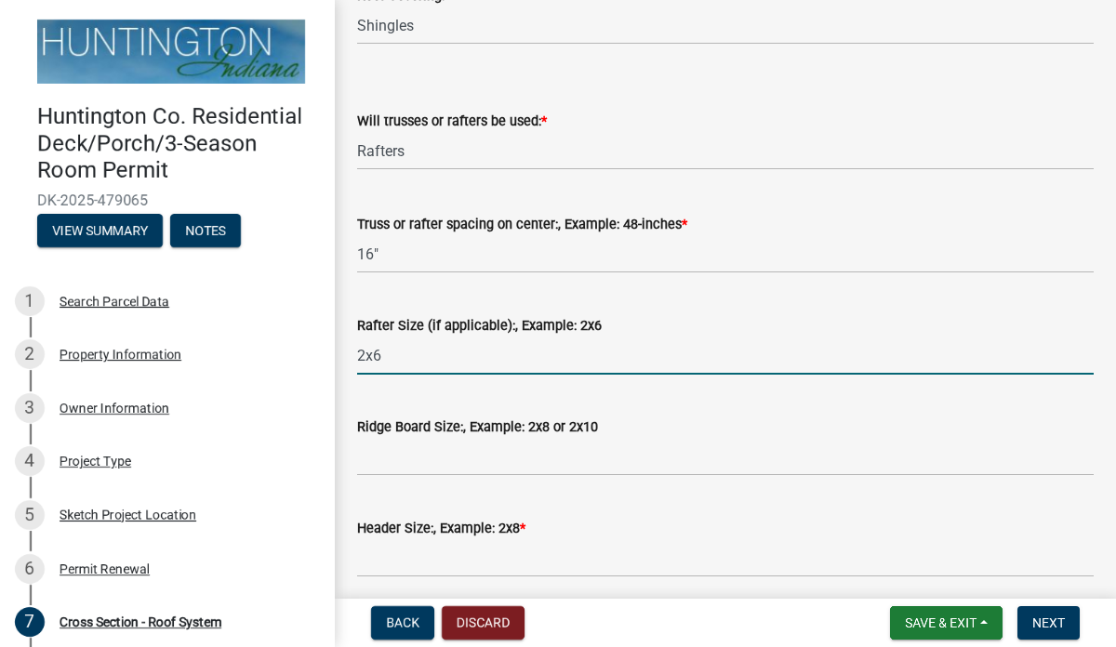
type input "2x6"
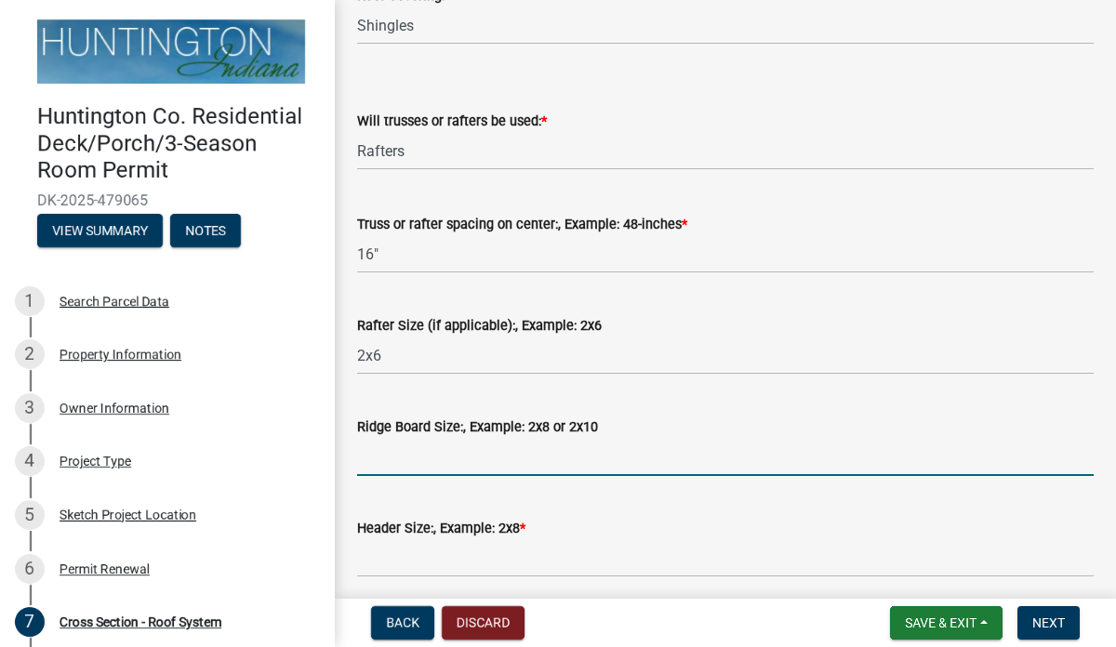
click at [422, 461] on input "Ridge Board Size:, Example: 2x8 or 2x10" at bounding box center [725, 457] width 737 height 38
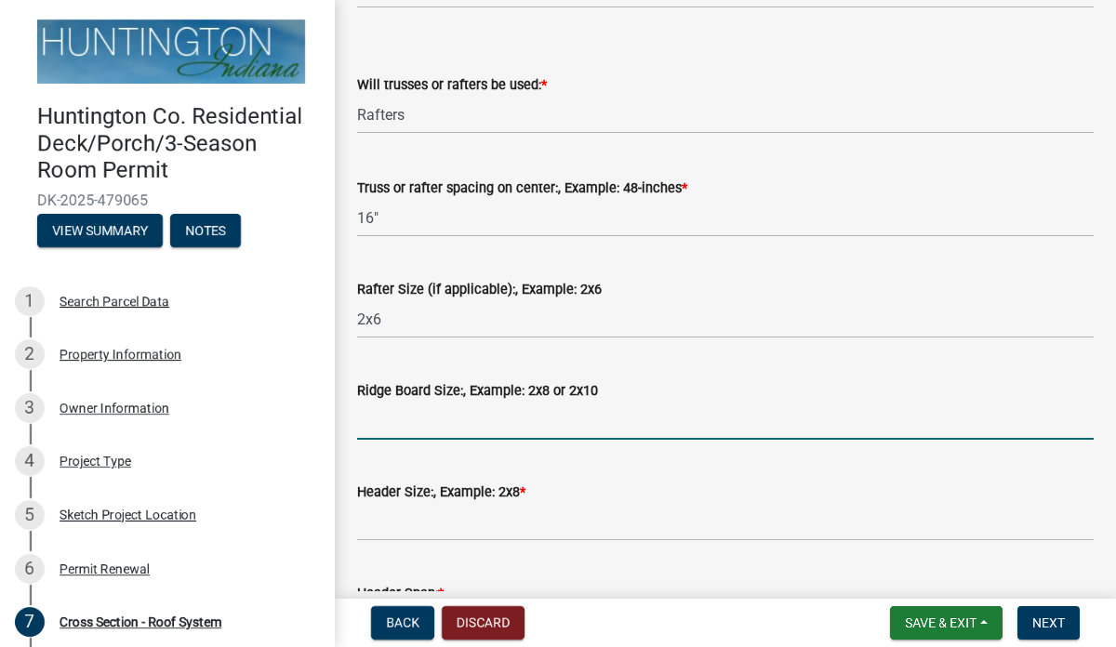
scroll to position [594, 0]
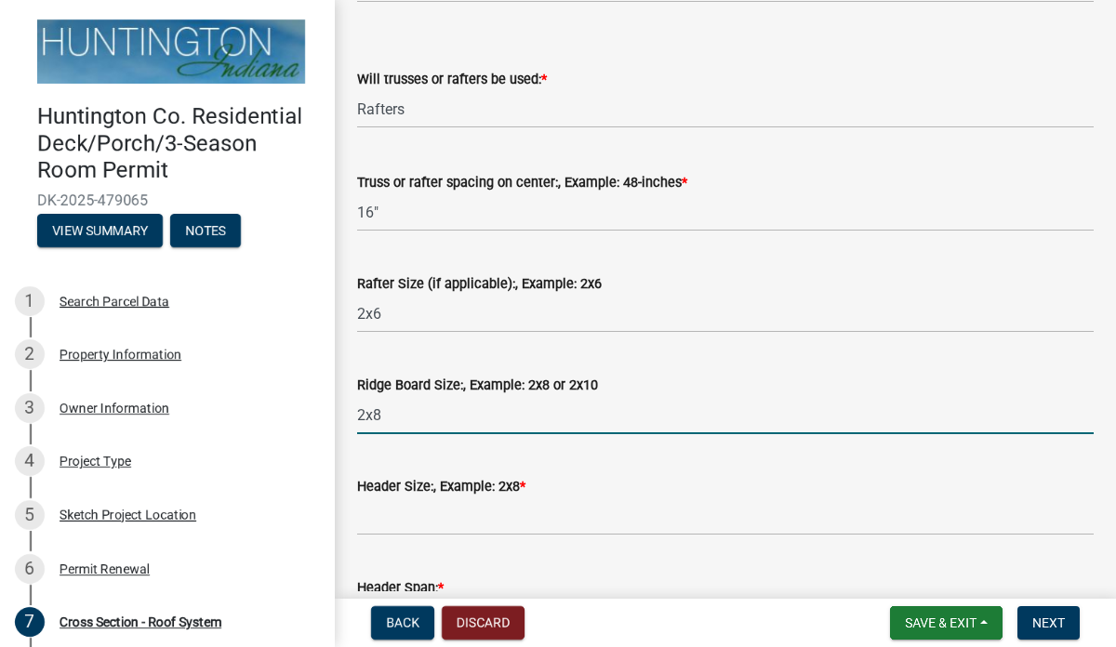
type input "2x8"
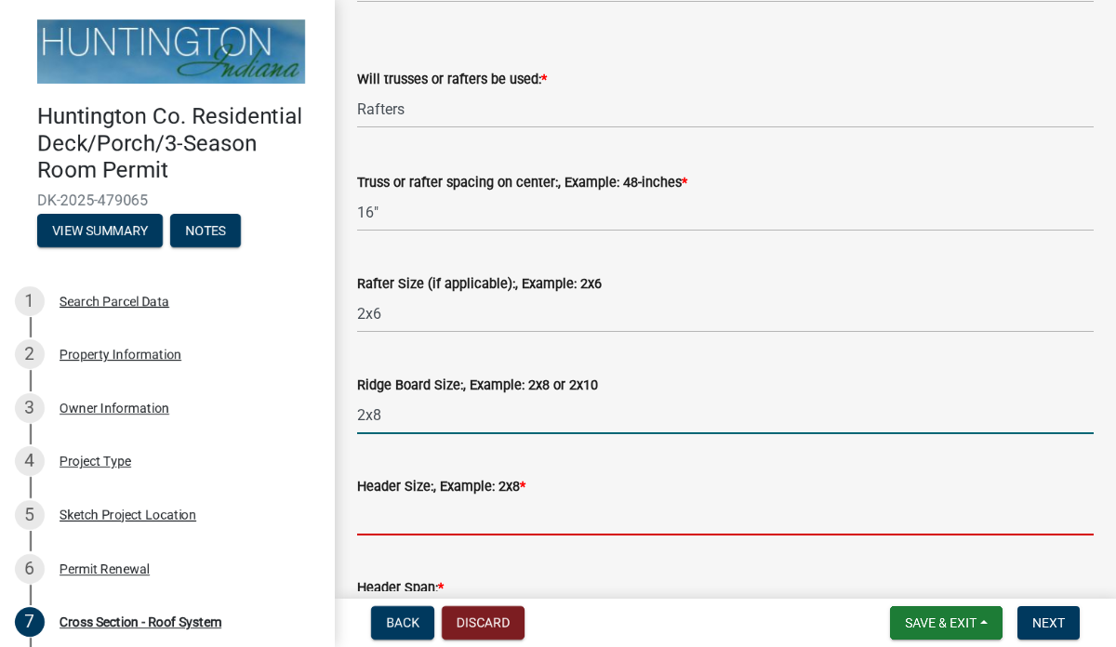
click at [434, 527] on input "Header Size:, Example: 2x8 *" at bounding box center [725, 517] width 737 height 38
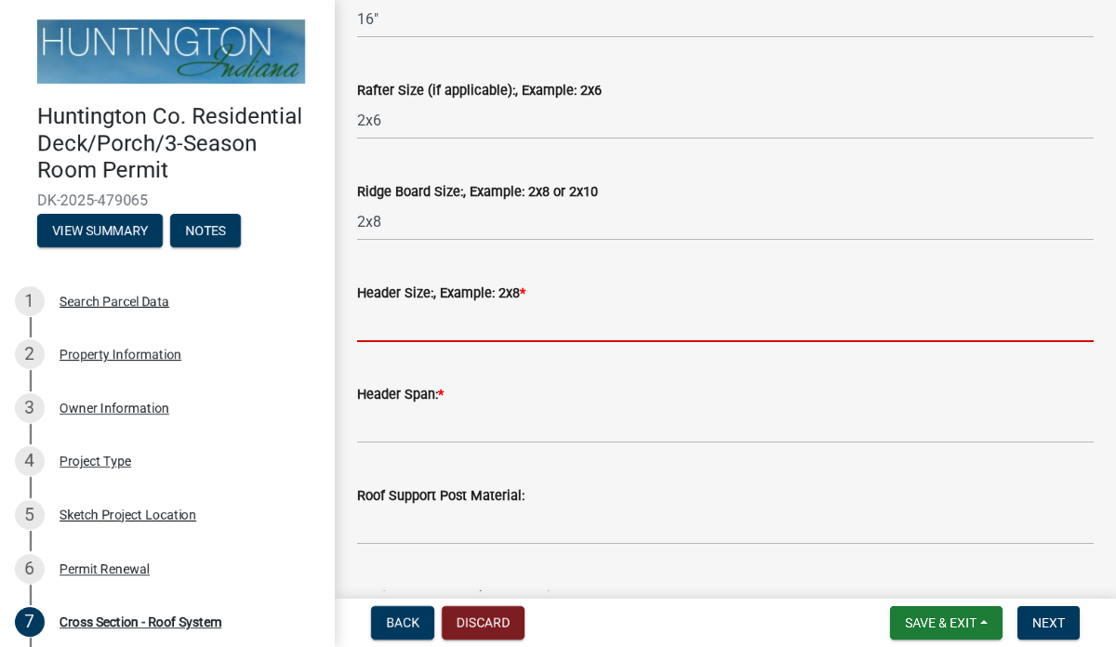
scroll to position [787, 0]
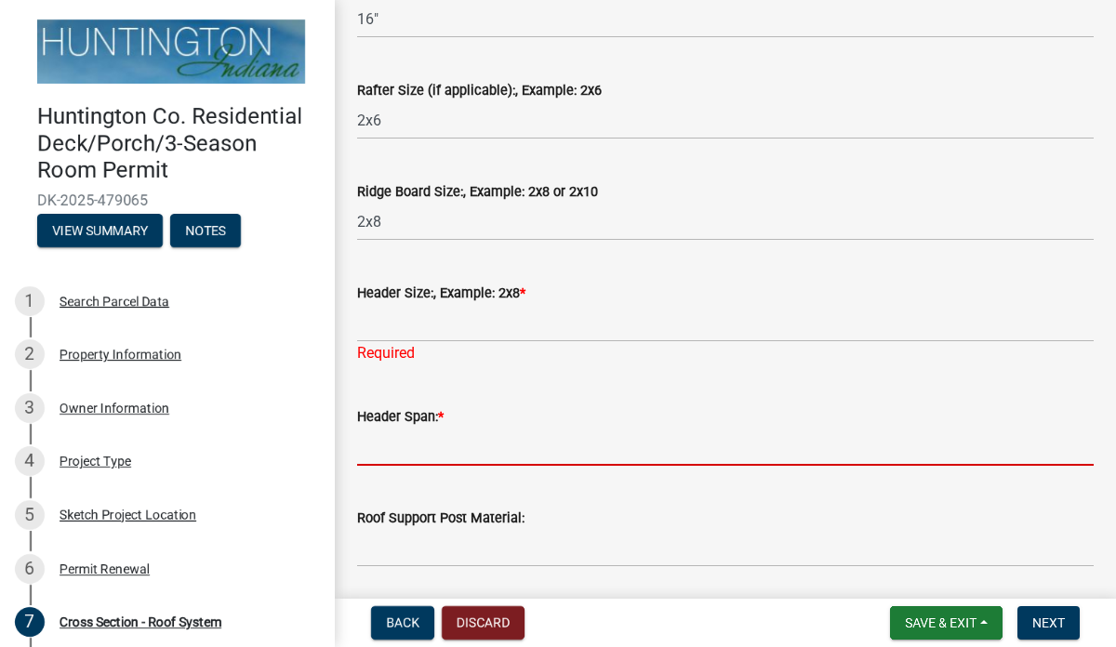
click at [379, 432] on input "Header Span: *" at bounding box center [725, 447] width 737 height 38
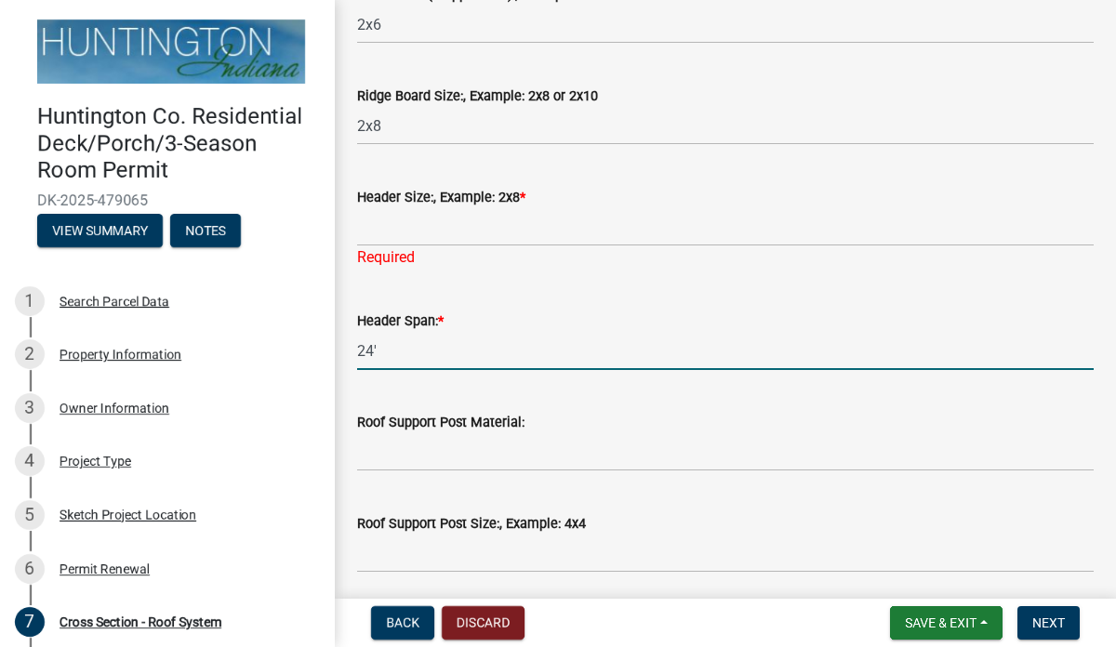
scroll to position [891, 0]
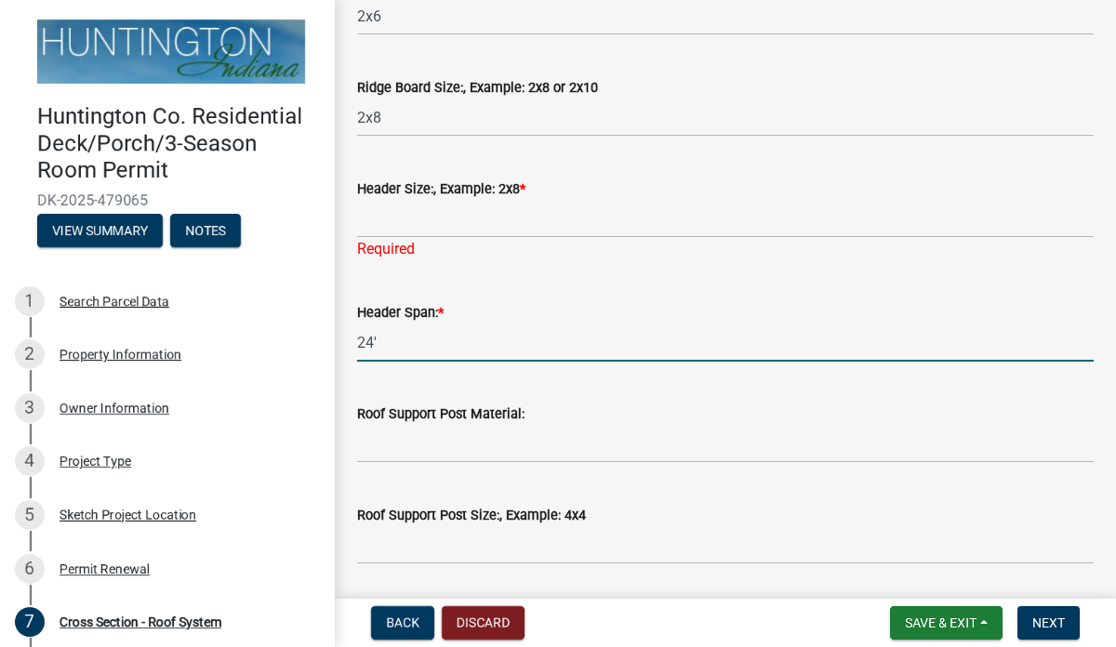
type input "24'"
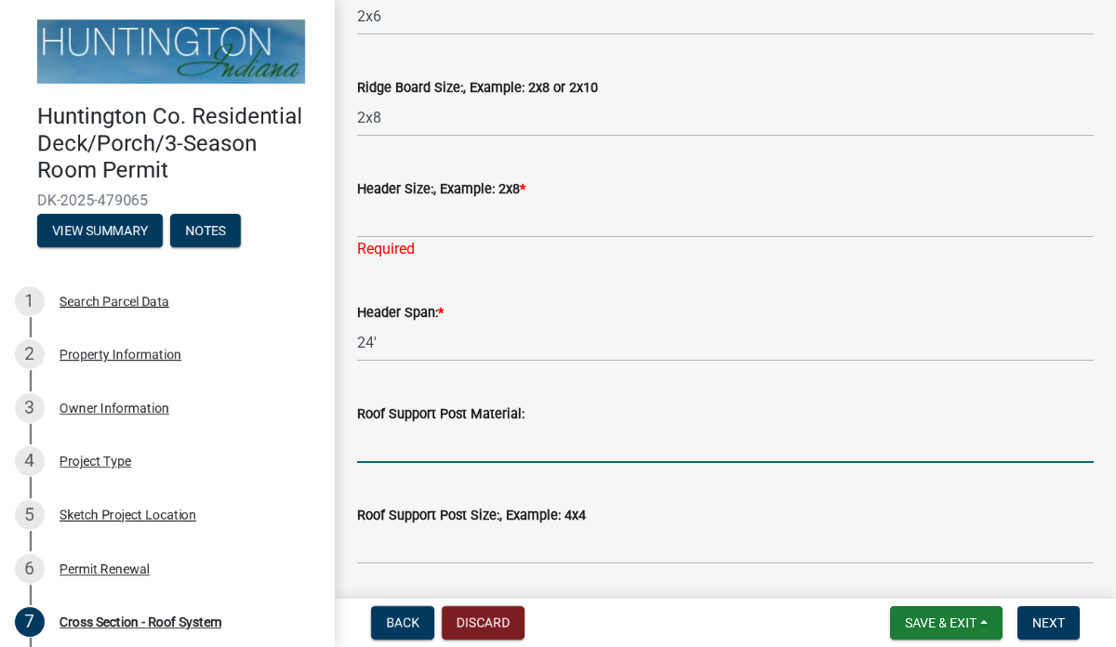
click at [373, 450] on input "Roof Support Post Material:" at bounding box center [725, 444] width 737 height 38
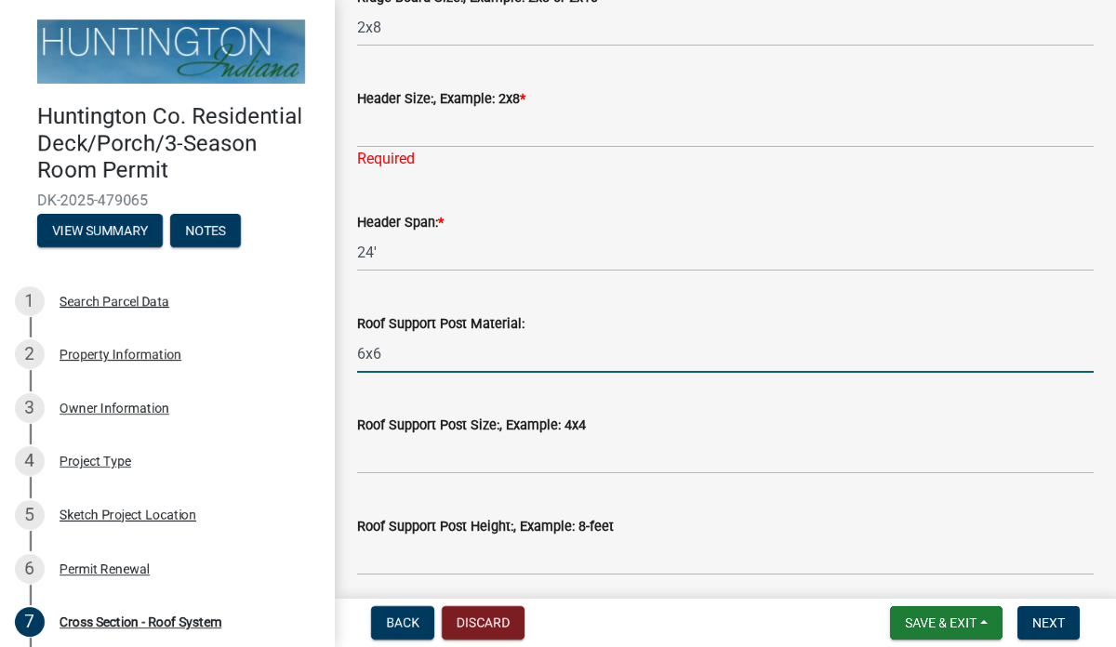
scroll to position [993, 0]
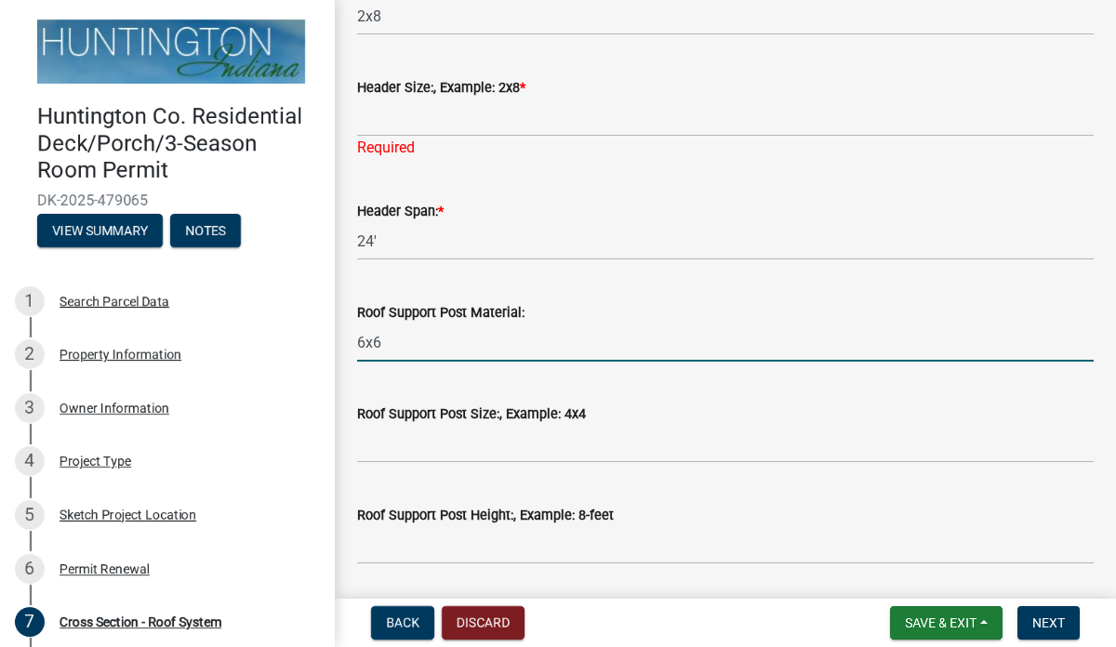
type input "6x6"
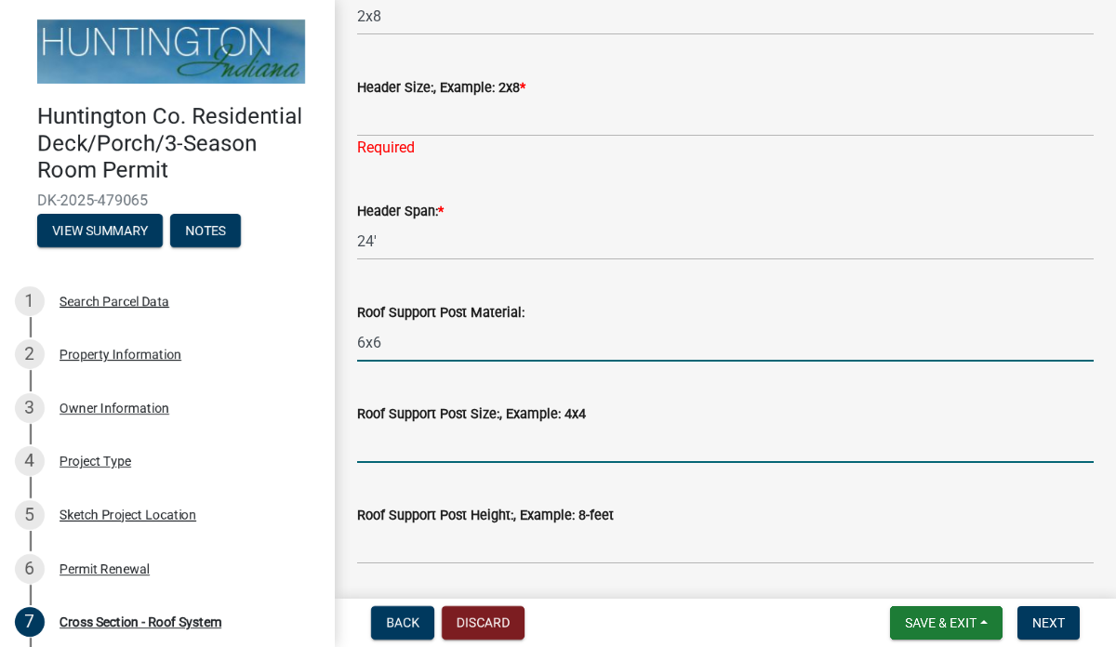
click at [376, 449] on input "Roof Support Post Size:, Example: 4x4" at bounding box center [725, 444] width 737 height 38
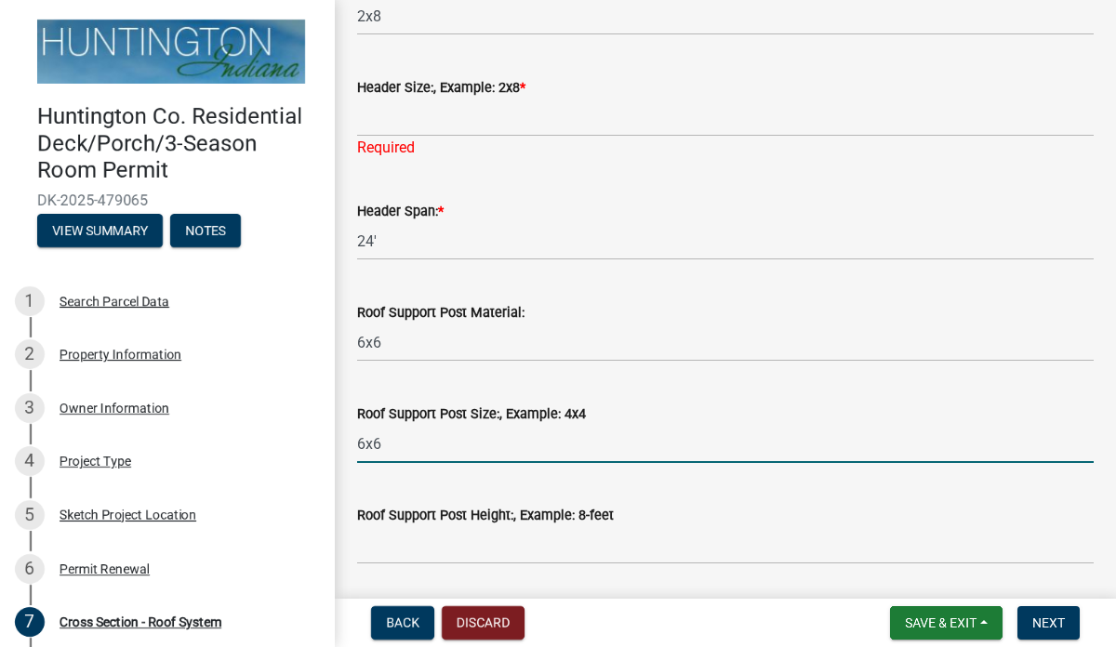
type input "6x6"
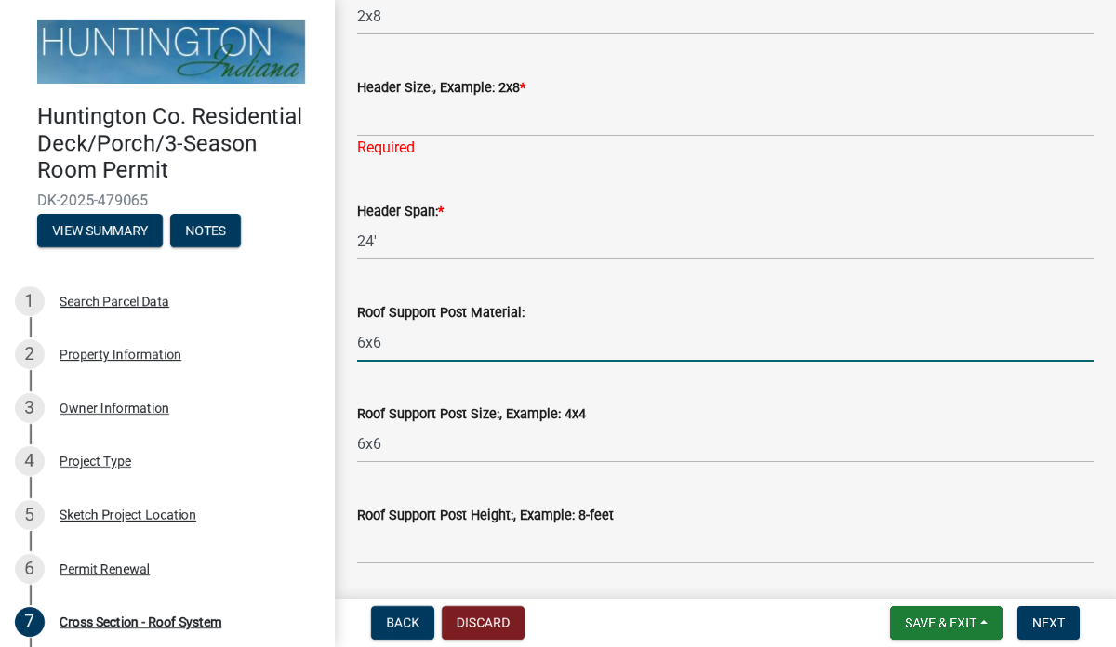
click at [387, 344] on input "6x6" at bounding box center [725, 343] width 737 height 38
type input "6"
type input "treated wood"
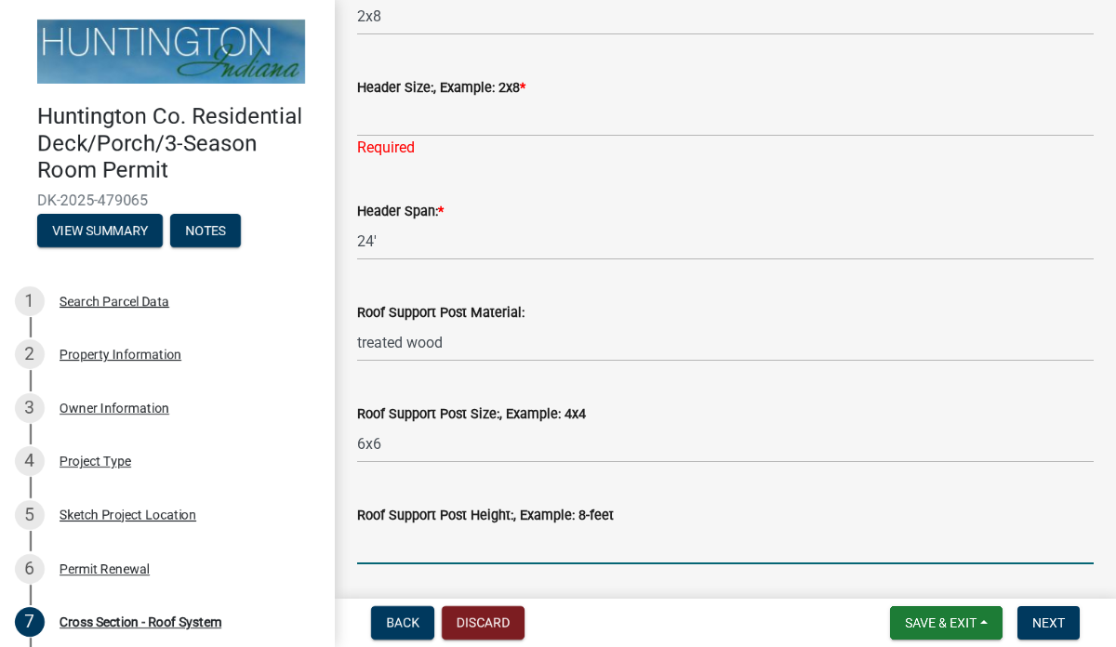
click at [397, 546] on input "Roof Support Post Height:, Example: 8-feet" at bounding box center [725, 546] width 737 height 38
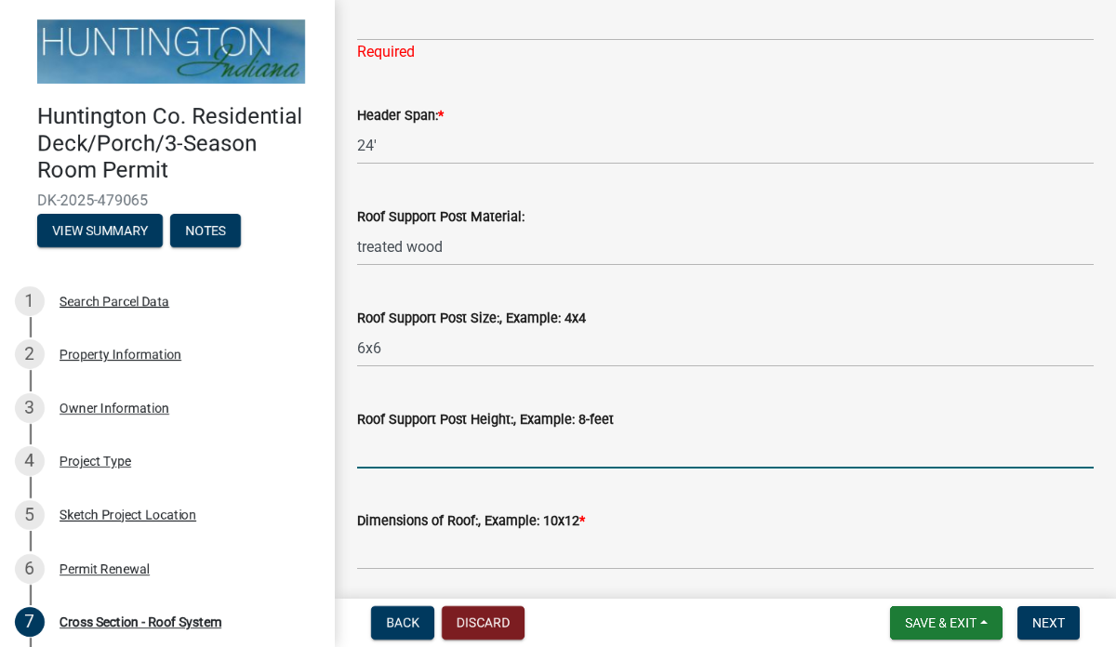
scroll to position [1092, 0]
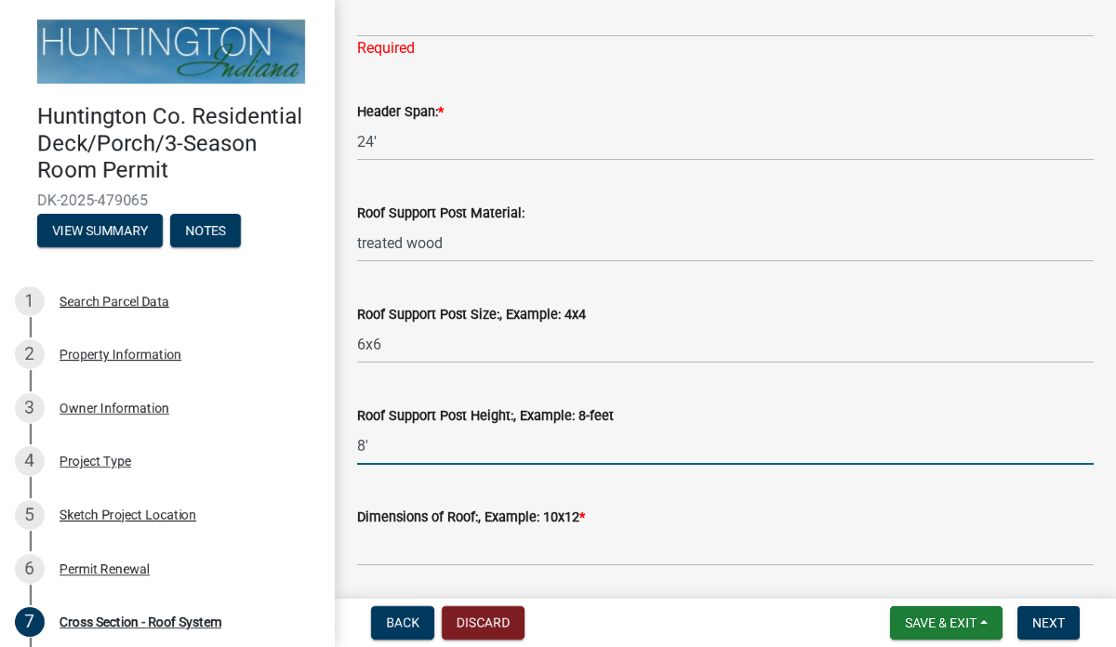
type input "8'"
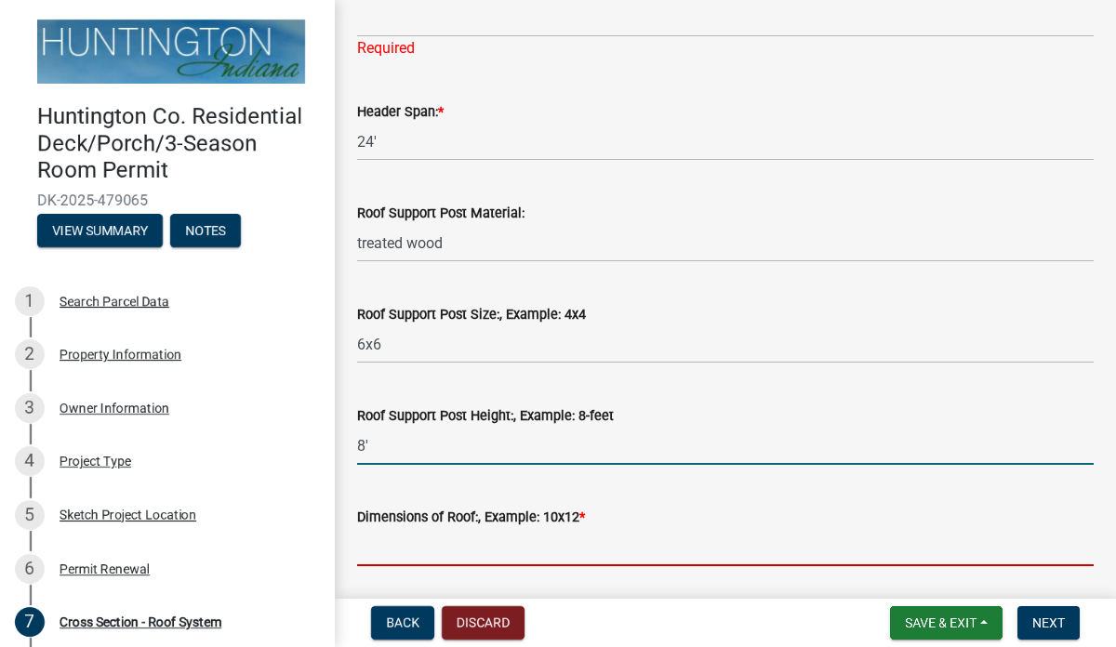
click at [419, 554] on input "Dimensions of Roof:, Example: 10x12 *" at bounding box center [725, 547] width 737 height 38
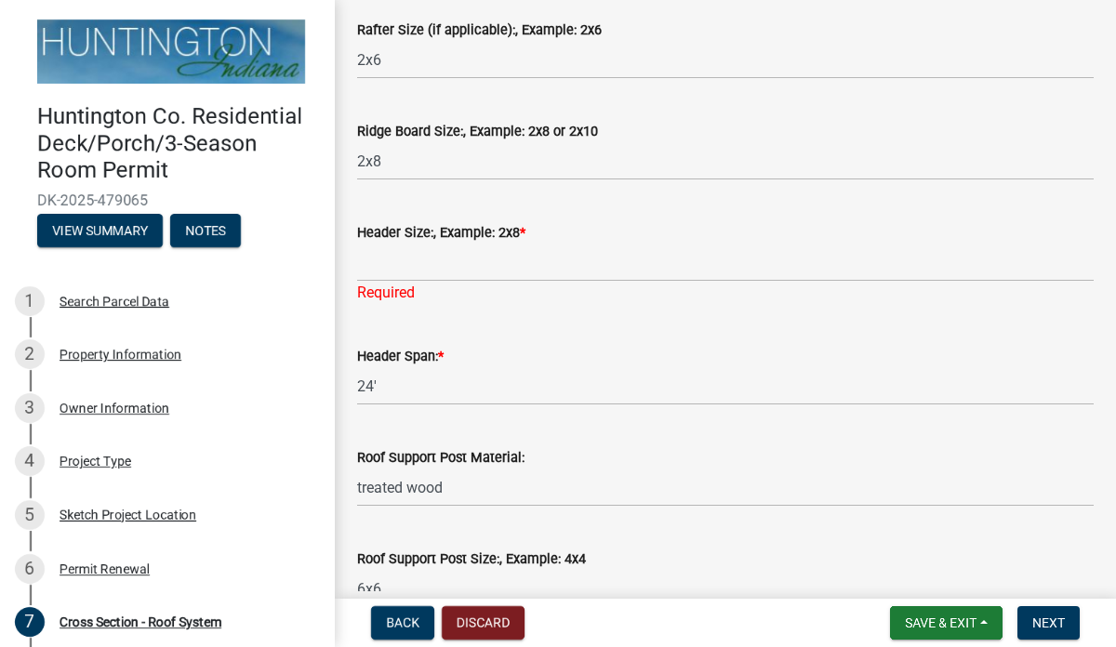
scroll to position [845, 0]
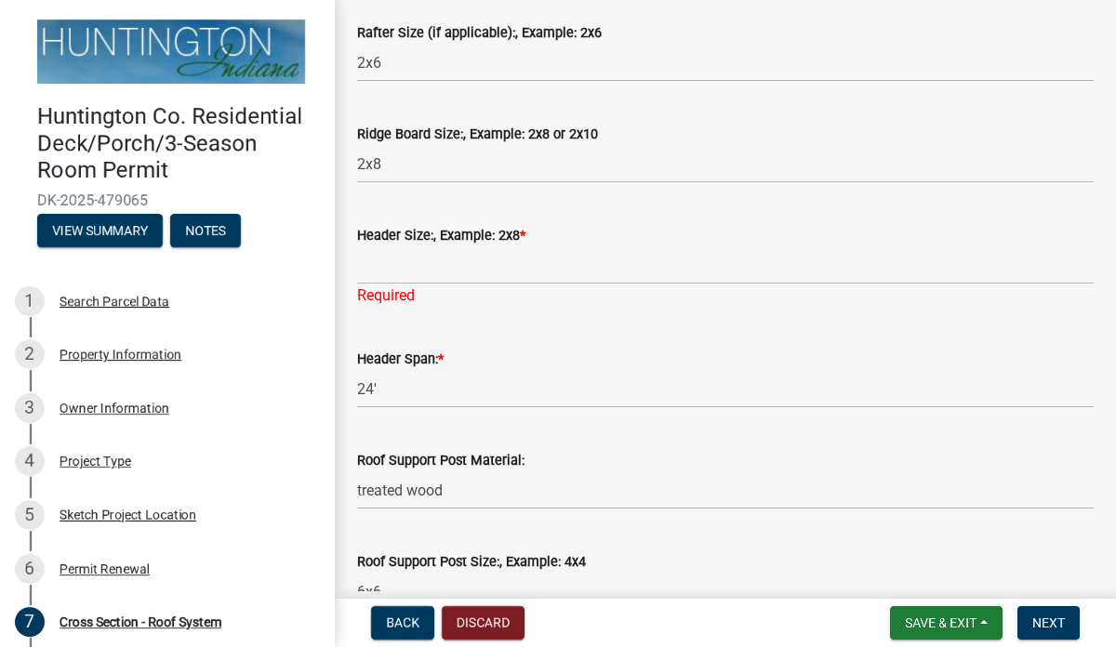
type input "20x8"
click at [429, 271] on input "Header Size:, Example: 2x8 *" at bounding box center [725, 266] width 737 height 38
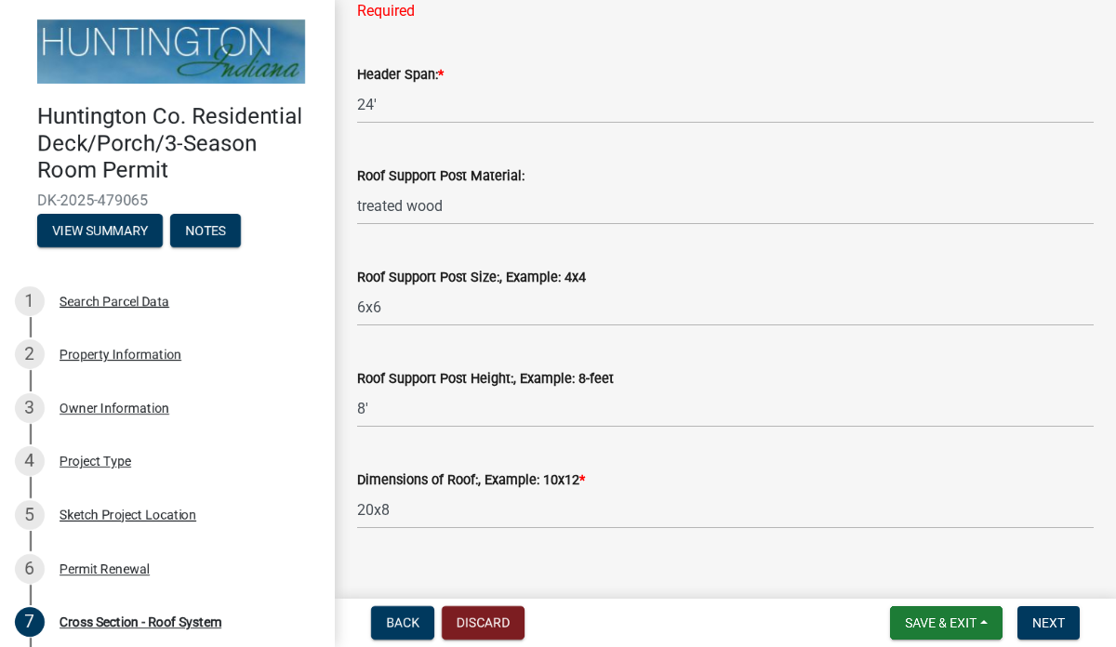
scroll to position [1155, 0]
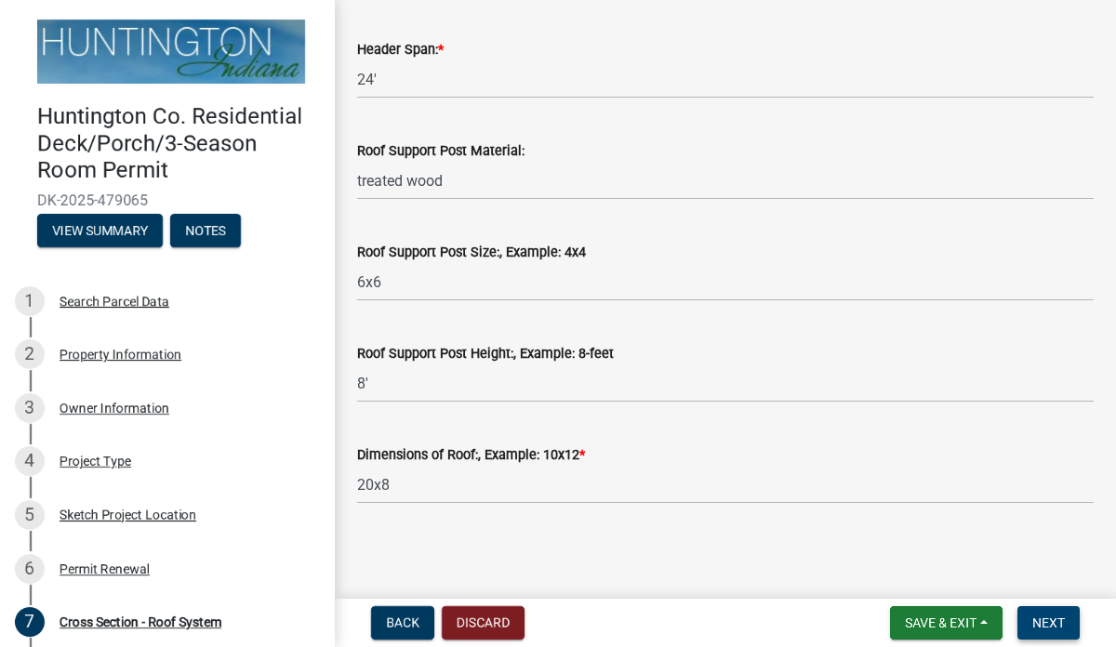
type input "12" Lvl"
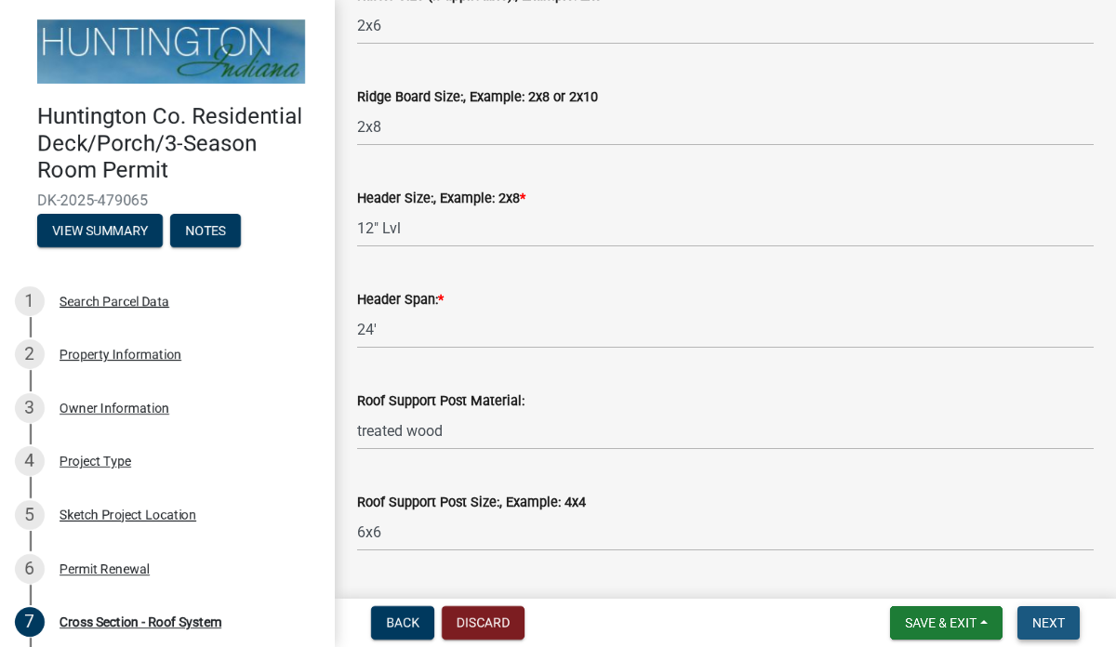
click at [1048, 618] on span "Next" at bounding box center [1049, 623] width 33 height 15
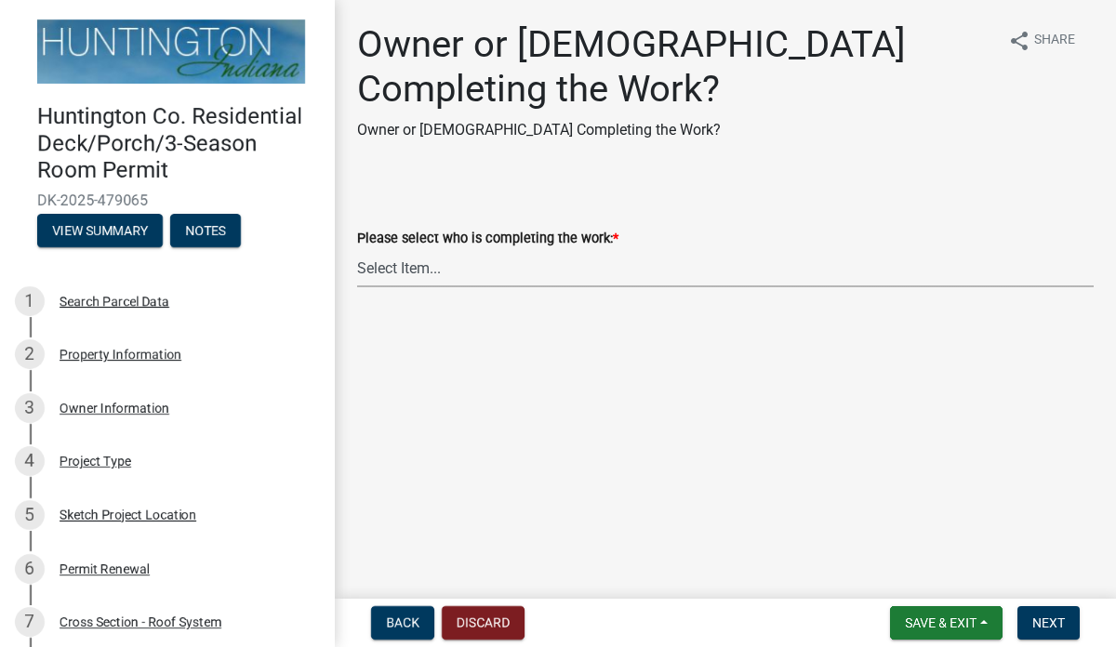
click at [406, 266] on select "Select Item... Owner Contractor" at bounding box center [725, 268] width 737 height 38
click at [357, 249] on select "Select Item... Owner Contractor" at bounding box center [725, 268] width 737 height 38
select select "1f935bf6-95f2-4274-836d-939ffca8e77c"
click at [1057, 626] on span "Next" at bounding box center [1049, 623] width 33 height 15
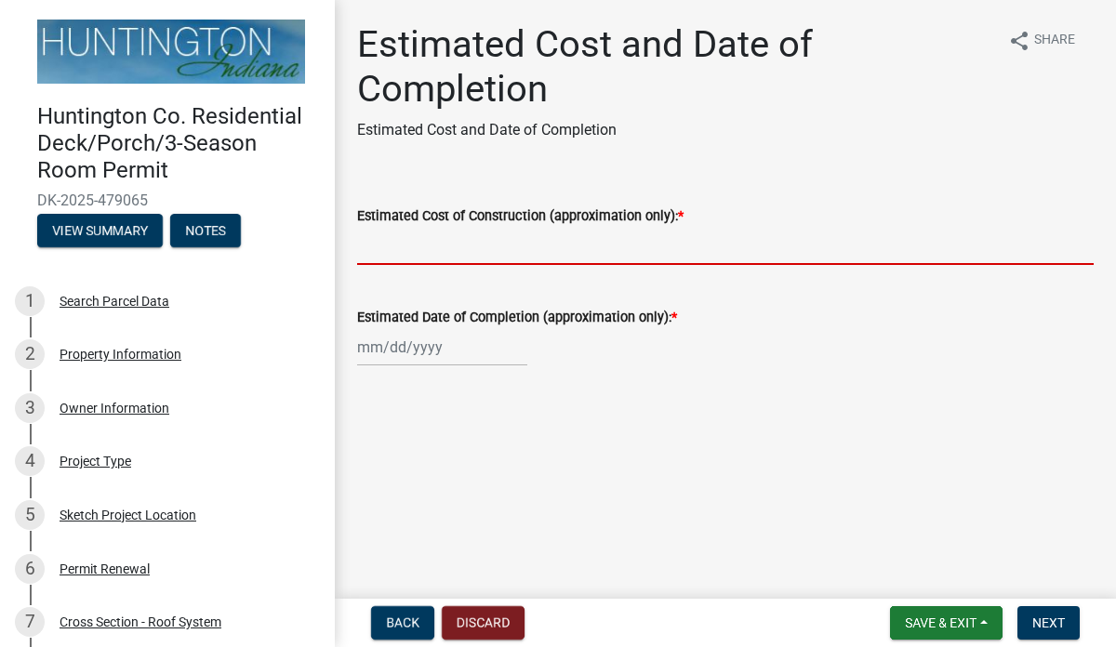
click at [411, 251] on input "Estimated Cost of Construction (approximation only): *" at bounding box center [725, 246] width 737 height 38
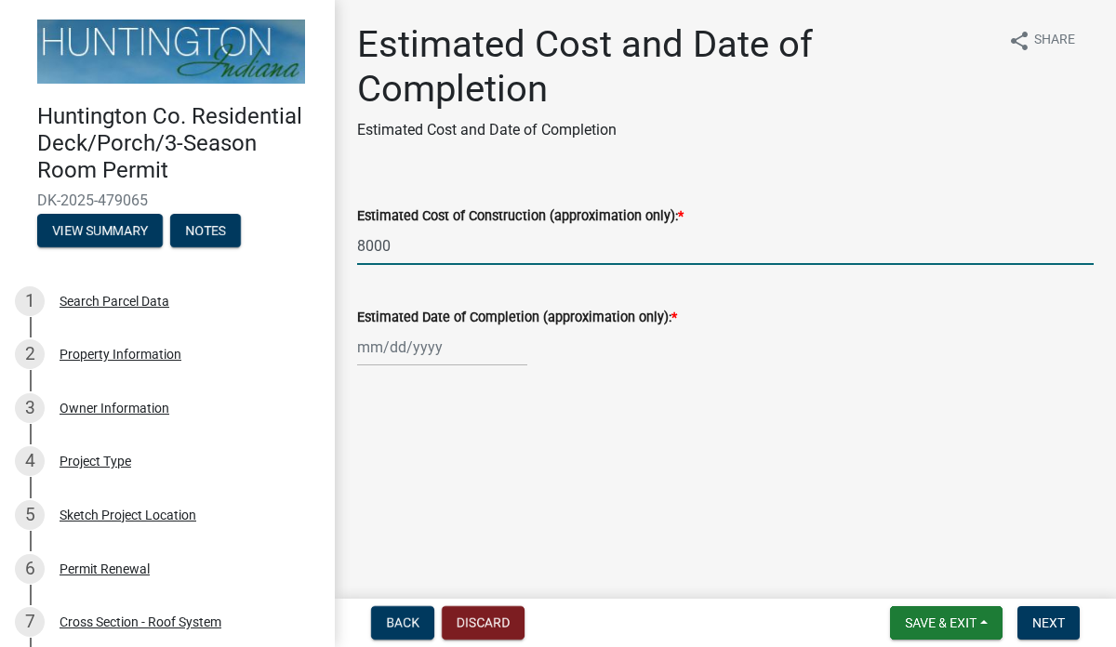
type input "8000"
select select "9"
select select "2025"
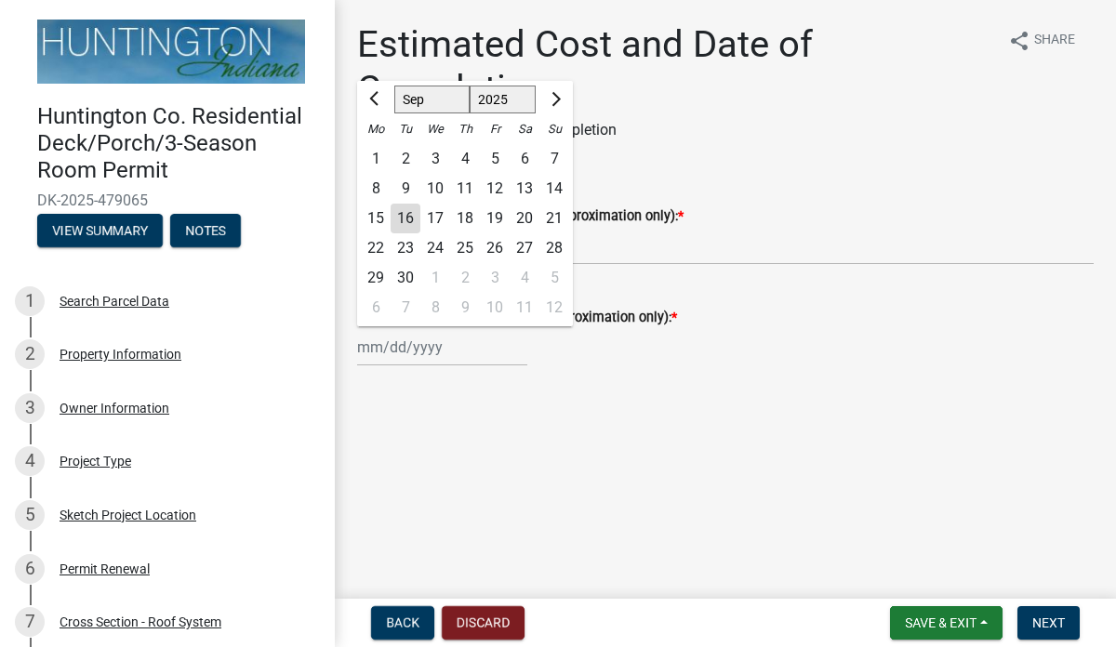
click at [394, 354] on input "Estimated Date of Completion (approximation only): *" at bounding box center [442, 347] width 170 height 38
click at [558, 96] on span "Next month" at bounding box center [554, 99] width 14 height 14
click at [558, 97] on span "Next month" at bounding box center [554, 99] width 14 height 14
click at [554, 98] on span "Next month" at bounding box center [554, 99] width 14 height 14
click at [556, 97] on span "Next month" at bounding box center [554, 99] width 14 height 14
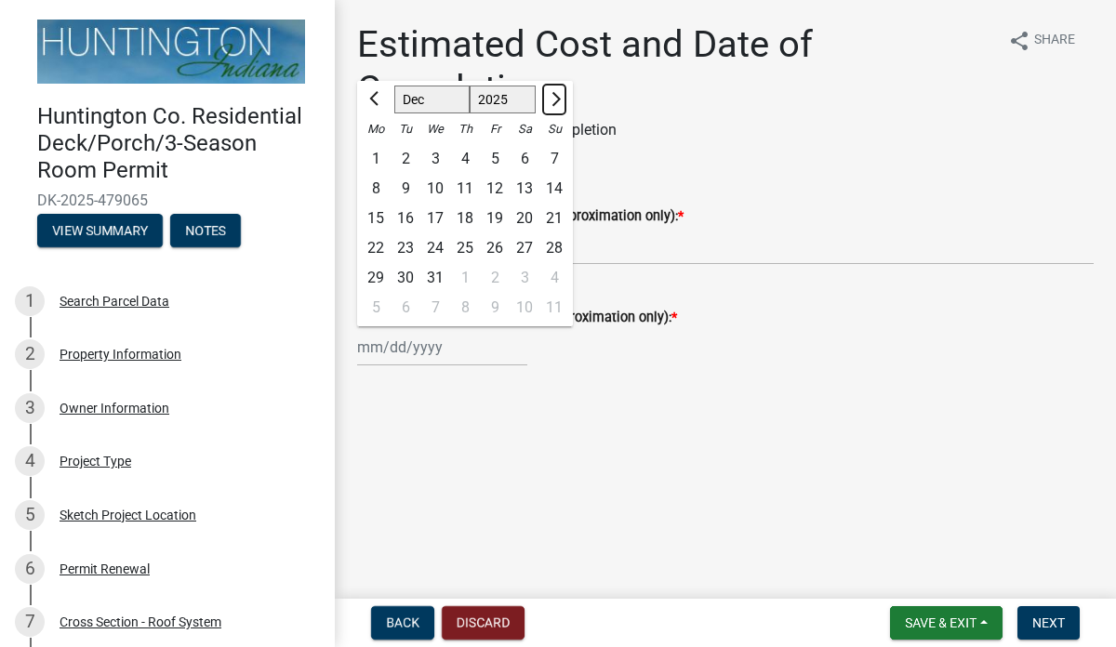
select select "1"
select select "2026"
click at [549, 99] on span "Next month" at bounding box center [554, 99] width 14 height 14
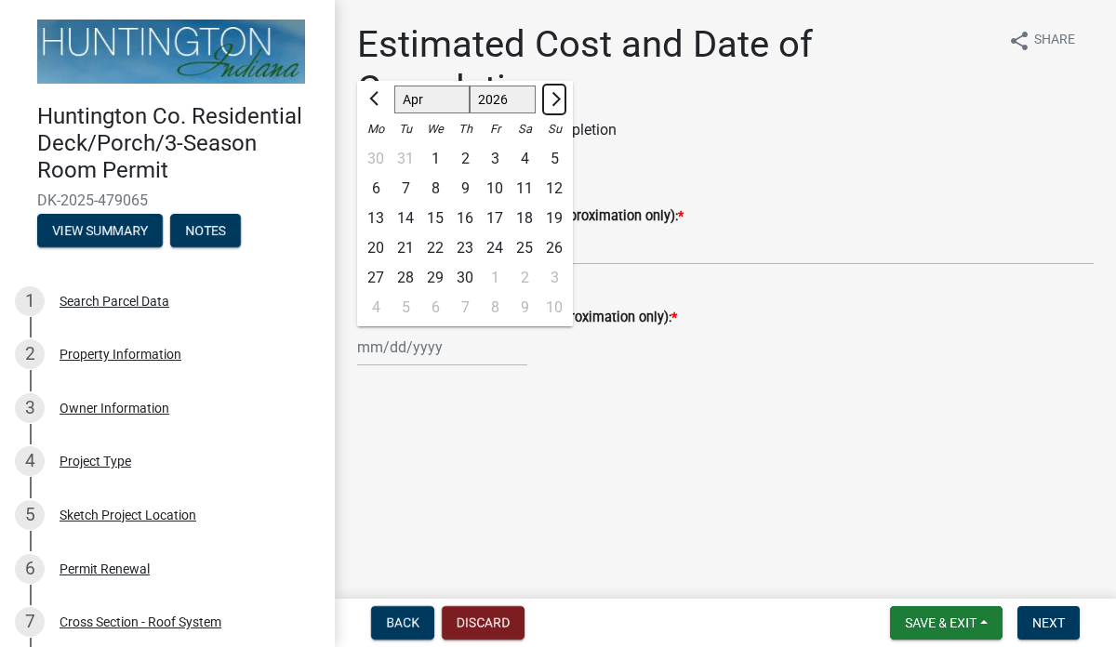
click at [549, 99] on span "Next month" at bounding box center [554, 99] width 14 height 14
click at [549, 100] on span "Next month" at bounding box center [554, 99] width 14 height 14
select select "7"
click at [515, 105] on select "1526 1527 1528 1529 1530 1531 1532 1533 1534 1535 1536 1537 1538 1539 1540 1541…" at bounding box center [503, 100] width 67 height 28
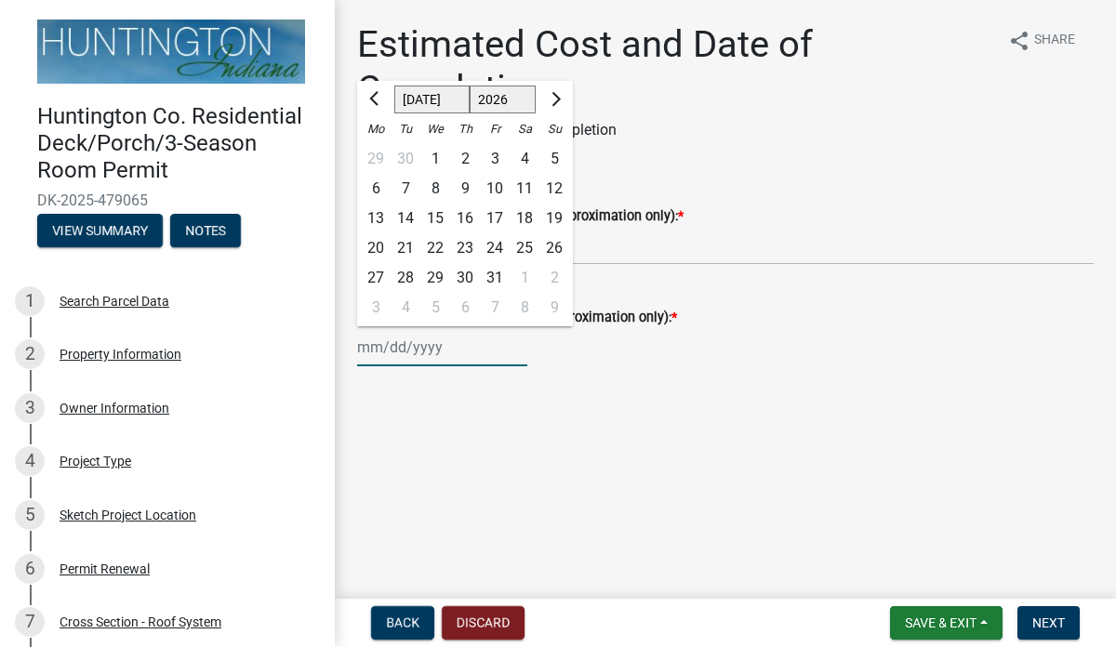
click at [470, 86] on select "1526 1527 1528 1529 1530 1531 1532 1533 1534 1535 1536 1537 1538 1539 1540 1541…" at bounding box center [503, 100] width 67 height 28
click at [449, 364] on input "Estimated Date of Completion (approximation only): *" at bounding box center [442, 347] width 170 height 38
click at [443, 217] on div "15" at bounding box center [435, 219] width 30 height 30
type input "[DATE]"
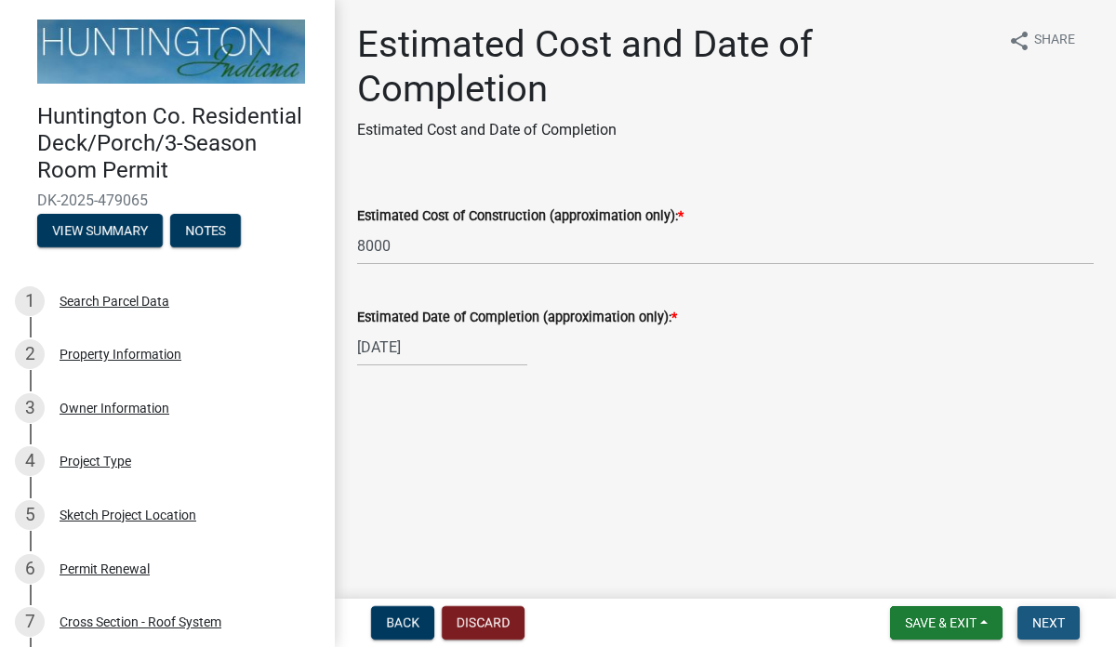
click at [1052, 627] on span "Next" at bounding box center [1049, 623] width 33 height 15
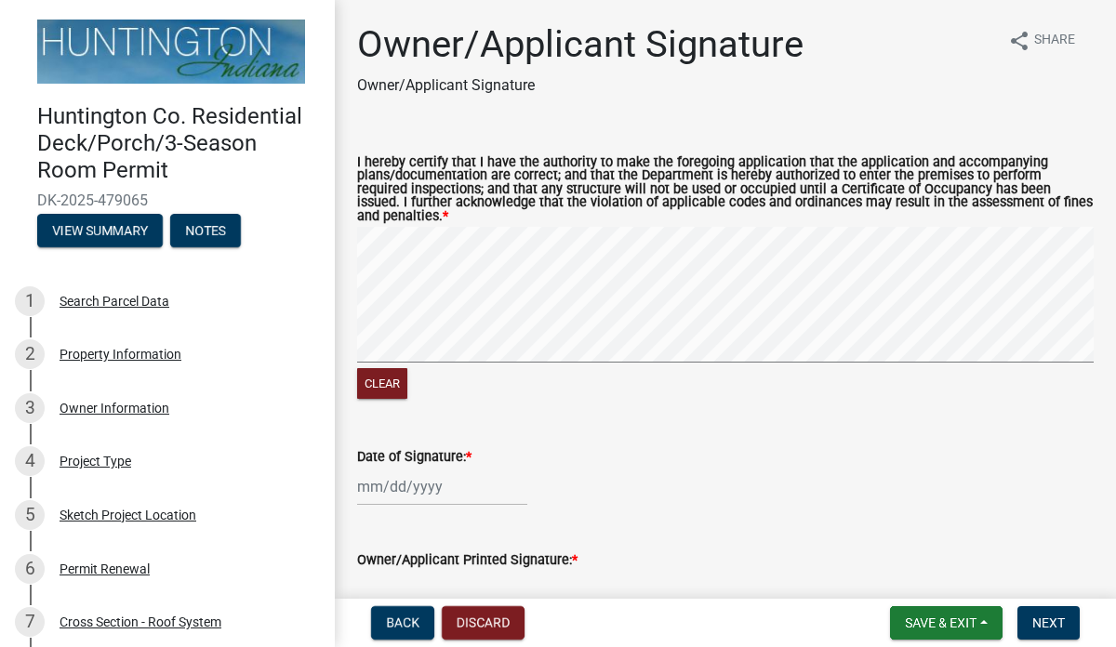
select select "9"
select select "2025"
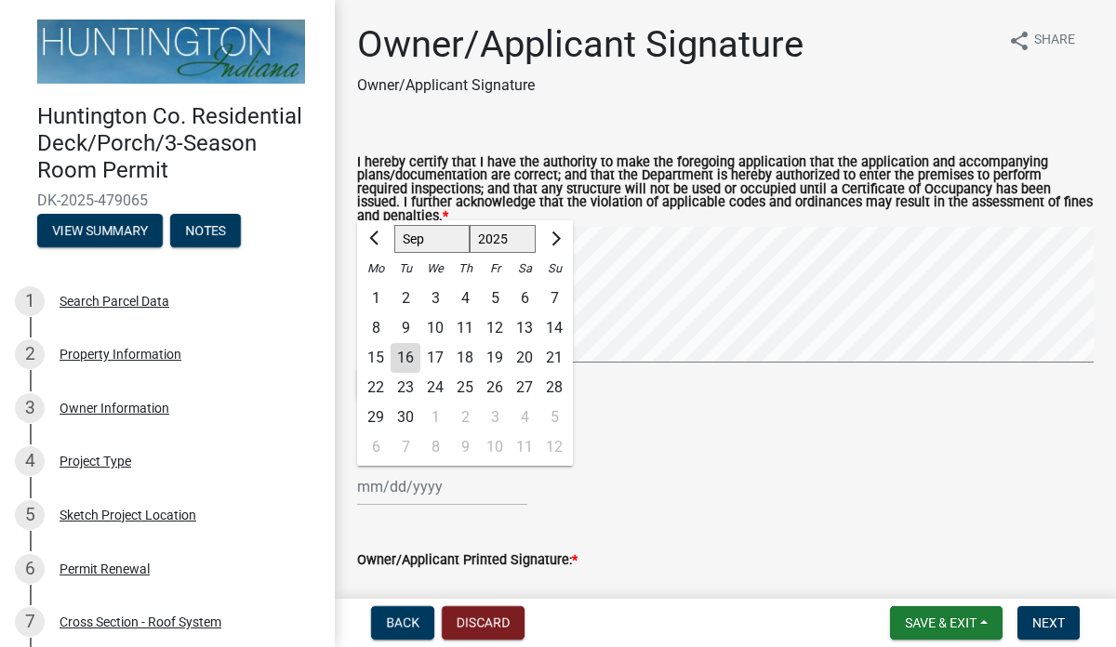
click at [365, 477] on div "[PERSON_NAME] Feb Mar Apr [PERSON_NAME][DATE] Oct Nov [DATE] 1526 1527 1528 152…" at bounding box center [442, 487] width 170 height 38
click at [401, 349] on div "16" at bounding box center [406, 358] width 30 height 30
type input "[DATE]"
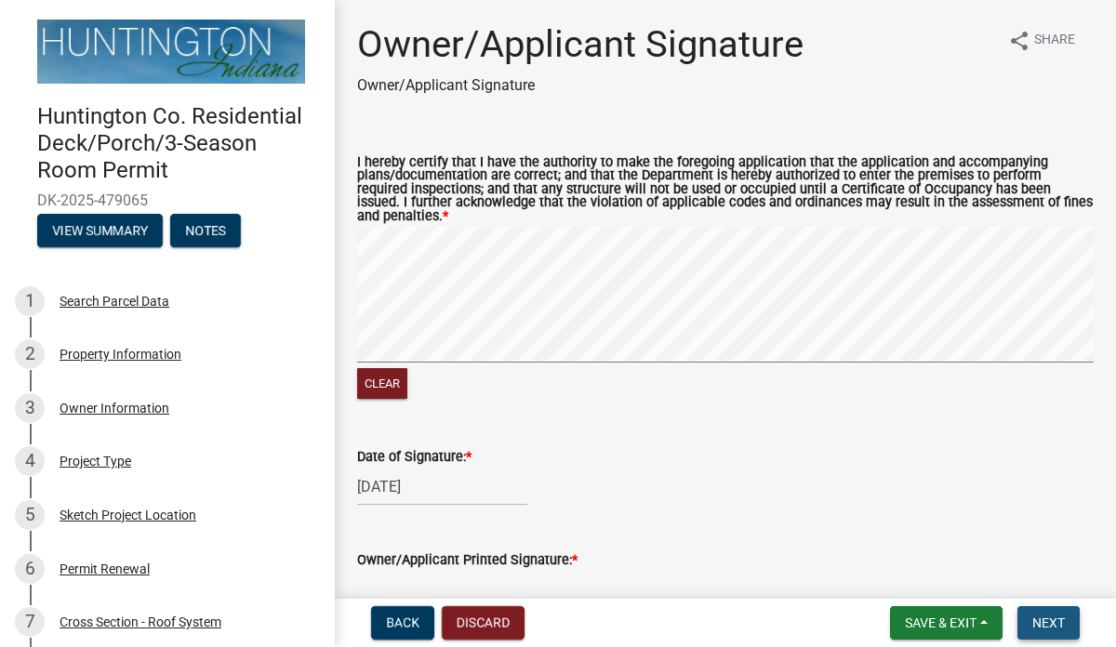
click at [1056, 621] on span "Next" at bounding box center [1049, 623] width 33 height 15
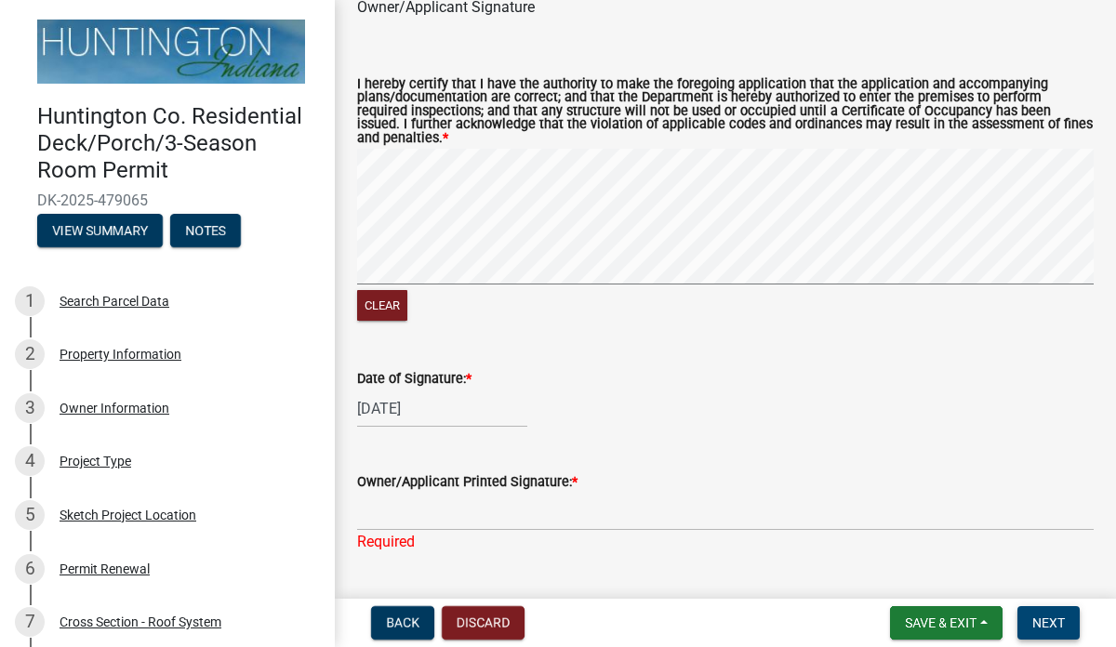
scroll to position [114, 0]
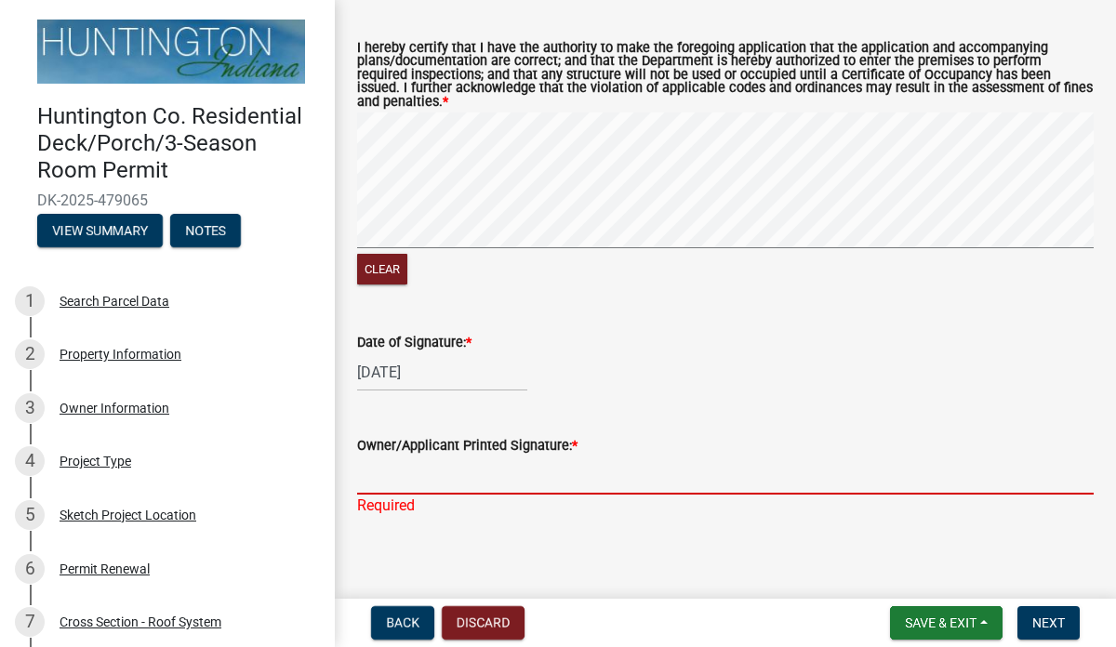
click at [381, 471] on input "Owner/Applicant Printed Signature: *" at bounding box center [725, 476] width 737 height 38
type input "[PERSON_NAME]"
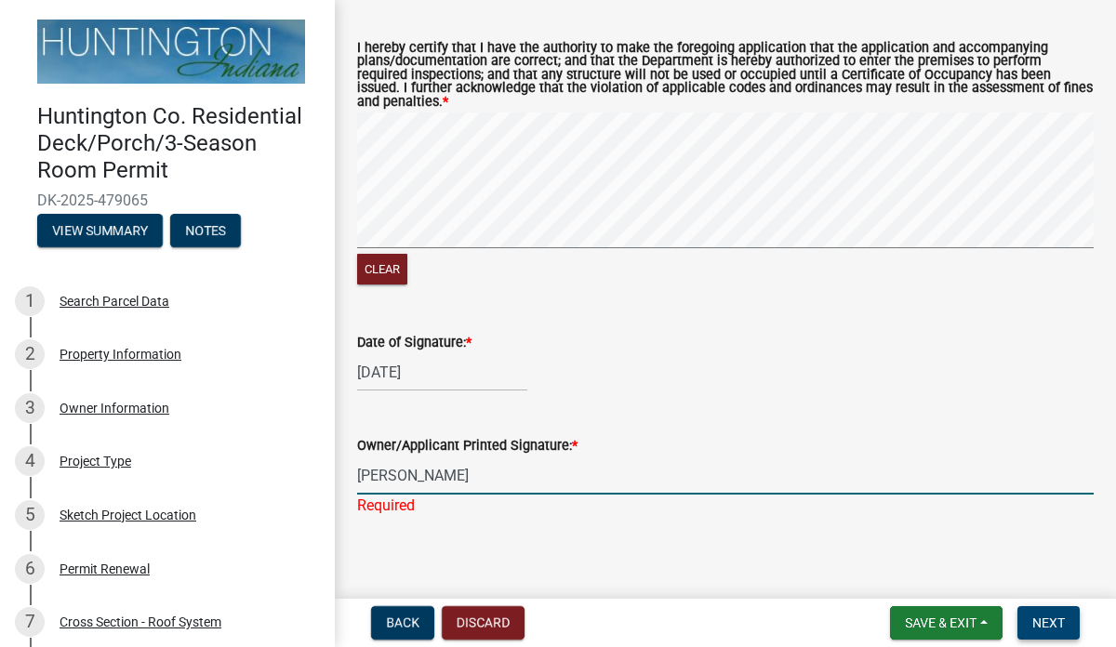
scroll to position [92, 0]
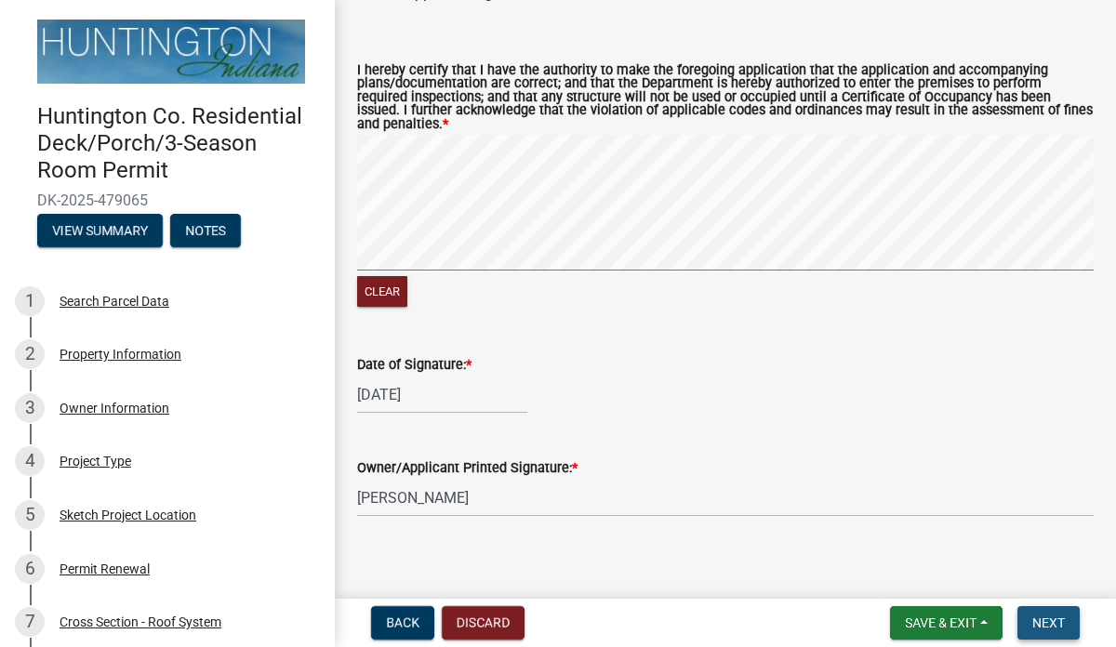
click at [1029, 620] on button "Next" at bounding box center [1049, 623] width 62 height 33
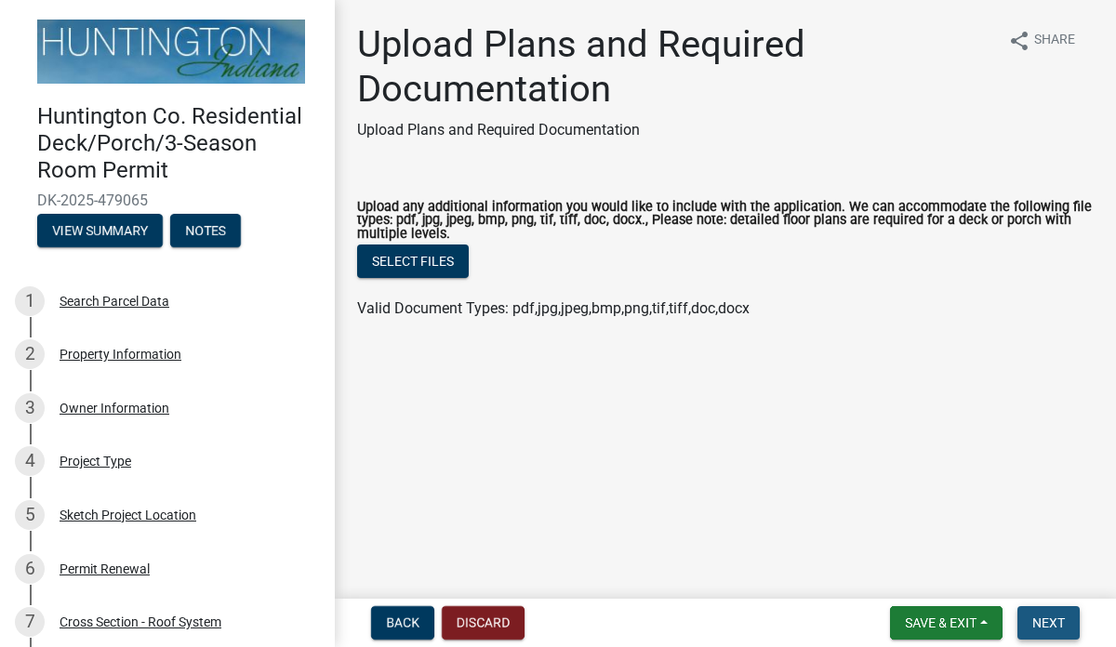
click at [1043, 621] on span "Next" at bounding box center [1049, 623] width 33 height 15
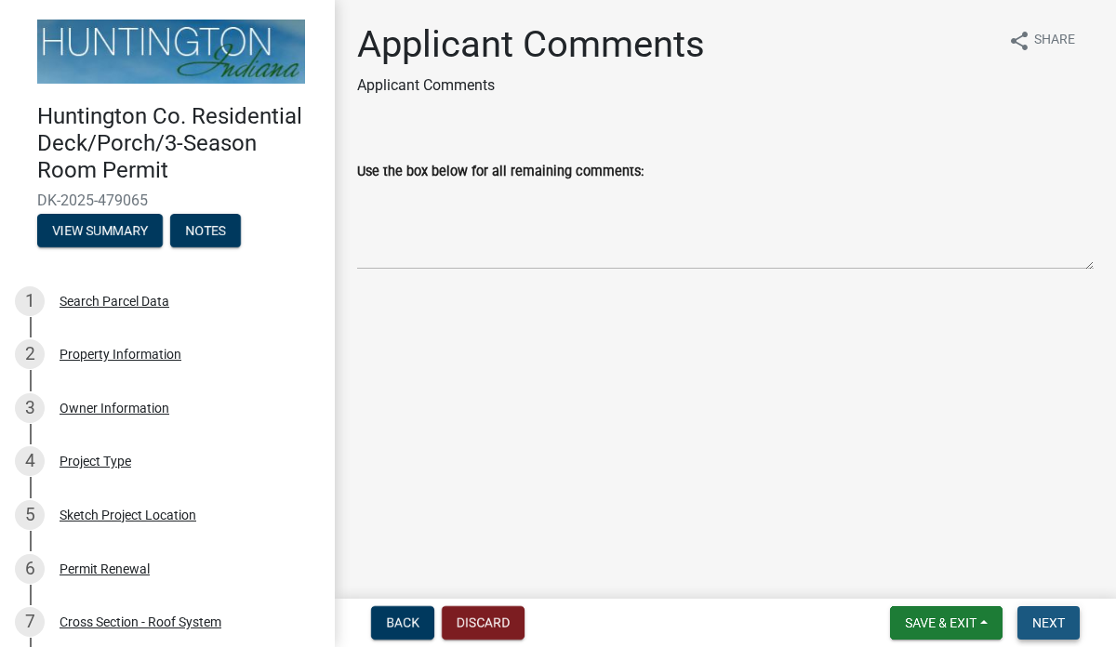
click at [1050, 624] on span "Next" at bounding box center [1049, 623] width 33 height 15
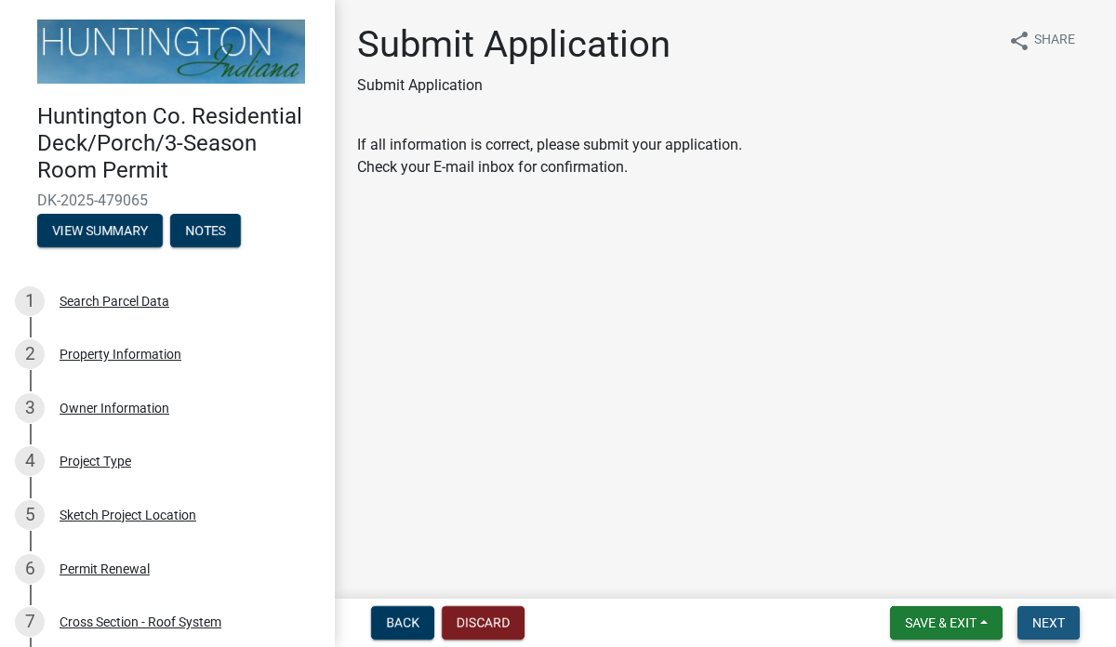
click at [1050, 624] on span "Next" at bounding box center [1049, 623] width 33 height 15
